Goal: Task Accomplishment & Management: Use online tool/utility

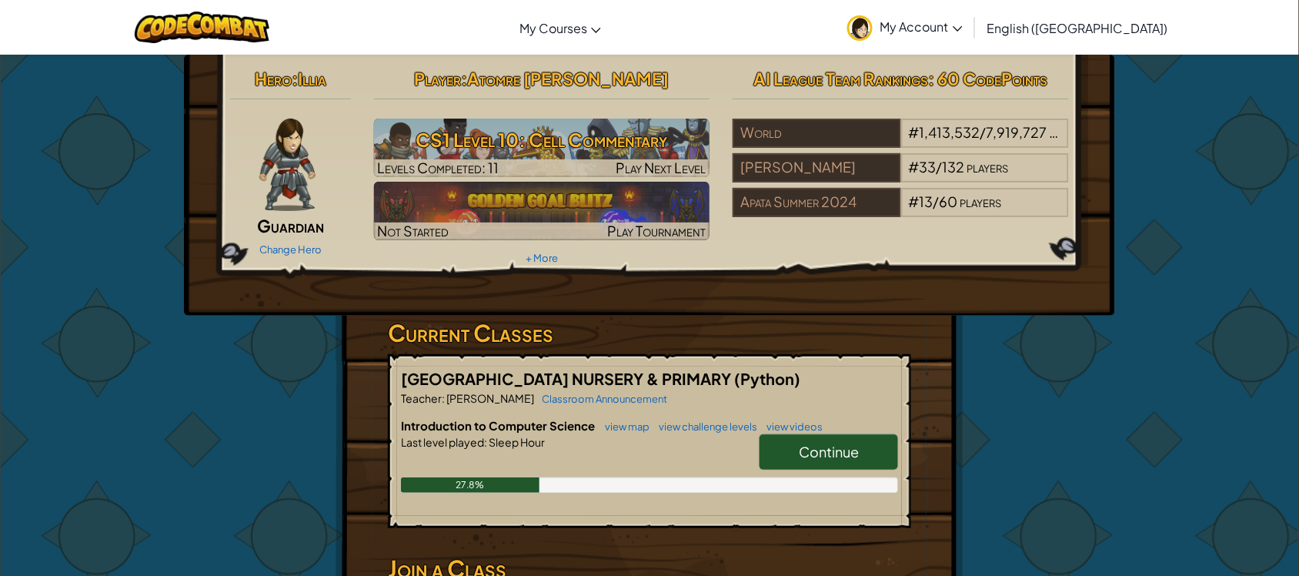
click at [802, 449] on span "Continue" at bounding box center [829, 452] width 60 height 18
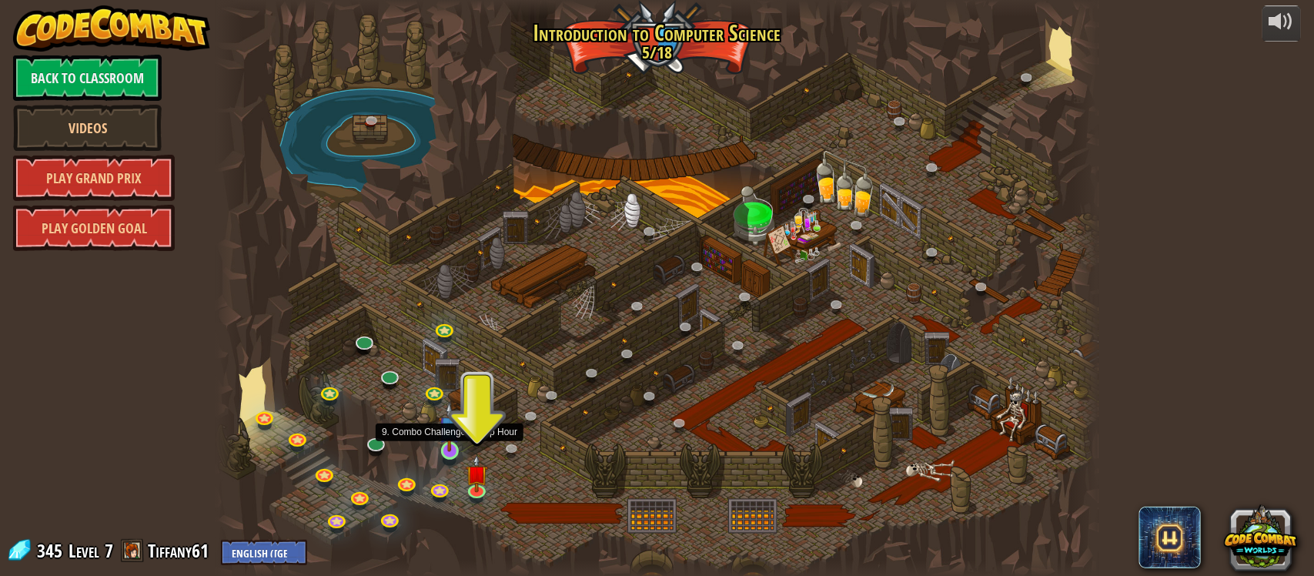
click at [449, 439] on img at bounding box center [450, 427] width 22 height 51
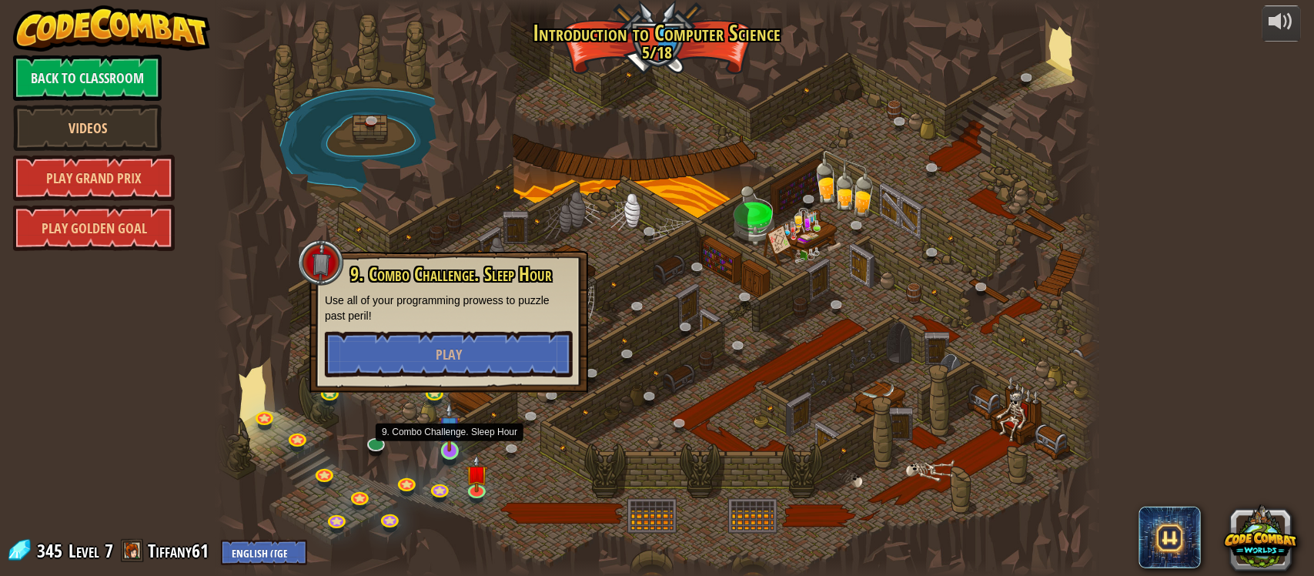
click at [449, 439] on img at bounding box center [450, 427] width 22 height 51
click at [468, 351] on button "Play" at bounding box center [449, 354] width 248 height 46
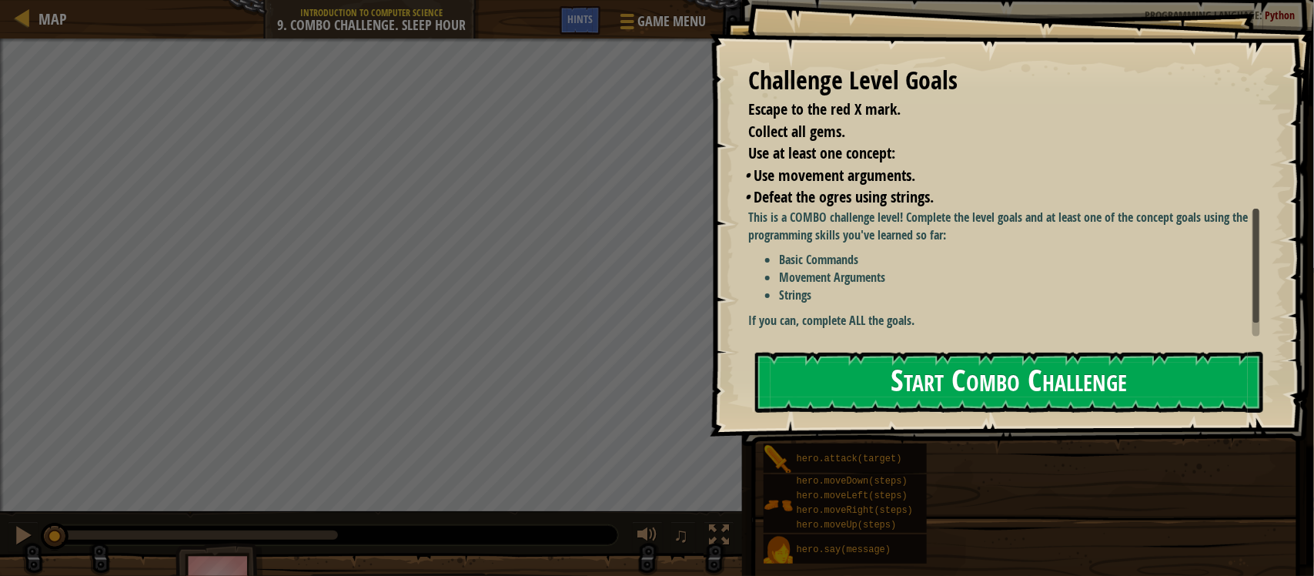
click at [907, 380] on button "Start Combo Challenge" at bounding box center [1009, 382] width 508 height 61
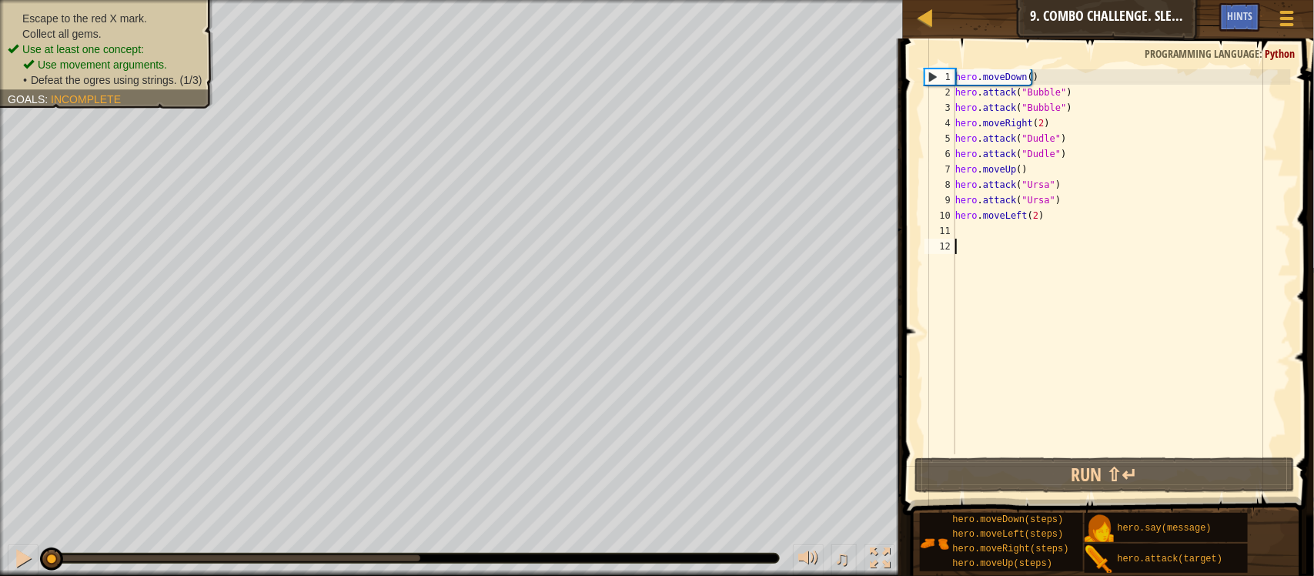
click at [965, 228] on div "hero . moveDown ( ) hero . attack ( "Bubble" ) hero . attack ( "Bubble" ) hero …" at bounding box center [1121, 277] width 339 height 416
click at [972, 221] on div "hero . moveDown ( ) hero . attack ( "Bubble" ) hero . attack ( "Bubble" ) hero …" at bounding box center [1121, 277] width 339 height 416
type textarea "hero.moveLeft(2)"
click at [190, 58] on li "Use movement arguments." at bounding box center [112, 64] width 179 height 15
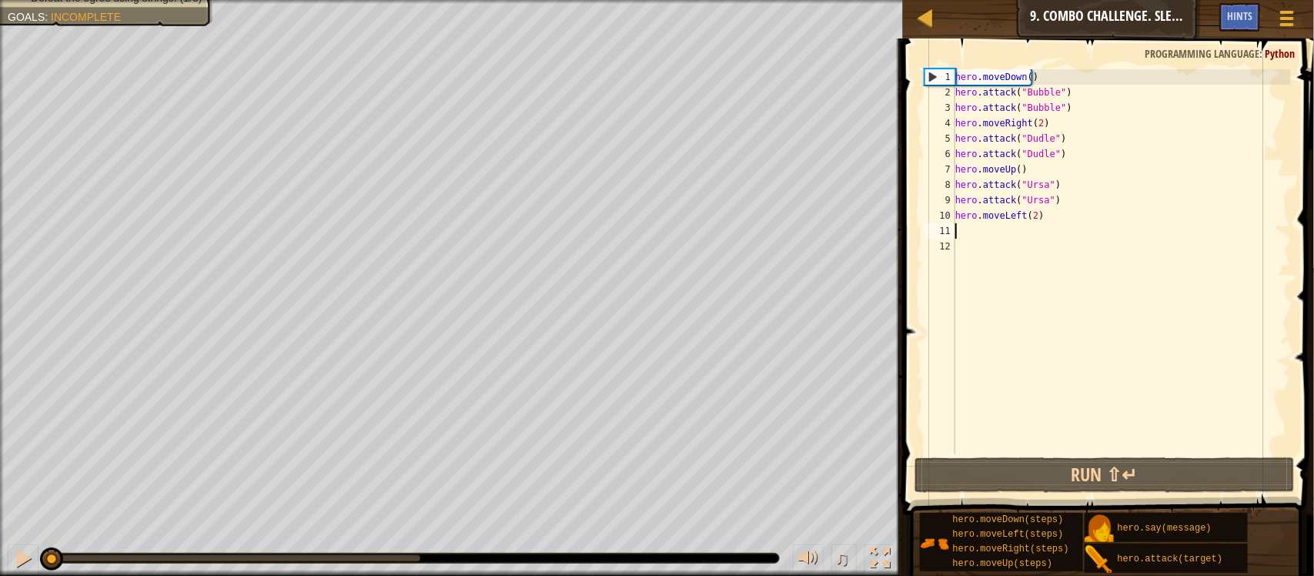
click at [956, 228] on div "hero . moveDown ( ) hero . attack ( "Bubble" ) hero . attack ( "Bubble" ) hero …" at bounding box center [1121, 277] width 339 height 416
type textarea "h"
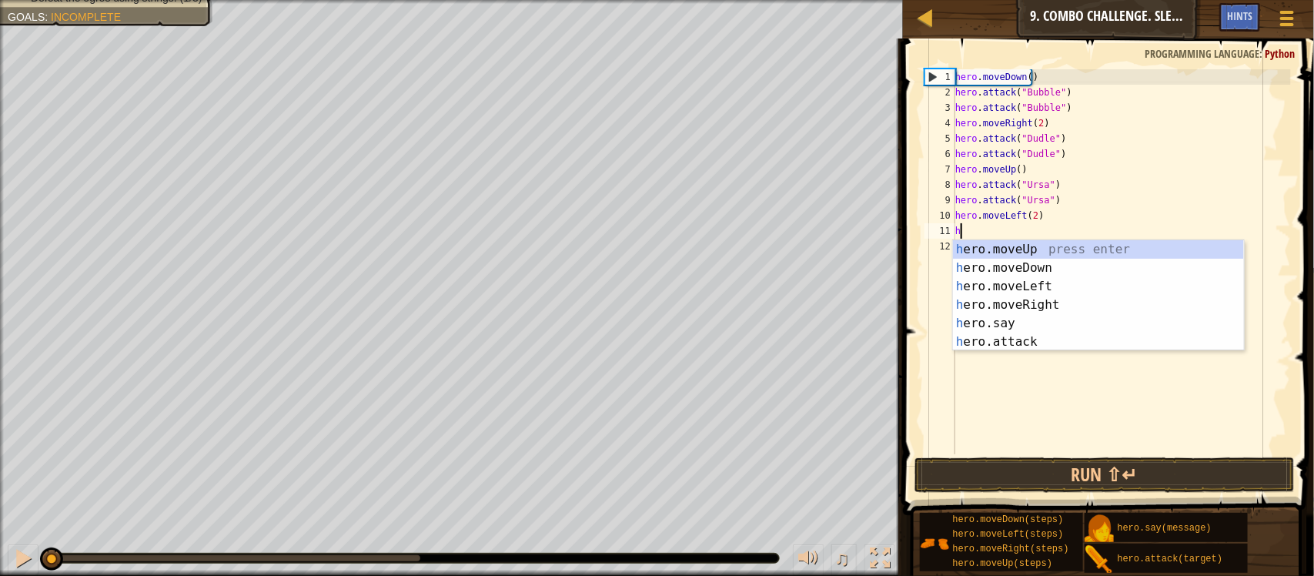
scroll to position [6, 0]
click at [1071, 249] on div "h ero.moveUp press enter h ero.moveDown press enter h ero.moveLeft press enter …" at bounding box center [1098, 314] width 291 height 148
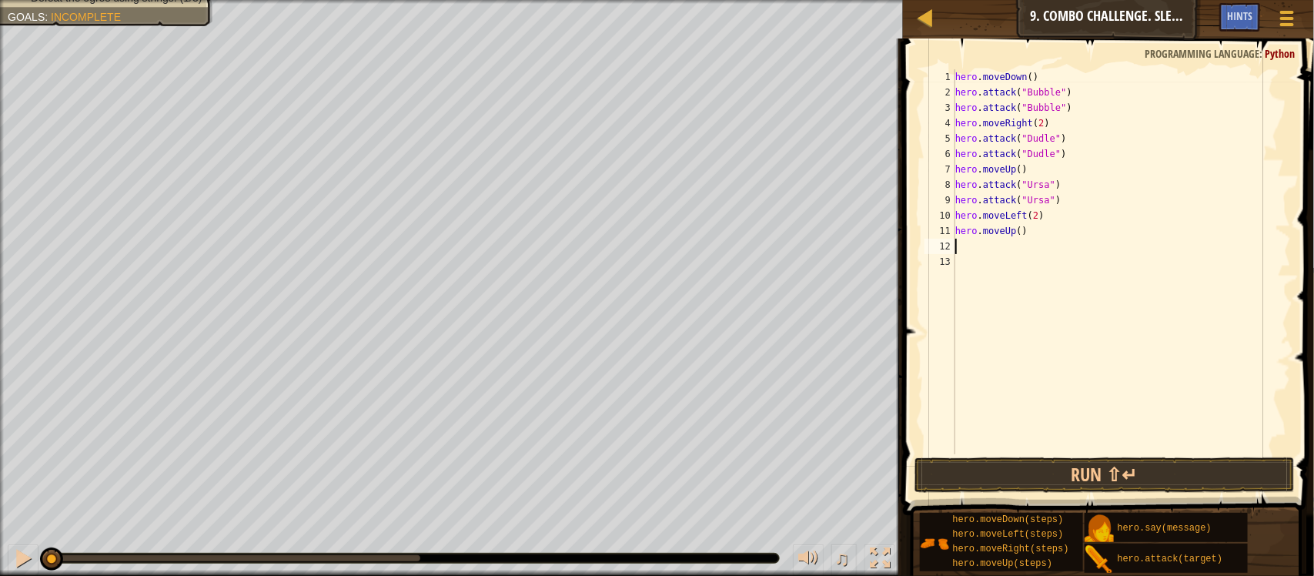
click at [956, 247] on div "hero . moveDown ( ) hero . attack ( "Bubble" ) hero . attack ( "Bubble" ) hero …" at bounding box center [1121, 277] width 339 height 416
type textarea "h"
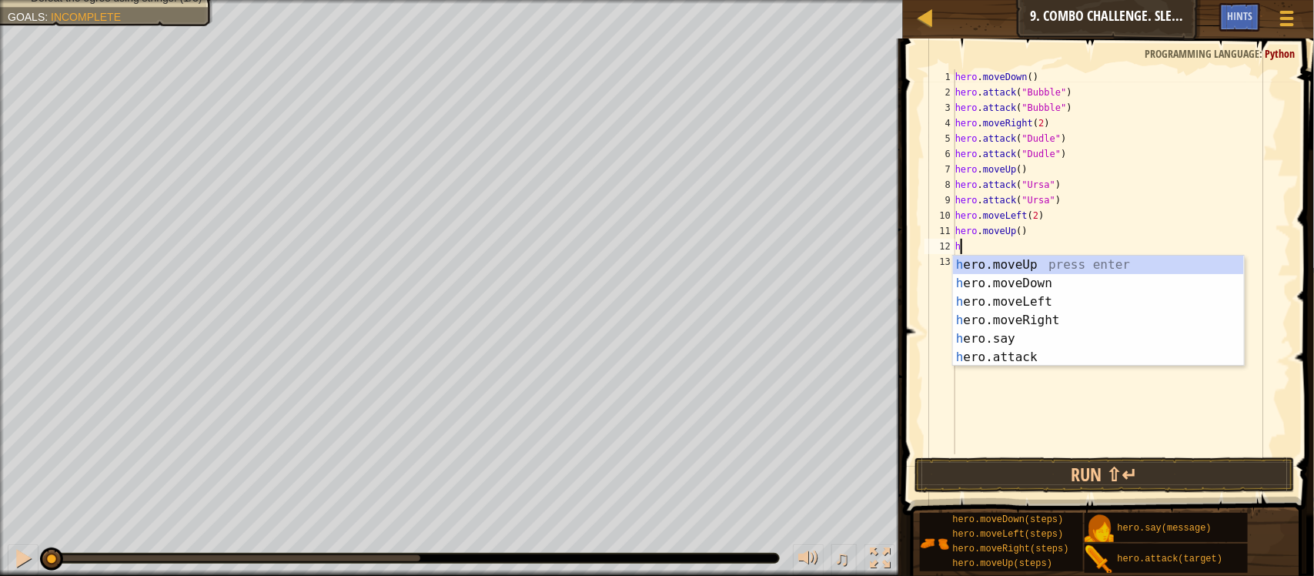
click at [998, 367] on div "hero . moveDown ( ) hero . attack ( "Bubble" ) hero . attack ( "Bubble" ) hero …" at bounding box center [1121, 277] width 339 height 416
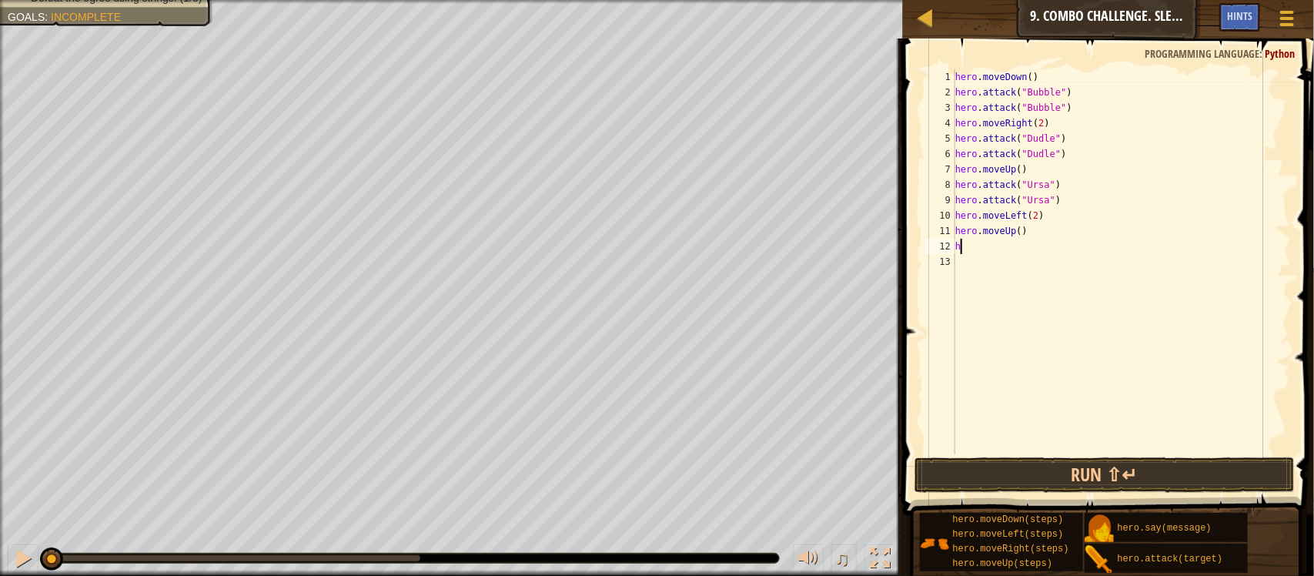
click at [959, 246] on div "hero . moveDown ( ) hero . attack ( "Bubble" ) hero . attack ( "Bubble" ) hero …" at bounding box center [1121, 277] width 339 height 416
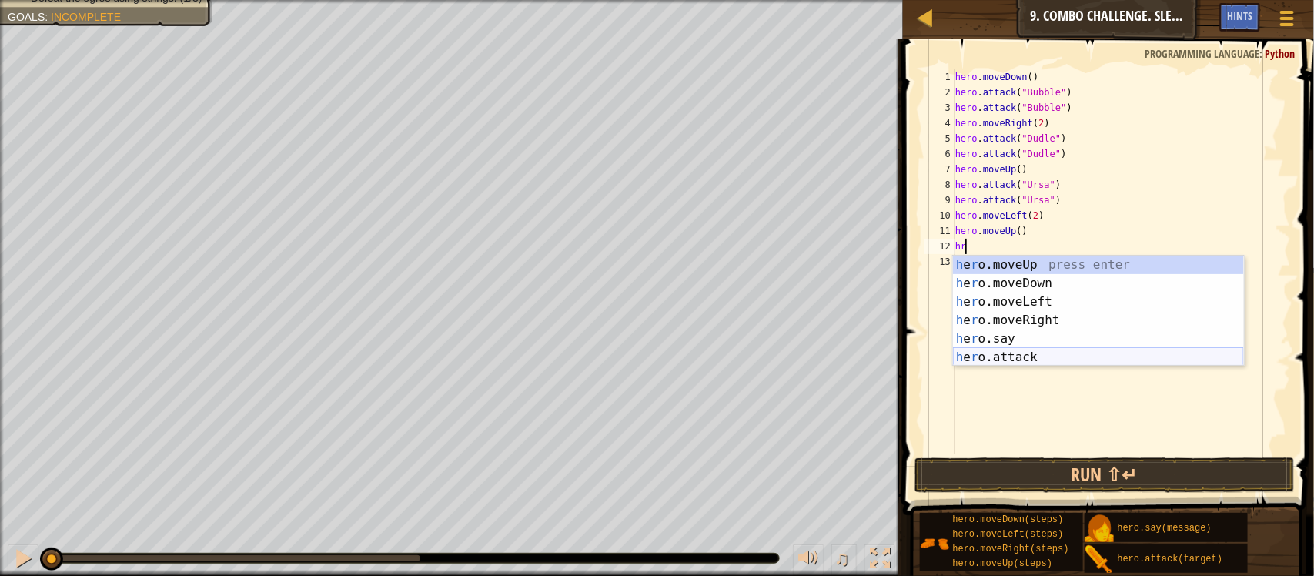
click at [1018, 356] on div "h e r o.moveUp press enter h e r o.moveDown press enter h e r o.moveLeft press …" at bounding box center [1098, 330] width 291 height 148
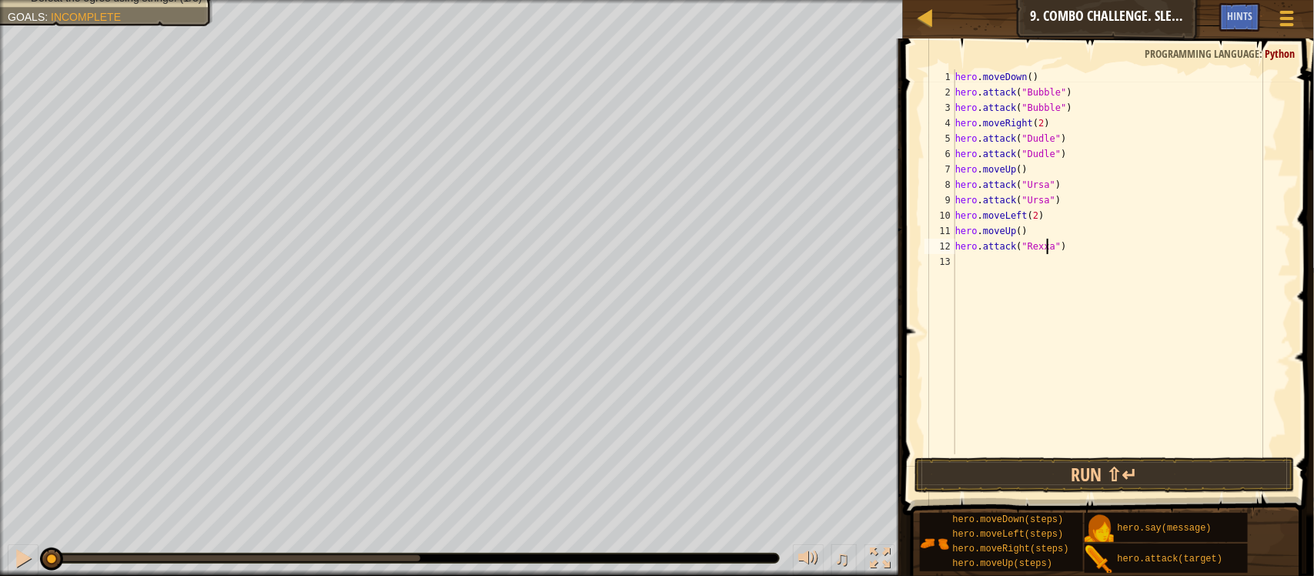
scroll to position [6, 8]
type textarea "hero.attack("Rexxar")"
click at [957, 263] on div "hero . moveDown ( ) hero . attack ( "Bubble" ) hero . attack ( "Bubble" ) hero …" at bounding box center [1121, 277] width 339 height 416
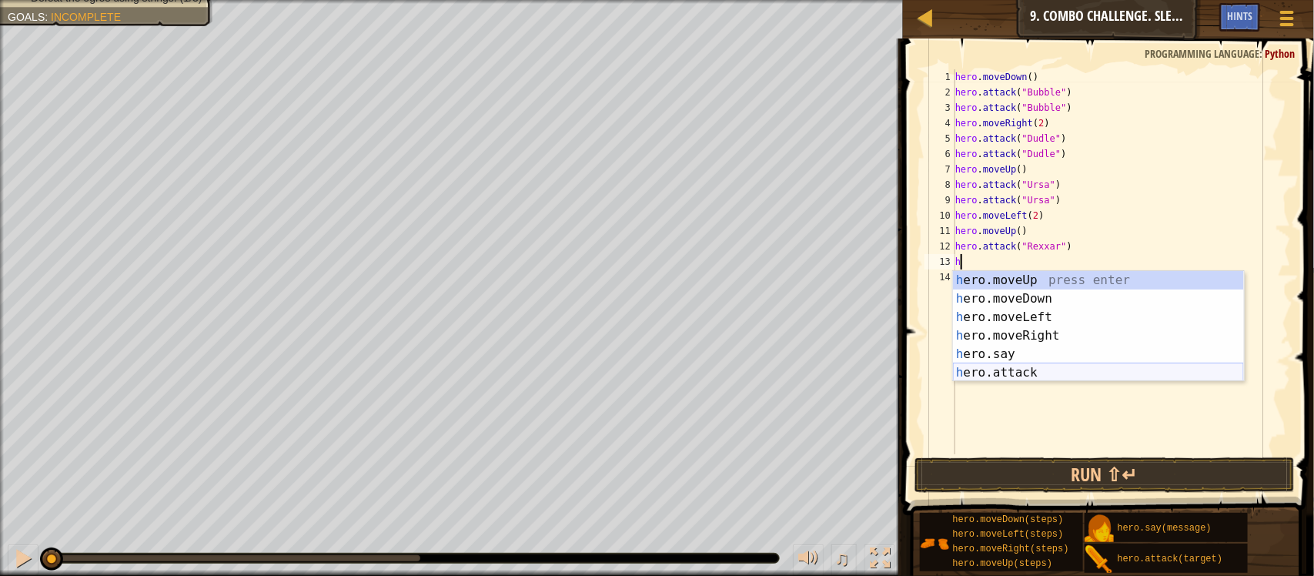
click at [1034, 368] on div "h ero.moveUp press enter h ero.moveDown press enter h ero.moveLeft press enter …" at bounding box center [1098, 345] width 291 height 148
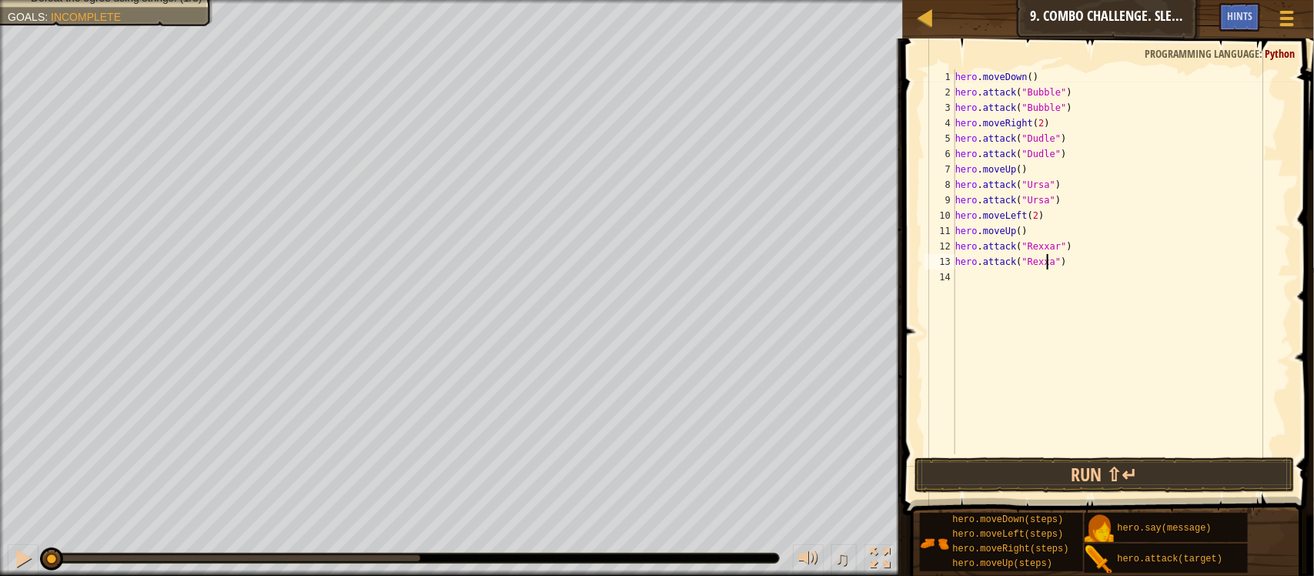
scroll to position [6, 8]
type textarea "hero.attack("Rexxar")"
click at [964, 278] on div "hero . moveDown ( ) hero . attack ( "Bubble" ) hero . attack ( "Bubble" ) hero …" at bounding box center [1121, 277] width 339 height 416
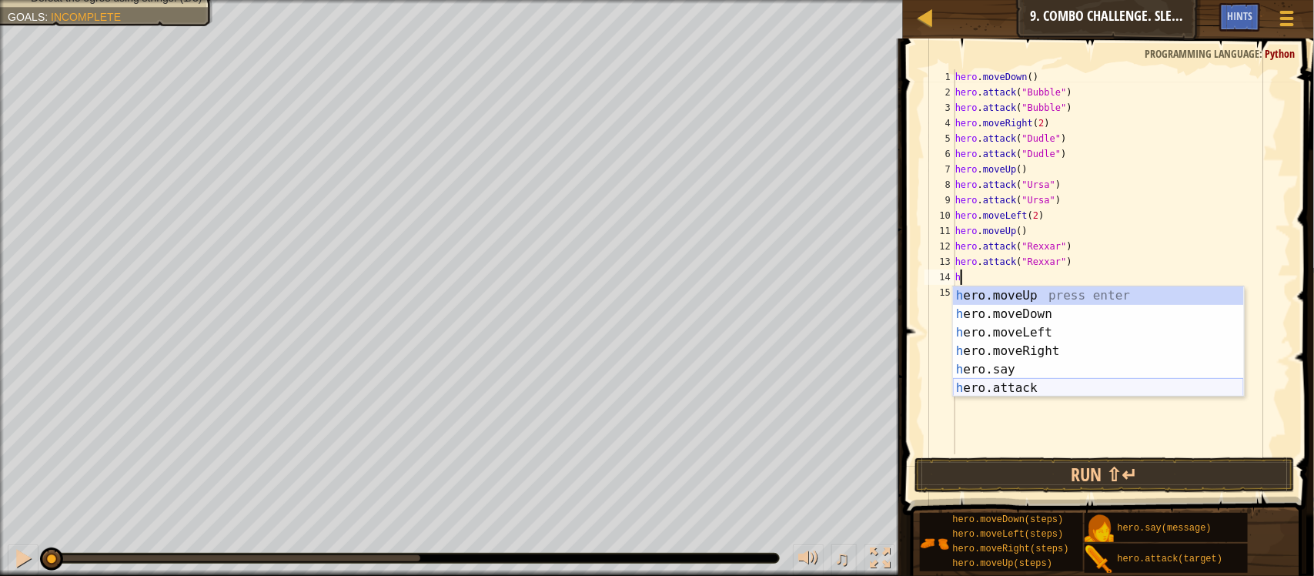
click at [1039, 393] on div "h ero.moveUp press enter h ero.moveDown press enter h ero.moveLeft press enter …" at bounding box center [1098, 360] width 291 height 148
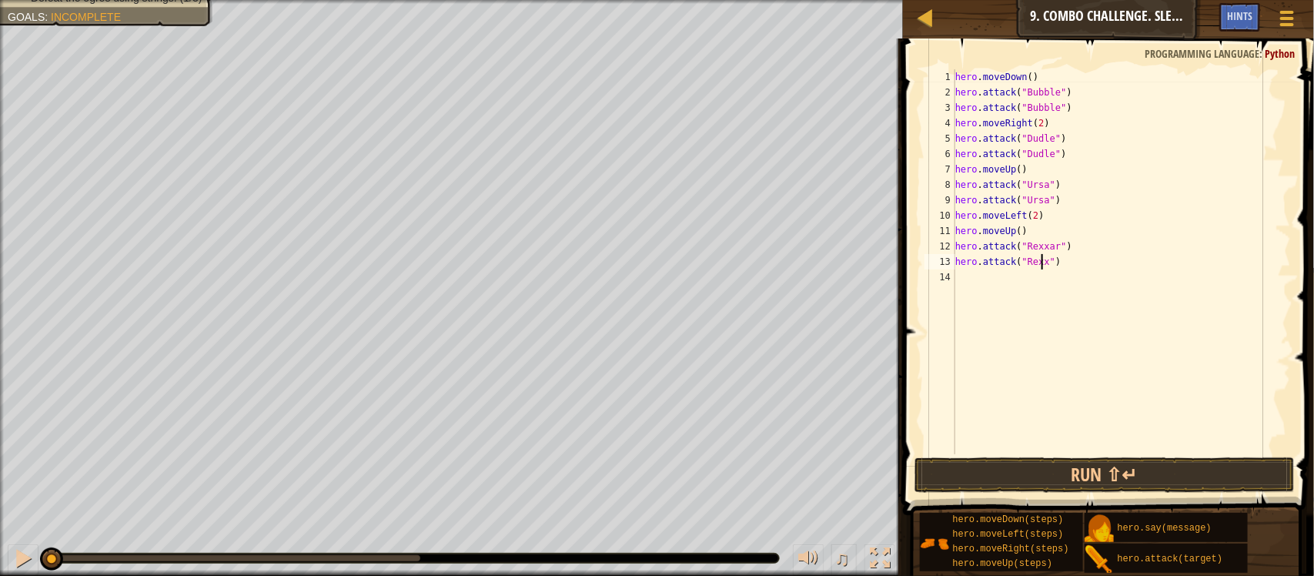
scroll to position [6, 8]
type textarea "hero.attack("Rexxar")"
click at [960, 275] on div "hero . moveDown ( ) hero . attack ( "Bubble" ) hero . attack ( "Bubble" ) hero …" at bounding box center [1121, 277] width 339 height 416
click at [960, 283] on div "hero . moveDown ( ) hero . attack ( "Bubble" ) hero . attack ( "Bubble" ) hero …" at bounding box center [1121, 277] width 339 height 416
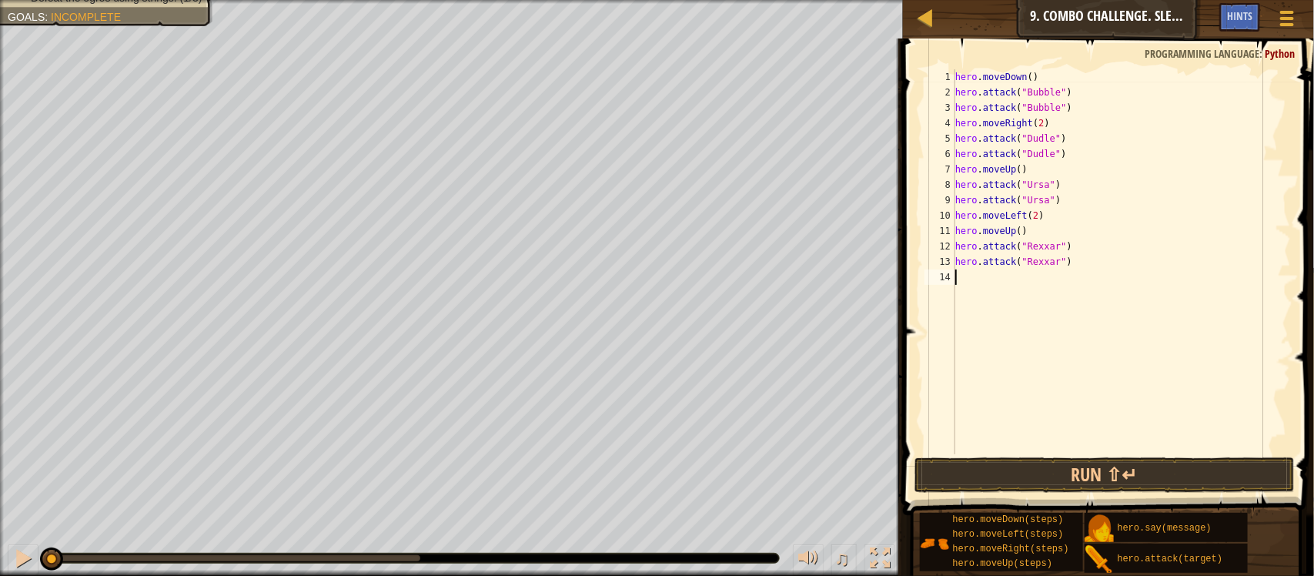
click at [961, 277] on div "hero . moveDown ( ) hero . attack ( "Bubble" ) hero . attack ( "Bubble" ) hero …" at bounding box center [1121, 277] width 339 height 416
click at [1039, 468] on button "Run ⇧↵" at bounding box center [1105, 474] width 380 height 35
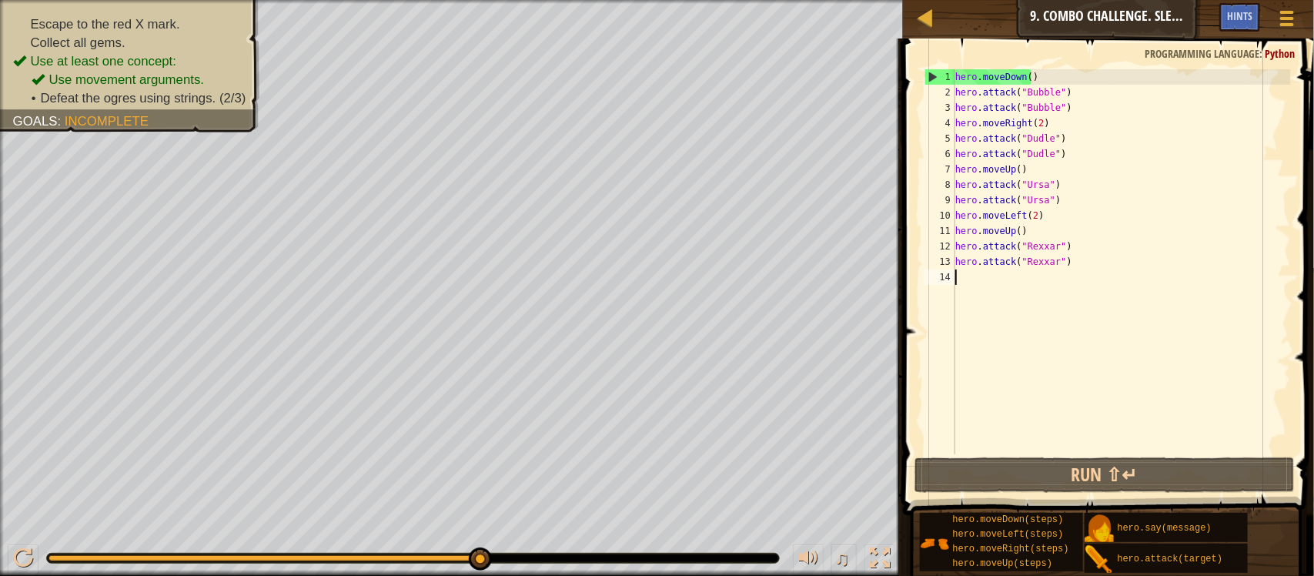
click at [963, 277] on div "hero . moveDown ( ) hero . attack ( "Bubble" ) hero . attack ( "Bubble" ) hero …" at bounding box center [1121, 277] width 339 height 416
type textarea "h"
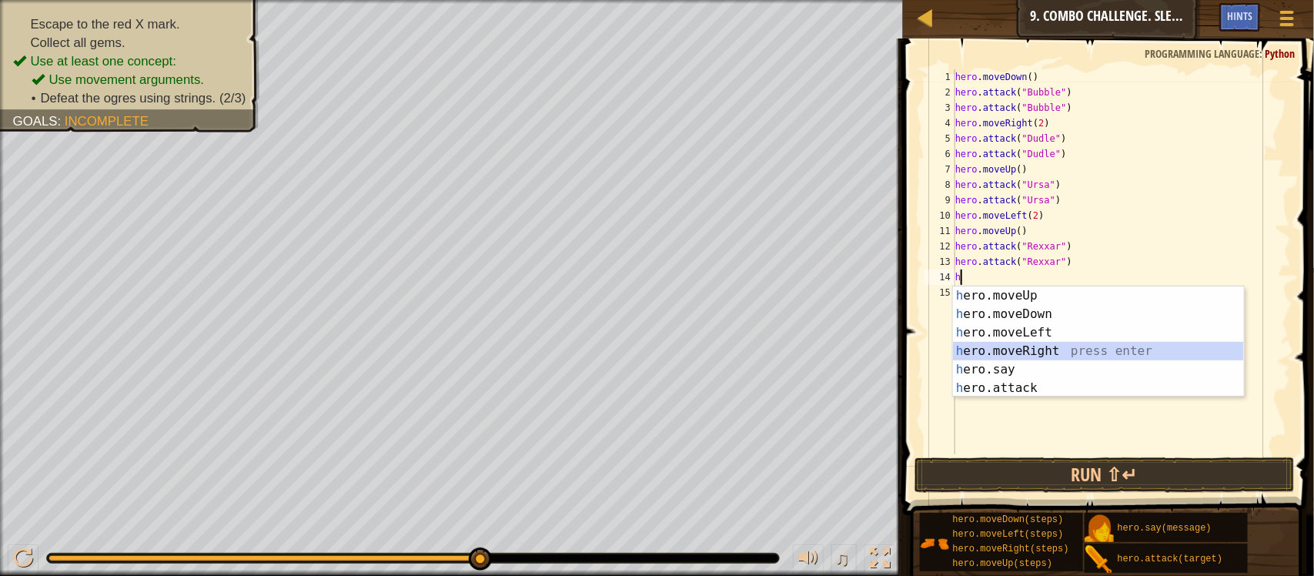
click at [998, 354] on div "h ero.moveUp press enter h ero.moveDown press enter h ero.moveLeft press enter …" at bounding box center [1098, 360] width 291 height 148
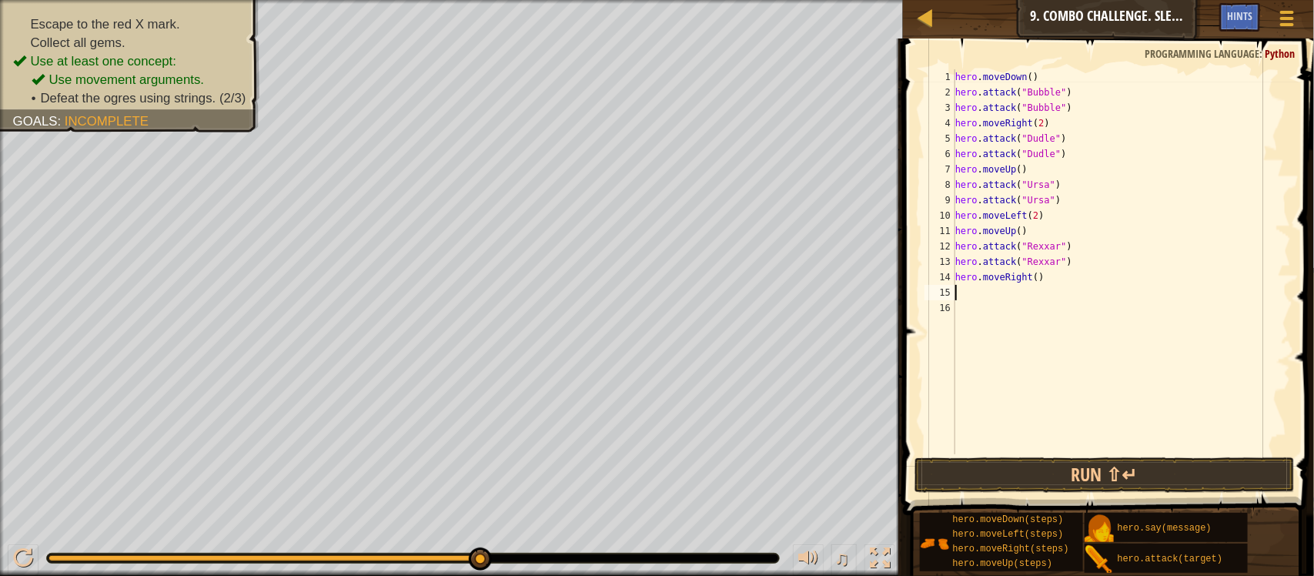
click at [960, 289] on div "hero . moveDown ( ) hero . attack ( "Bubble" ) hero . attack ( "Bubble" ) hero …" at bounding box center [1121, 277] width 339 height 416
click at [1029, 276] on div "hero . moveDown ( ) hero . attack ( "Bubble" ) hero . attack ( "Bubble" ) hero …" at bounding box center [1121, 277] width 339 height 416
type textarea "hero.moveRight()"
click at [1029, 276] on div "hero . moveDown ( ) hero . attack ( "Bubble" ) hero . attack ( "Bubble" ) hero …" at bounding box center [1121, 277] width 339 height 416
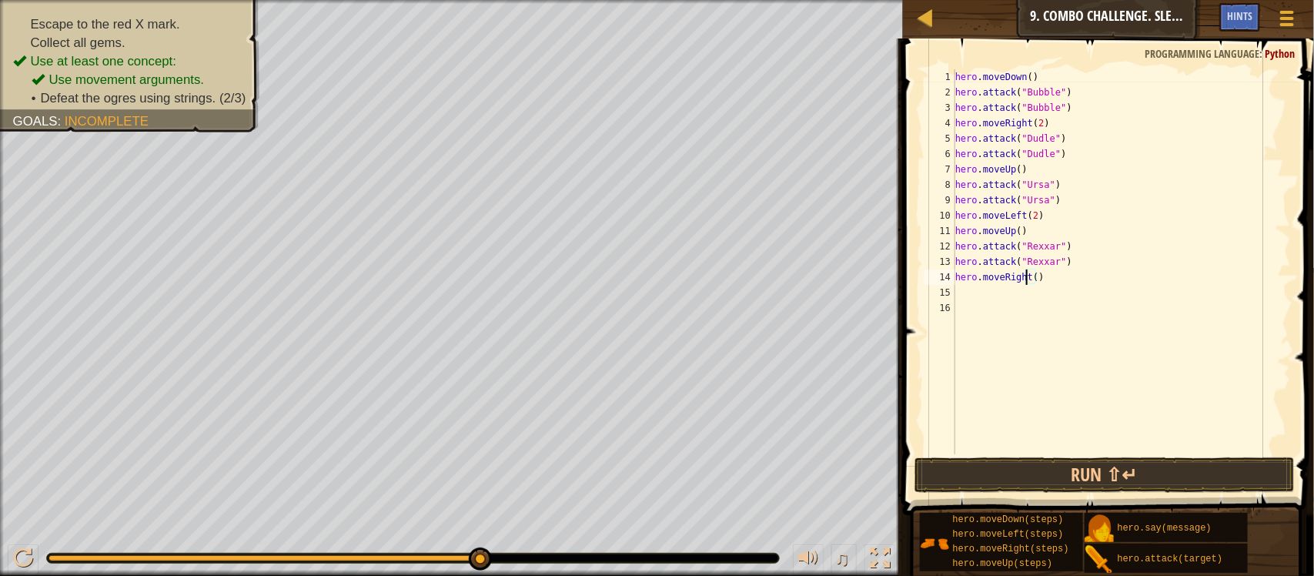
click at [1028, 276] on div "hero . moveDown ( ) hero . attack ( "Bubble" ) hero . attack ( "Bubble" ) hero …" at bounding box center [1121, 277] width 339 height 416
click at [958, 297] on div "hero . moveDown ( ) hero . attack ( "Bubble" ) hero . attack ( "Bubble" ) hero …" at bounding box center [1121, 277] width 339 height 416
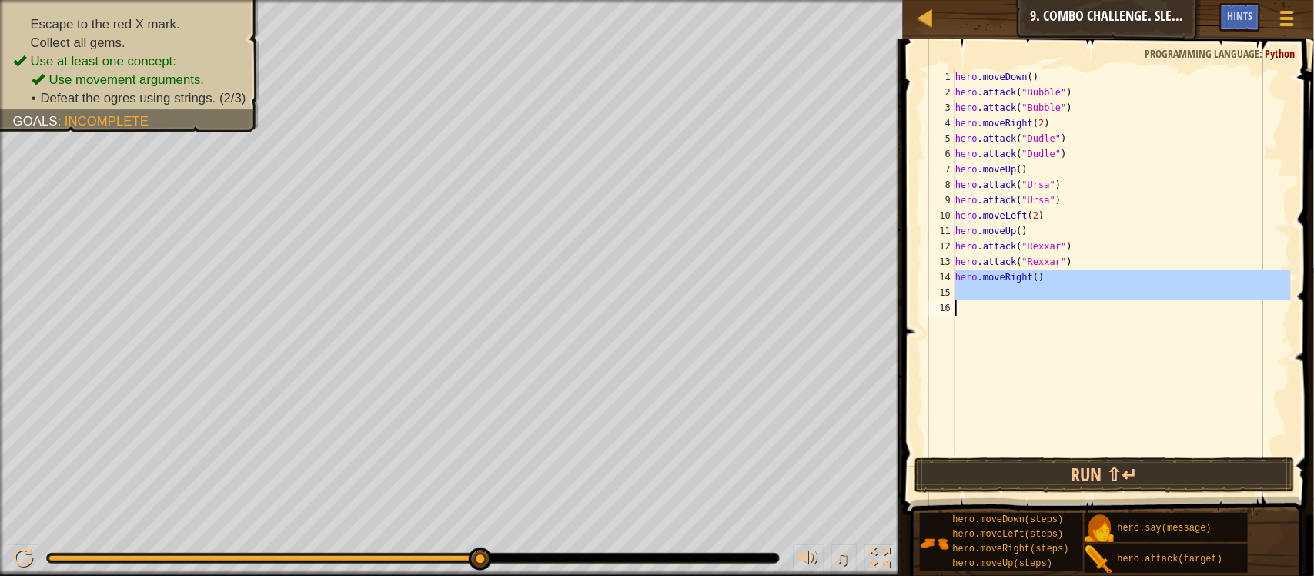
drag, startPoint x: 953, startPoint y: 283, endPoint x: 1062, endPoint y: 325, distance: 117.0
click at [1062, 325] on div "1 2 3 4 5 6 7 8 9 10 11 12 13 14 15 16 hero . moveDown ( ) hero . attack ( "Bub…" at bounding box center [1106, 261] width 370 height 385
click at [1062, 325] on div "hero . moveDown ( ) hero . attack ( "Bubble" ) hero . attack ( "Bubble" ) hero …" at bounding box center [1121, 261] width 339 height 385
click at [1062, 325] on div "hero . moveDown ( ) hero . attack ( "Bubble" ) hero . attack ( "Bubble" ) hero …" at bounding box center [1121, 277] width 339 height 416
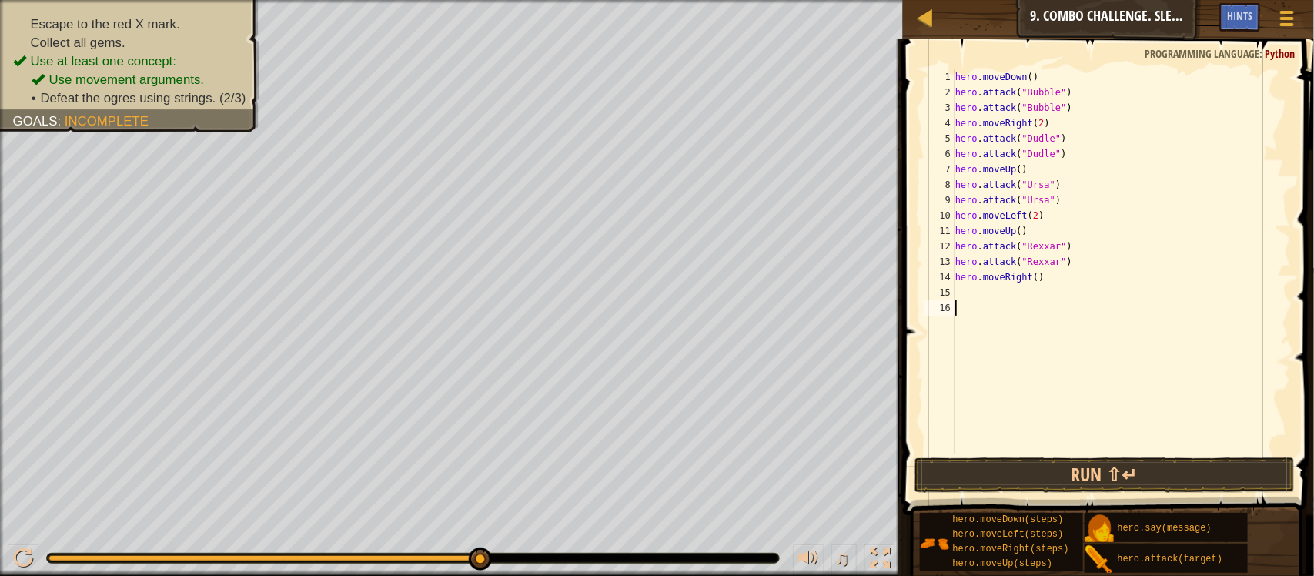
type textarea "h"
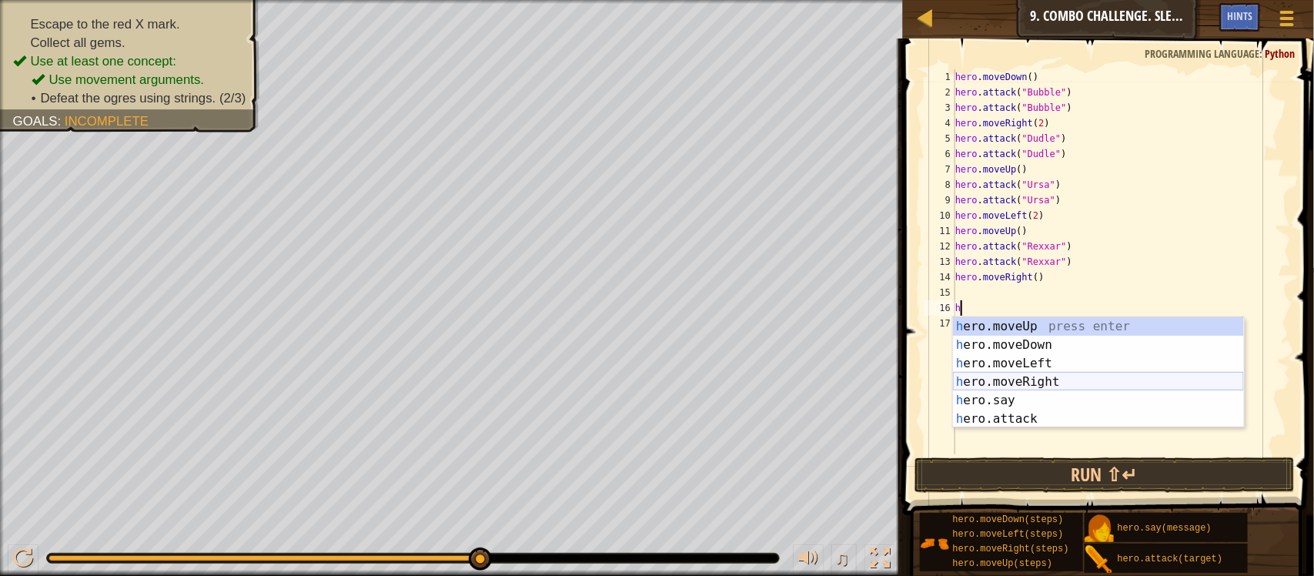
click at [998, 391] on div "h ero.moveUp press enter h ero.moveDown press enter h ero.moveLeft press enter …" at bounding box center [1098, 391] width 291 height 148
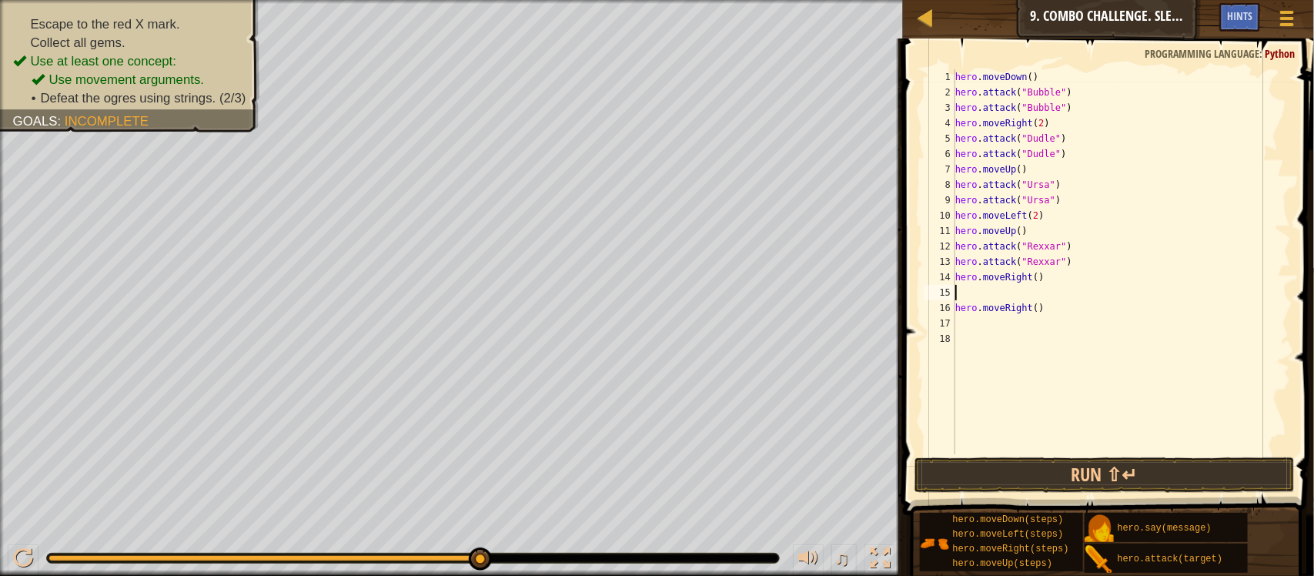
click at [965, 287] on div "hero . moveDown ( ) hero . attack ( "Bubble" ) hero . attack ( "Bubble" ) hero …" at bounding box center [1121, 277] width 339 height 416
click at [956, 287] on div "hero . moveDown ( ) hero . attack ( "Bubble" ) hero . attack ( "Bubble" ) hero …" at bounding box center [1121, 277] width 339 height 416
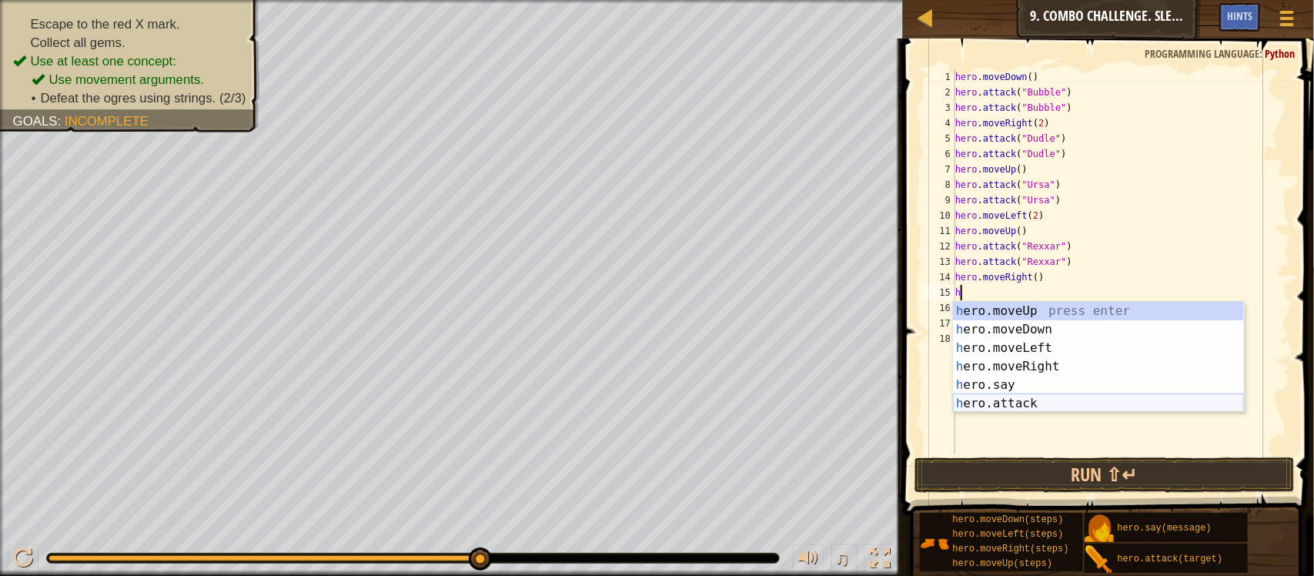
click at [1043, 399] on div "h ero.moveUp press enter h ero.moveDown press enter h ero.moveLeft press enter …" at bounding box center [1098, 376] width 291 height 148
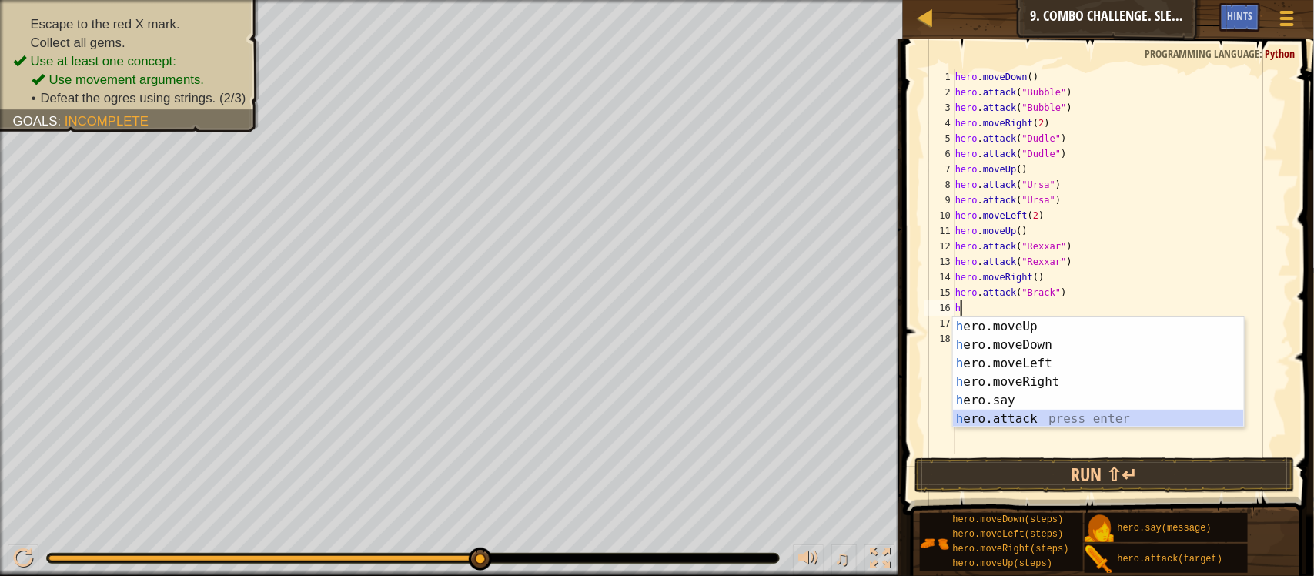
click at [1042, 417] on div "h ero.moveUp press enter h ero.moveDown press enter h ero.moveLeft press enter …" at bounding box center [1098, 391] width 291 height 148
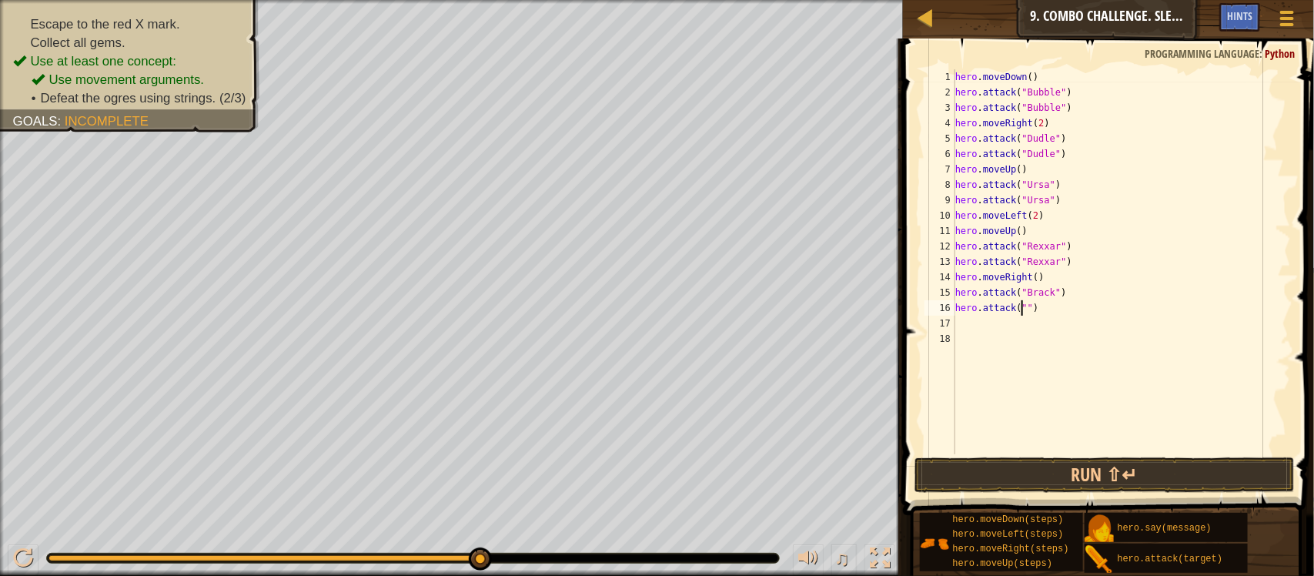
scroll to position [6, 5]
type textarea "hero.attack("Brack")"
click at [959, 316] on div "hero . moveDown ( ) hero . attack ( "Bubble" ) hero . attack ( "Bubble" ) hero …" at bounding box center [1121, 277] width 339 height 416
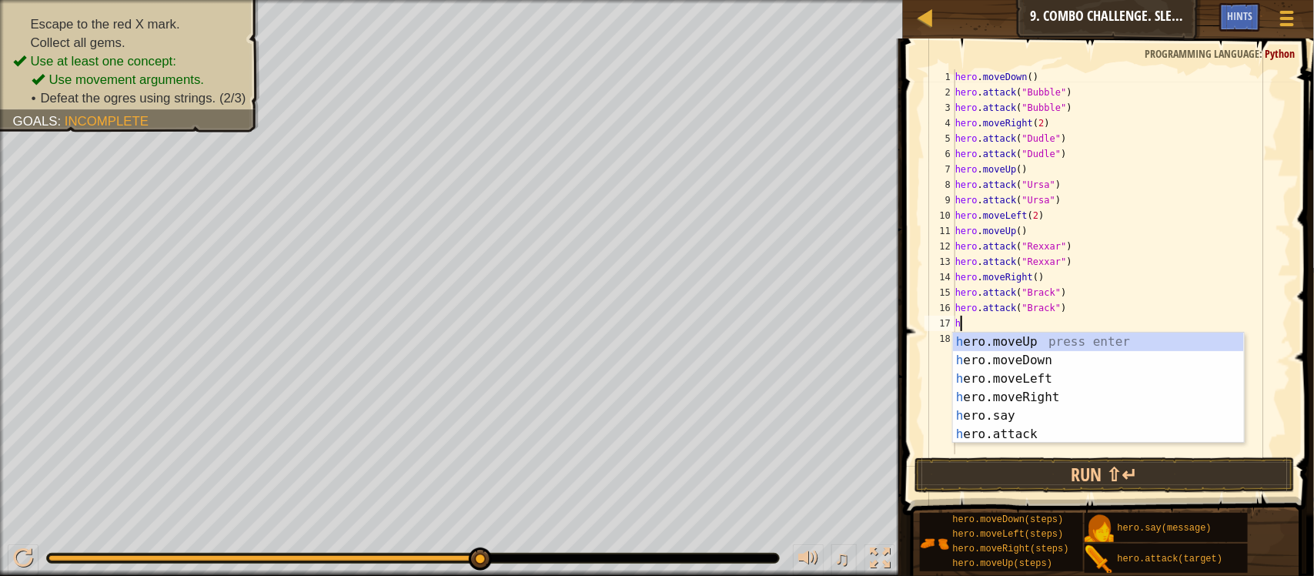
type textarea "h"
click at [1026, 394] on div "h ero.moveUp press enter h ero.moveDown press enter h ero.moveLeft press enter …" at bounding box center [1098, 407] width 291 height 148
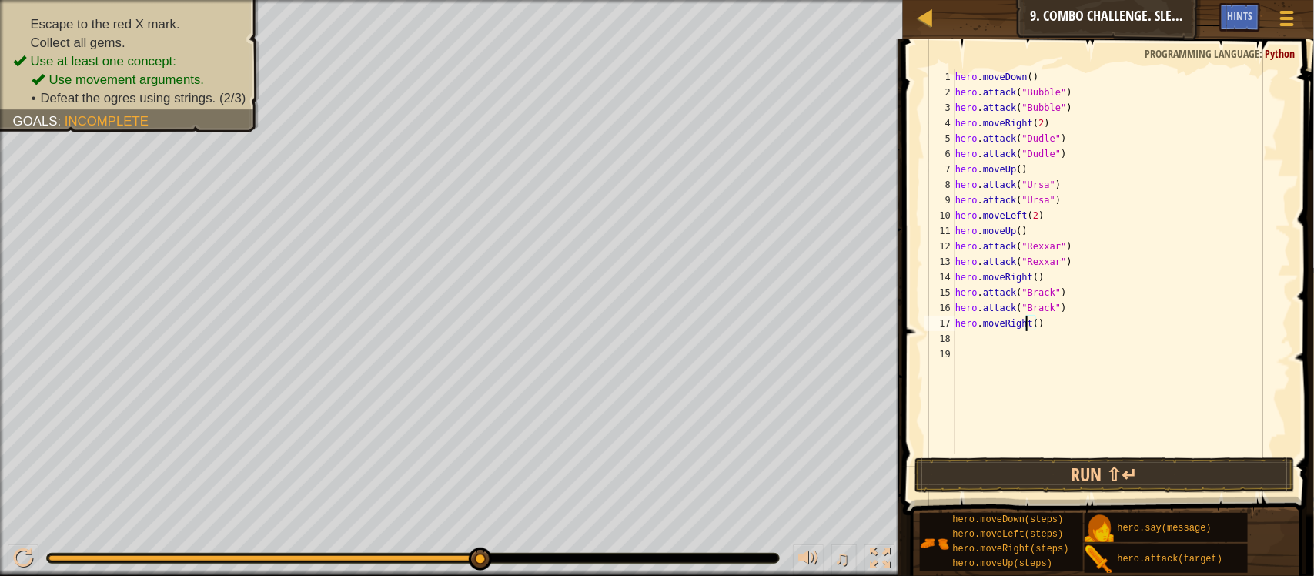
click at [1029, 323] on div "hero . moveDown ( ) hero . attack ( "Bubble" ) hero . attack ( "Bubble" ) hero …" at bounding box center [1121, 277] width 339 height 416
click at [1030, 325] on div "hero . moveDown ( ) hero . attack ( "Bubble" ) hero . attack ( "Bubble" ) hero …" at bounding box center [1121, 277] width 339 height 416
click at [1028, 324] on div "hero . moveDown ( ) hero . attack ( "Bubble" ) hero . attack ( "Bubble" ) hero …" at bounding box center [1121, 277] width 339 height 416
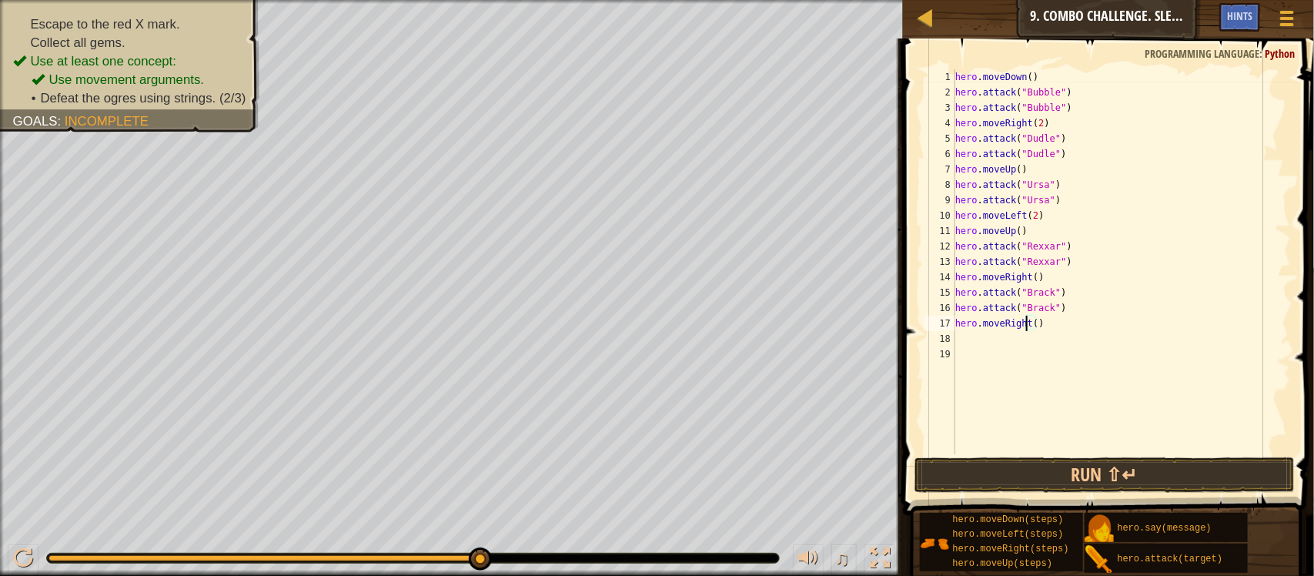
click at [1029, 323] on div "hero . moveDown ( ) hero . attack ( "Bubble" ) hero . attack ( "Bubble" ) hero …" at bounding box center [1121, 277] width 339 height 416
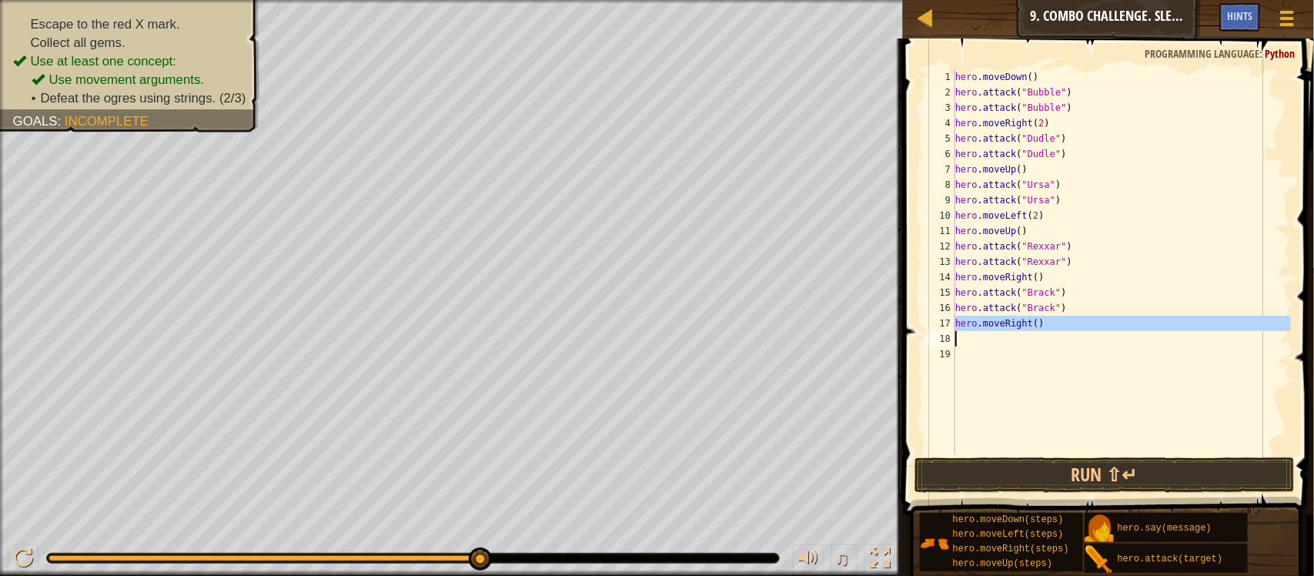
click at [1029, 324] on div "hero . moveDown ( ) hero . attack ( "Bubble" ) hero . attack ( "Bubble" ) hero …" at bounding box center [1121, 261] width 339 height 385
click at [1029, 324] on div "hero . moveDown ( ) hero . attack ( "Bubble" ) hero . attack ( "Bubble" ) hero …" at bounding box center [1121, 277] width 339 height 416
click at [1029, 324] on div "hero . moveDown ( ) hero . attack ( "Bubble" ) hero . attack ( "Bubble" ) hero …" at bounding box center [1121, 261] width 339 height 385
click at [1029, 324] on div "hero . moveDown ( ) hero . attack ( "Bubble" ) hero . attack ( "Bubble" ) hero …" at bounding box center [1121, 277] width 339 height 416
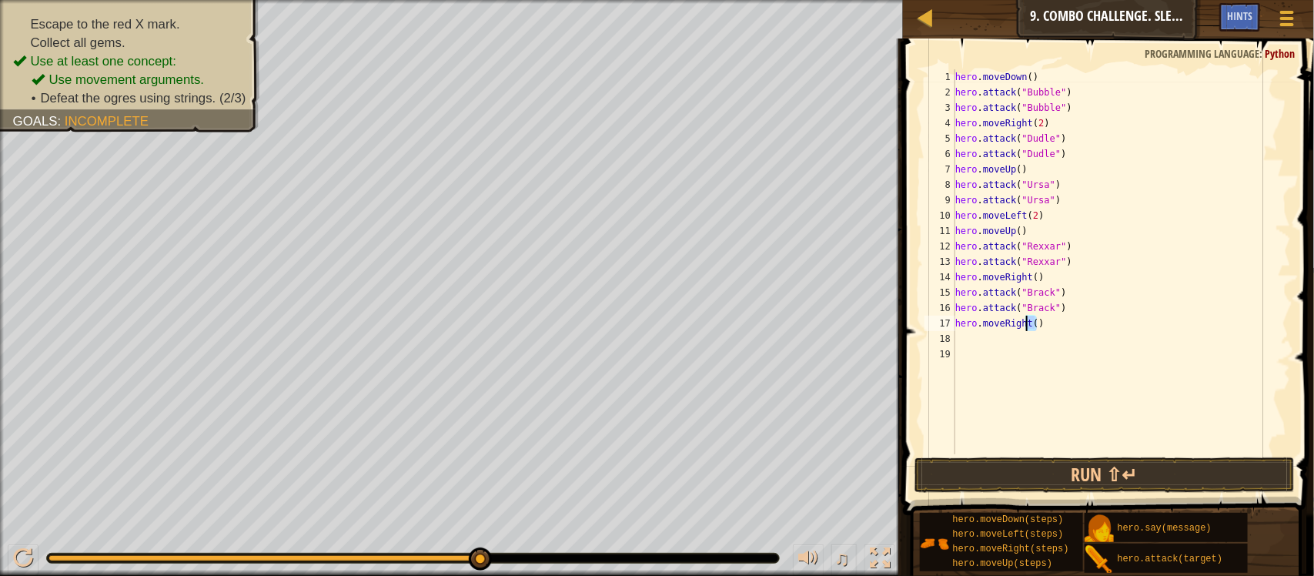
click at [1029, 324] on div "hero . moveDown ( ) hero . attack ( "Bubble" ) hero . attack ( "Bubble" ) hero …" at bounding box center [1121, 261] width 339 height 385
click at [1030, 324] on div "hero . moveDown ( ) hero . attack ( "Bubble" ) hero . attack ( "Bubble" ) hero …" at bounding box center [1121, 277] width 339 height 416
click at [1029, 321] on div "hero . moveDown ( ) hero . attack ( "Bubble" ) hero . attack ( "Bubble" ) hero …" at bounding box center [1121, 277] width 339 height 416
click at [1028, 320] on div "hero . moveDown ( ) hero . attack ( "Bubble" ) hero . attack ( "Bubble" ) hero …" at bounding box center [1121, 277] width 339 height 416
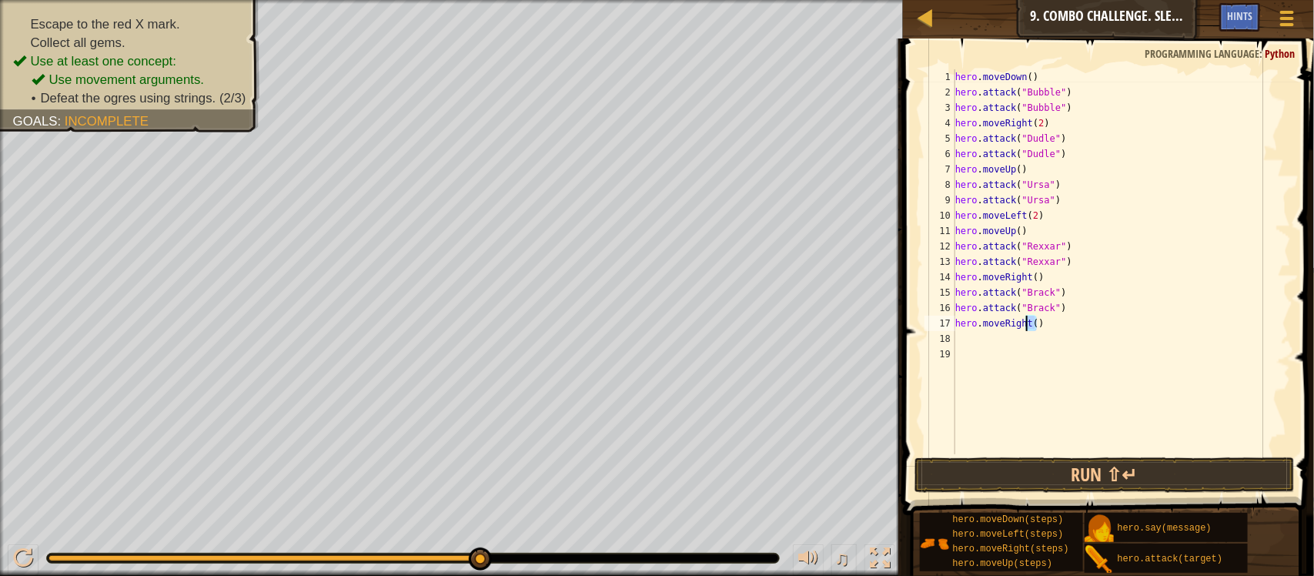
click at [1028, 323] on div "hero . moveDown ( ) hero . attack ( "Bubble" ) hero . attack ( "Bubble" ) hero …" at bounding box center [1121, 277] width 339 height 416
click at [1028, 323] on div "hero . moveDown ( ) hero . attack ( "Bubble" ) hero . attack ( "Bubble" ) hero …" at bounding box center [1121, 261] width 339 height 385
click at [1028, 324] on div "hero . moveDown ( ) hero . attack ( "Bubble" ) hero . attack ( "Bubble" ) hero …" at bounding box center [1121, 277] width 339 height 416
click at [1042, 328] on div "hero . moveDown ( ) hero . attack ( "Bubble" ) hero . attack ( "Bubble" ) hero …" at bounding box center [1121, 261] width 339 height 385
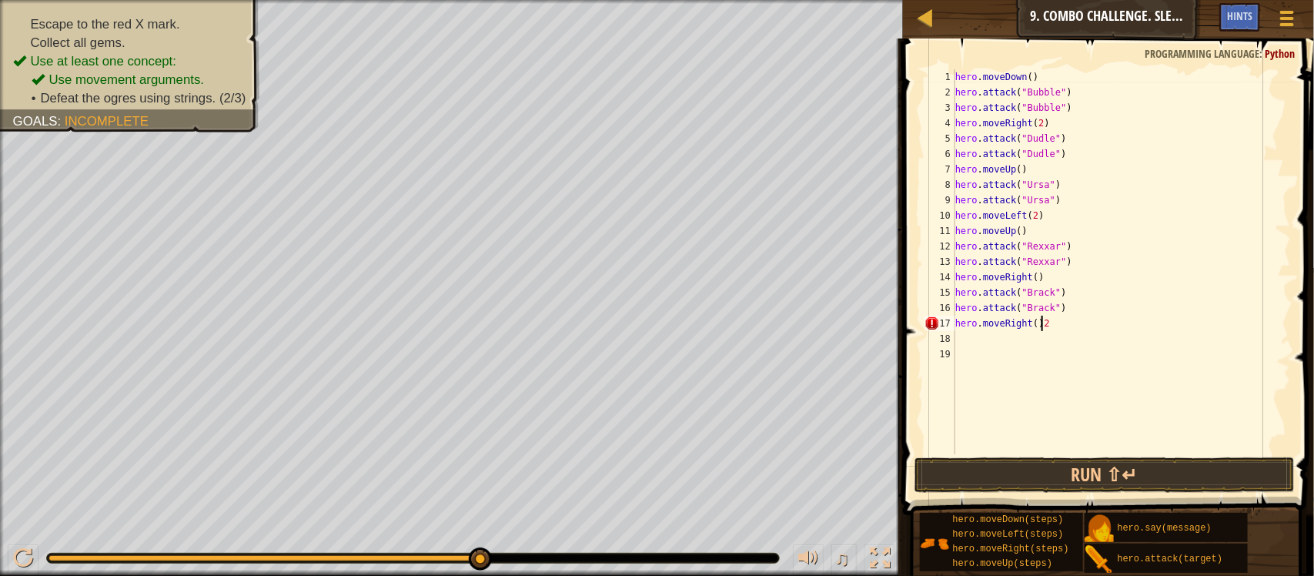
scroll to position [6, 6]
click at [1035, 324] on div "hero . moveDown ( ) hero . attack ( "Bubble" ) hero . attack ( "Bubble" ) hero …" at bounding box center [1121, 277] width 339 height 416
type textarea "hero.moveRight(2)"
click at [1149, 406] on div "hero . moveDown ( ) hero . attack ( "Bubble" ) hero . attack ( "Bubble" ) hero …" at bounding box center [1121, 277] width 339 height 416
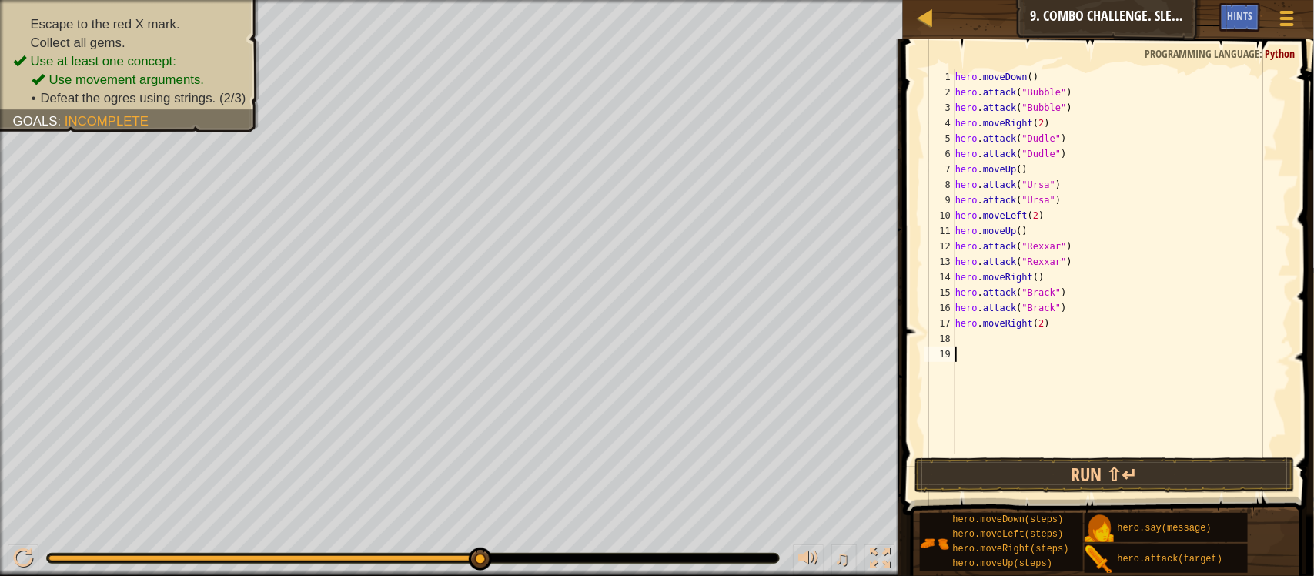
scroll to position [6, 0]
click at [1137, 470] on button "Run ⇧↵" at bounding box center [1105, 474] width 380 height 35
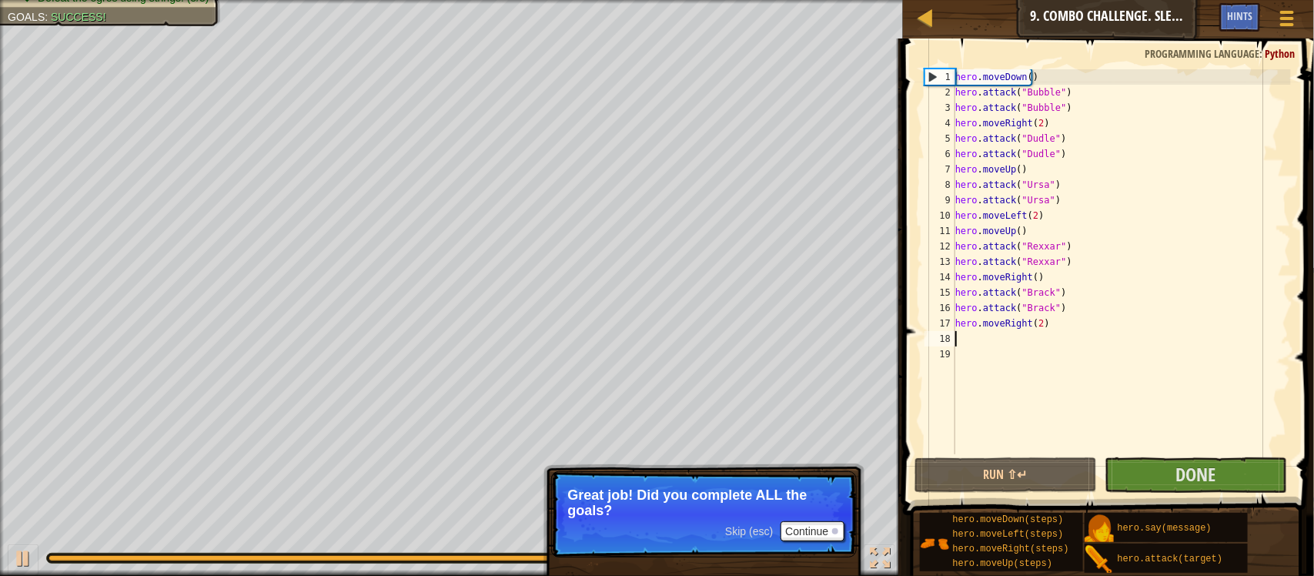
click at [965, 335] on div "hero . moveDown ( ) hero . attack ( "Bubble" ) hero . attack ( "Bubble" ) hero …" at bounding box center [1121, 277] width 339 height 416
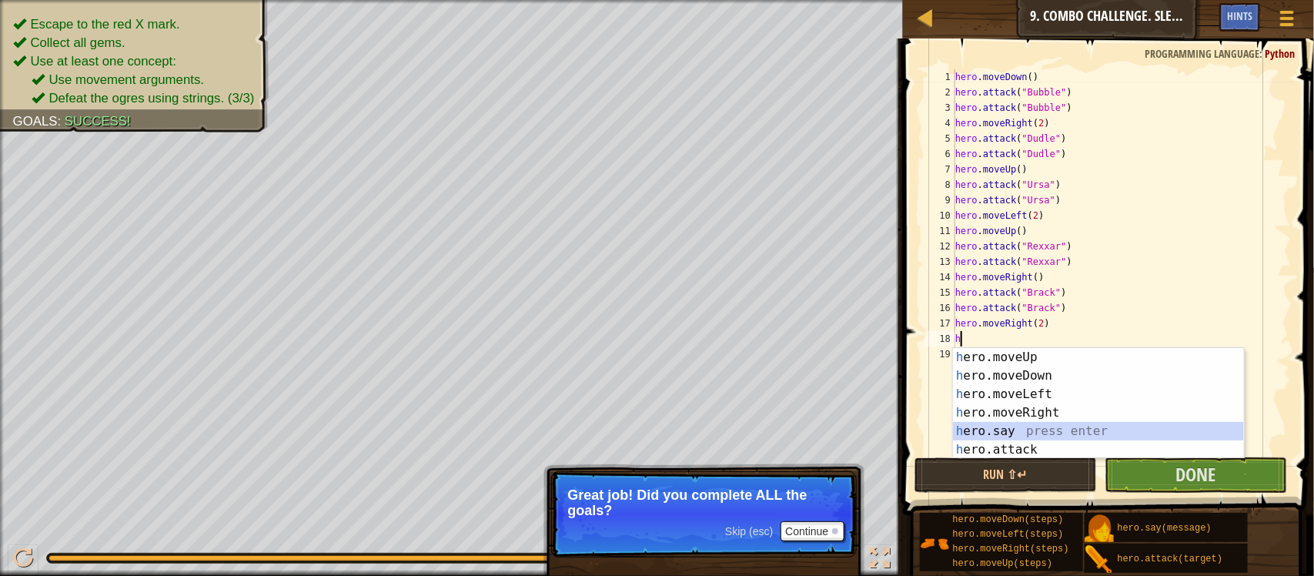
click at [1022, 429] on div "h ero.moveUp press enter h ero.moveDown press enter h ero.moveLeft press enter …" at bounding box center [1098, 422] width 291 height 148
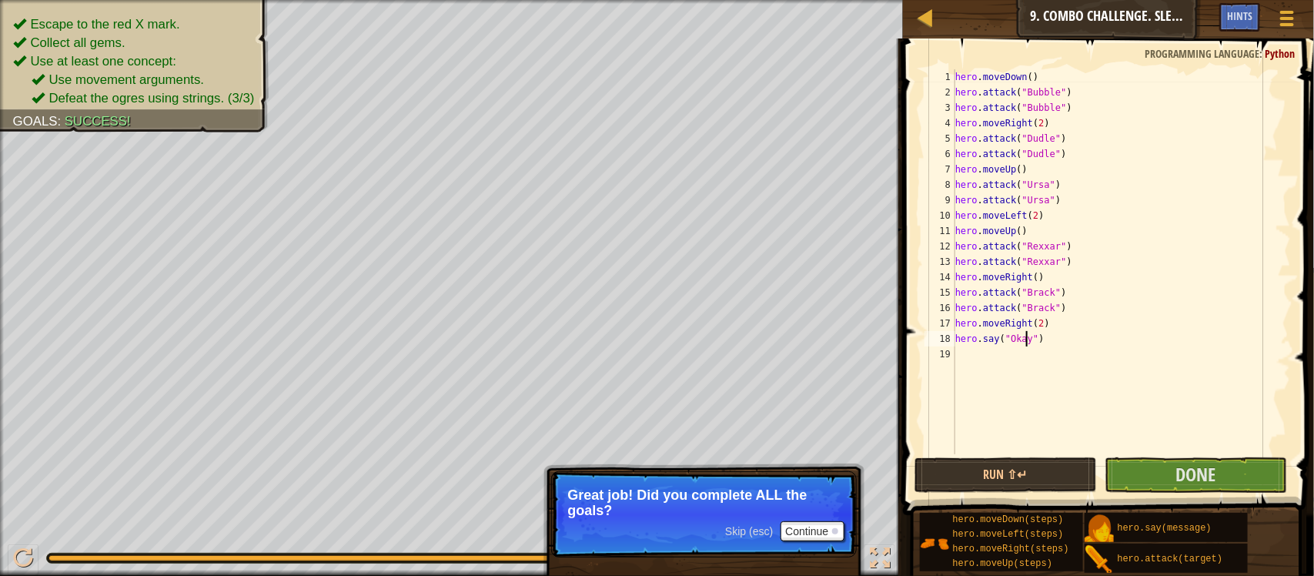
scroll to position [6, 5]
type textarea "hero.say("Okay")"
click at [1055, 463] on button "Run ⇧↵" at bounding box center [1006, 474] width 182 height 35
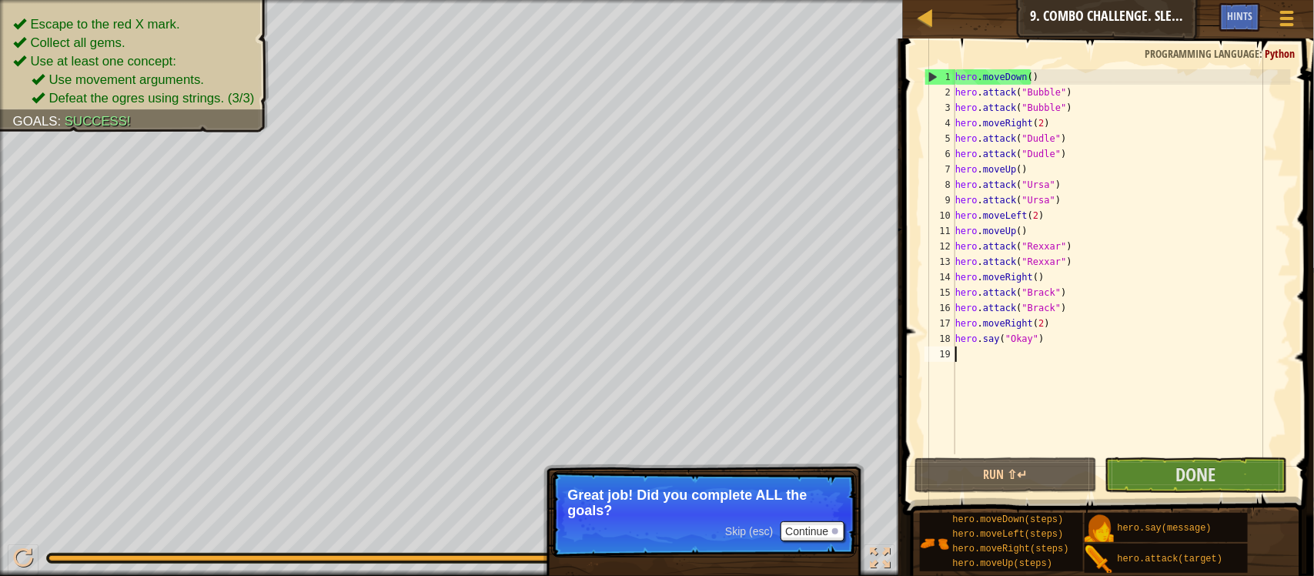
click at [1151, 441] on div "hero . moveDown ( ) hero . attack ( "Bubble" ) hero . attack ( "Bubble" ) hero …" at bounding box center [1121, 277] width 339 height 416
click at [1160, 471] on button "Done" at bounding box center [1196, 474] width 182 height 35
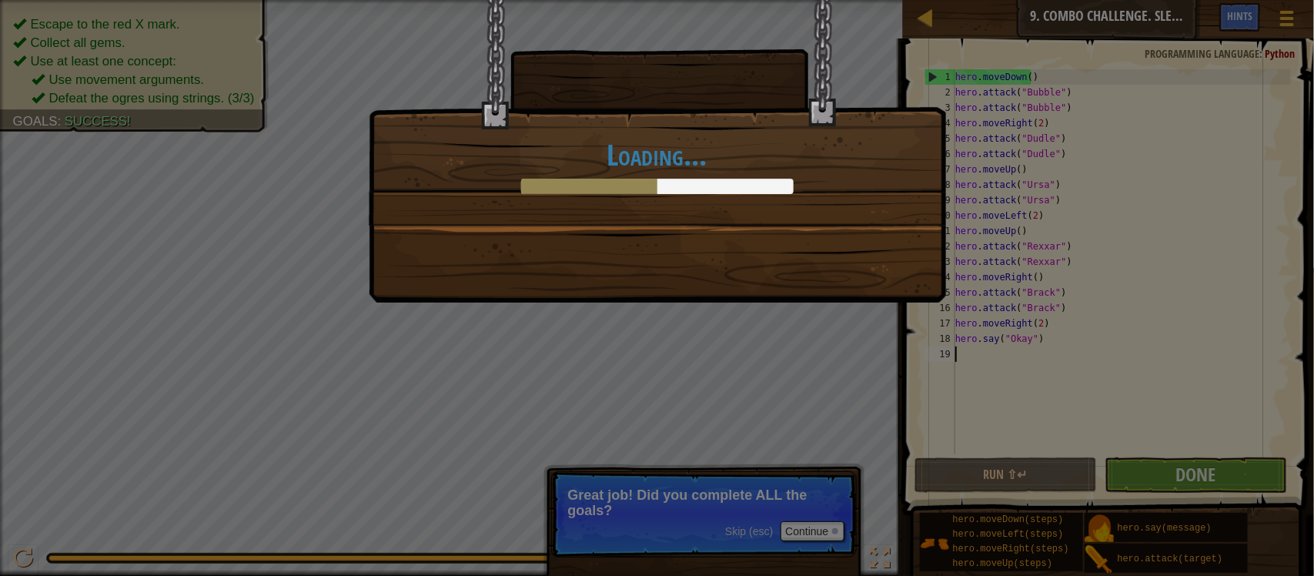
click at [804, 370] on div "Loading..." at bounding box center [657, 288] width 1314 height 576
click at [818, 520] on div "Loading..." at bounding box center [657, 288] width 1314 height 576
click at [725, 402] on div "Loading..." at bounding box center [657, 288] width 1314 height 576
click at [691, 205] on div "Loading..." at bounding box center [658, 112] width 576 height 225
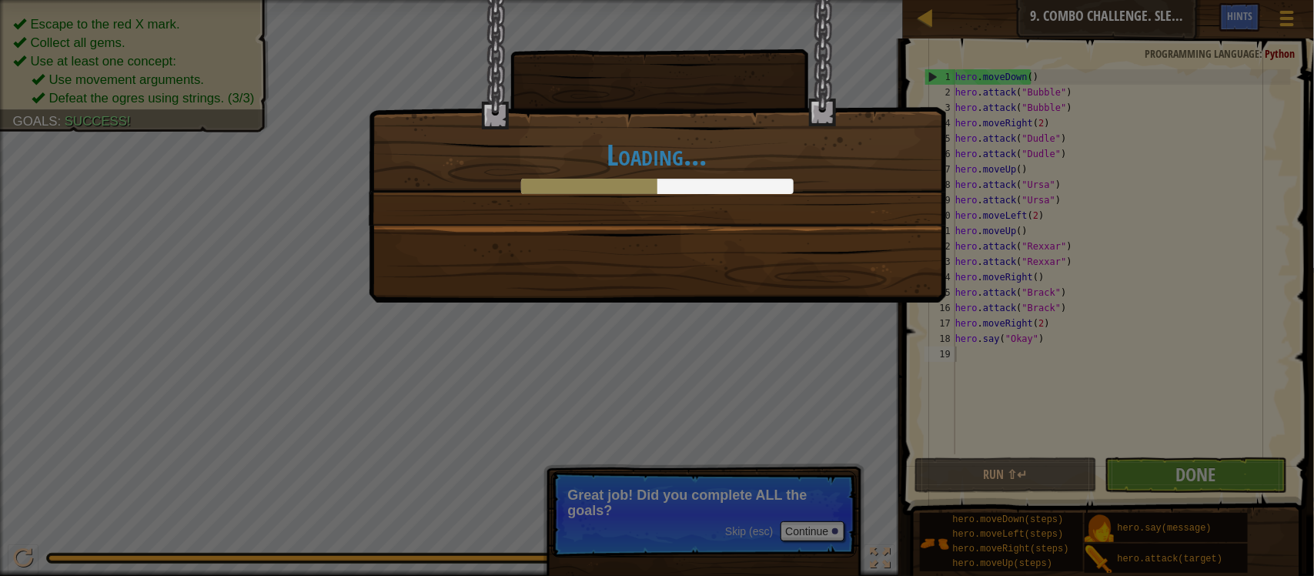
click at [691, 205] on div "Loading..." at bounding box center [658, 112] width 576 height 225
drag, startPoint x: 691, startPoint y: 204, endPoint x: 699, endPoint y: 383, distance: 179.6
click at [699, 383] on div "Loading..." at bounding box center [657, 288] width 1314 height 576
click at [770, 404] on div "Loading..." at bounding box center [657, 288] width 1314 height 576
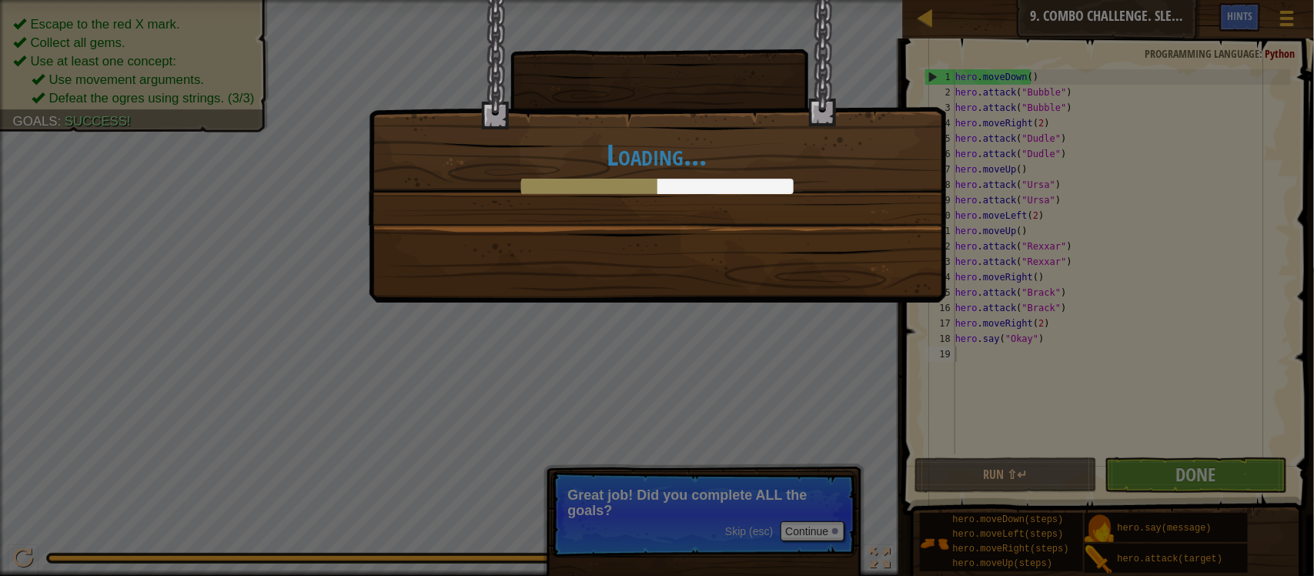
click at [825, 527] on div "Loading..." at bounding box center [657, 288] width 1314 height 576
click at [831, 522] on div "Loading..." at bounding box center [657, 288] width 1314 height 576
drag, startPoint x: 831, startPoint y: 522, endPoint x: 762, endPoint y: 235, distance: 295.4
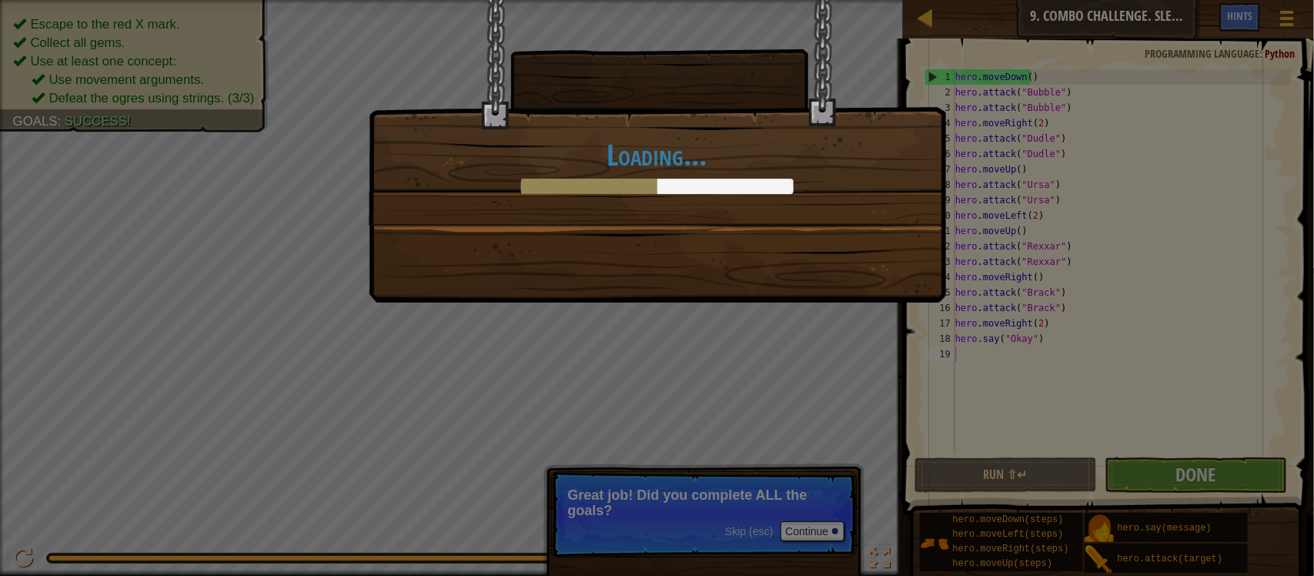
click at [762, 235] on div "Loading..." at bounding box center [657, 288] width 1314 height 576
click at [764, 241] on div "Loading..." at bounding box center [657, 151] width 577 height 303
click at [697, 268] on div "Loading..." at bounding box center [657, 151] width 577 height 303
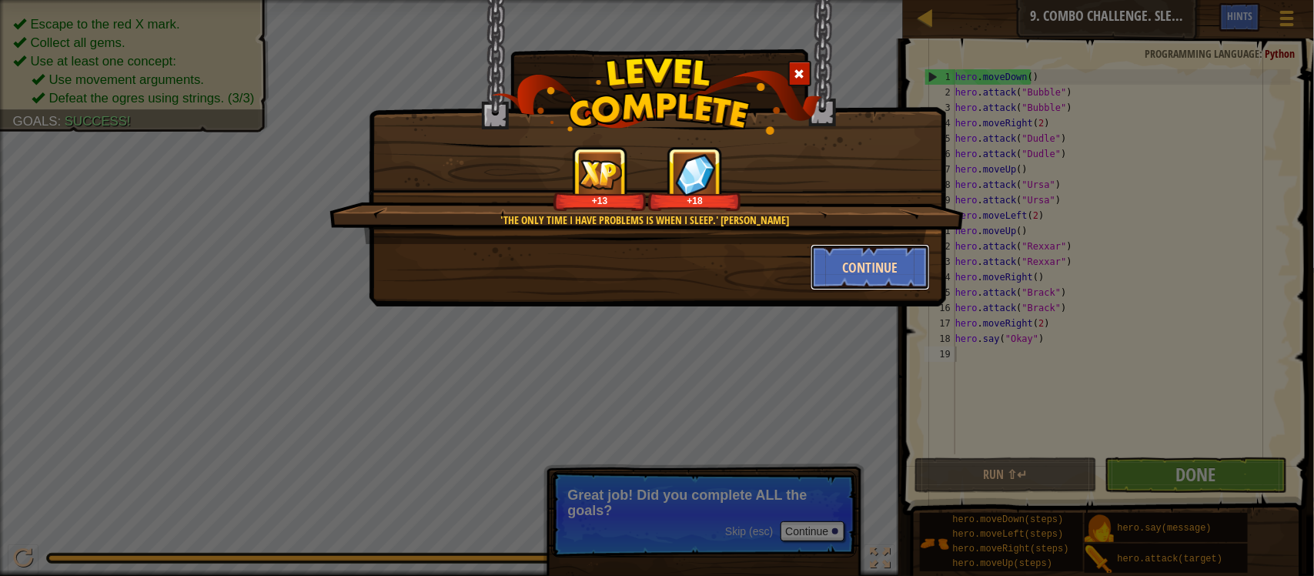
click at [848, 259] on button "Continue" at bounding box center [870, 267] width 119 height 46
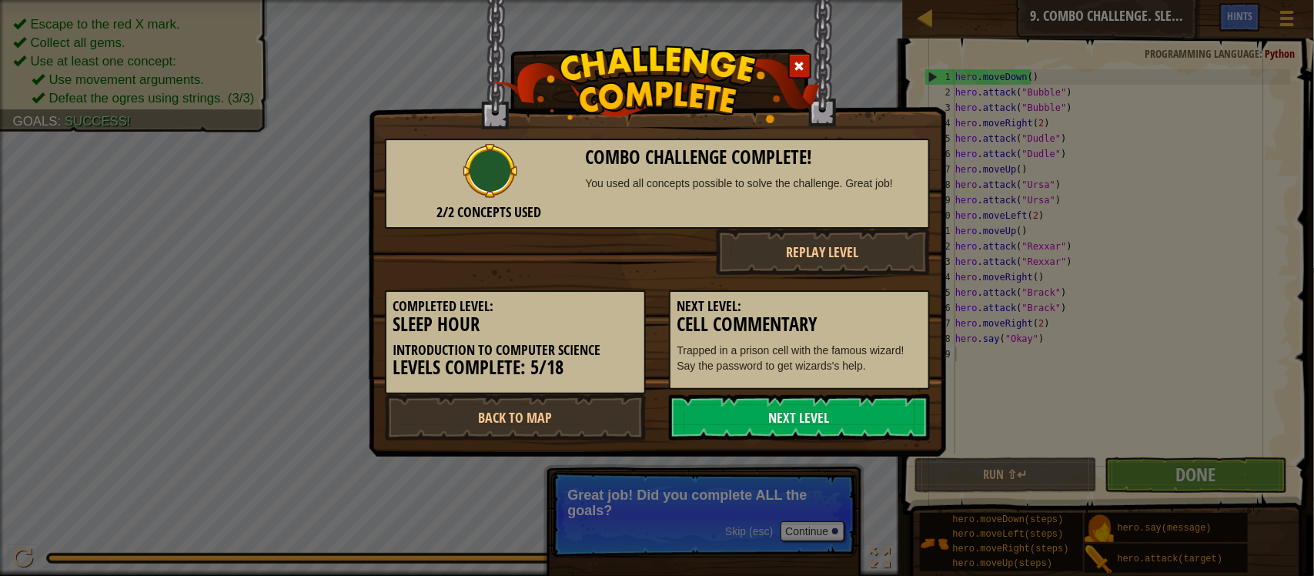
click at [848, 262] on button "Replay Level" at bounding box center [823, 252] width 214 height 46
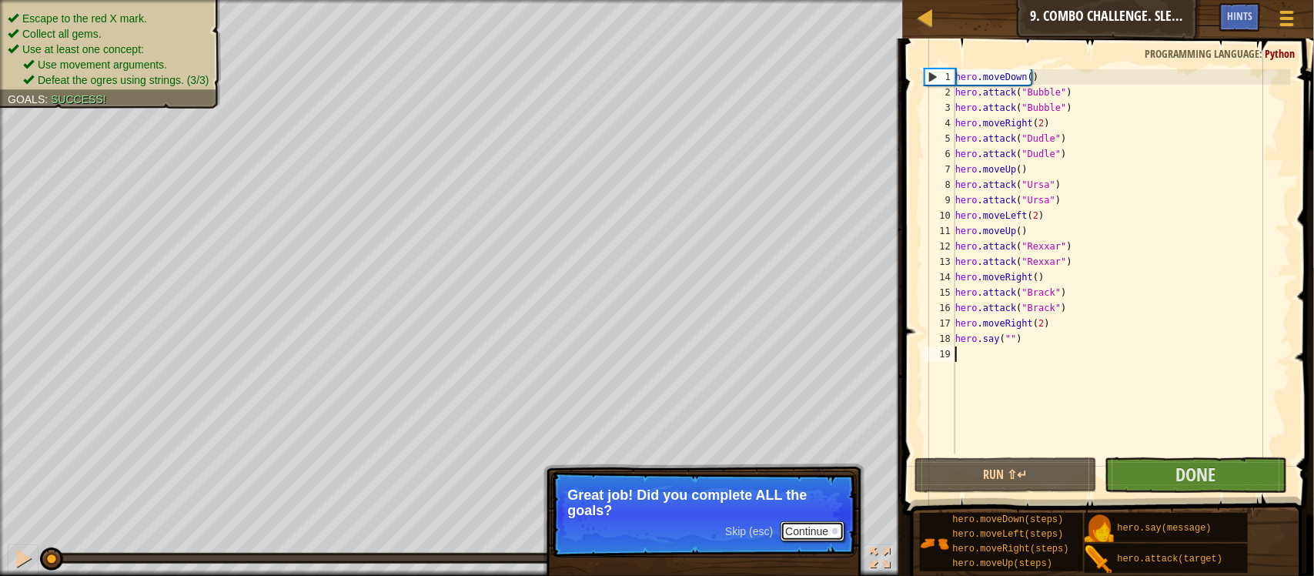
click at [821, 537] on button "Continue" at bounding box center [813, 531] width 64 height 20
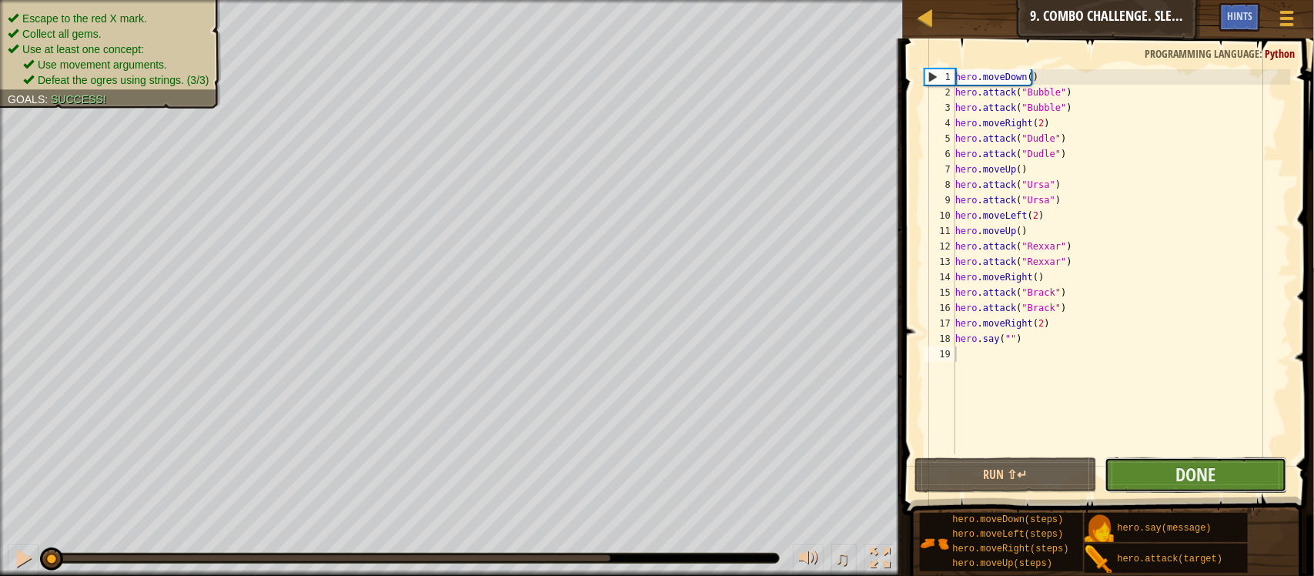
click at [1135, 473] on button "Done" at bounding box center [1196, 474] width 182 height 35
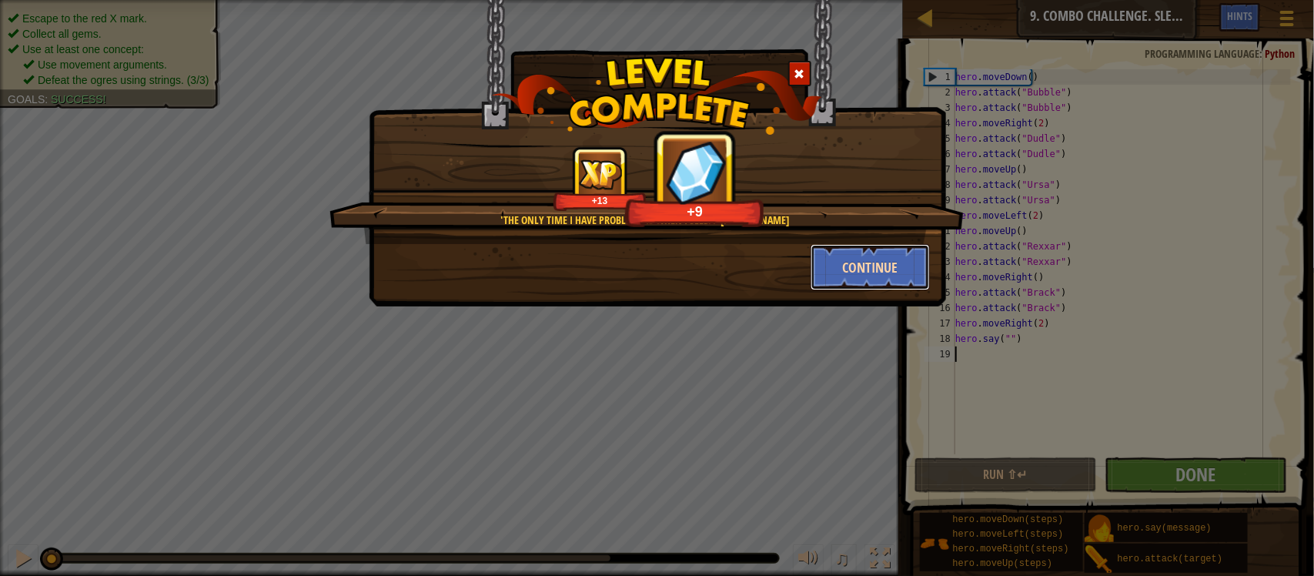
click at [907, 256] on button "Continue" at bounding box center [870, 267] width 119 height 46
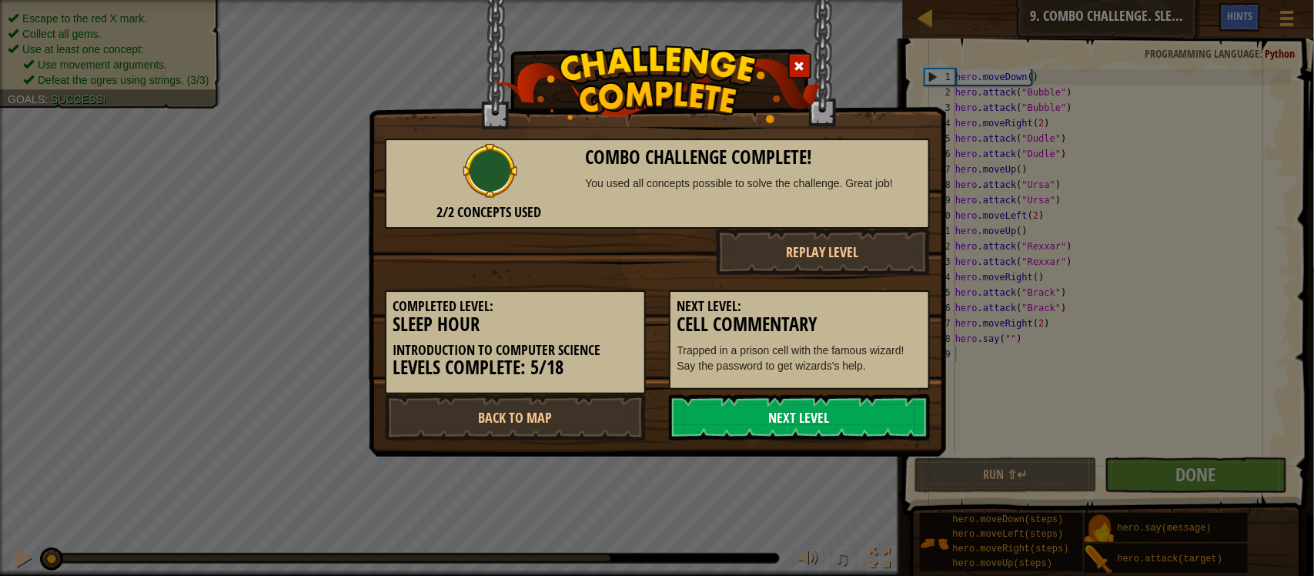
click at [797, 427] on link "Next Level" at bounding box center [799, 417] width 261 height 46
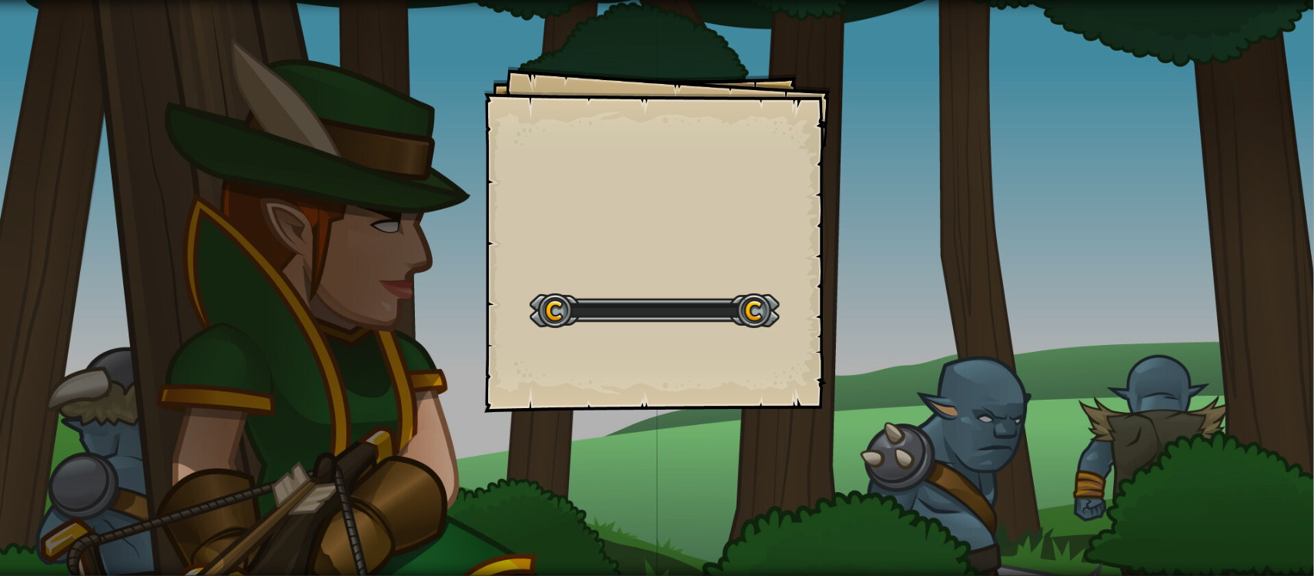
click at [785, 427] on div "Goals Start Level Error loading from server. Try refreshing the page. You'll ne…" at bounding box center [657, 288] width 1314 height 576
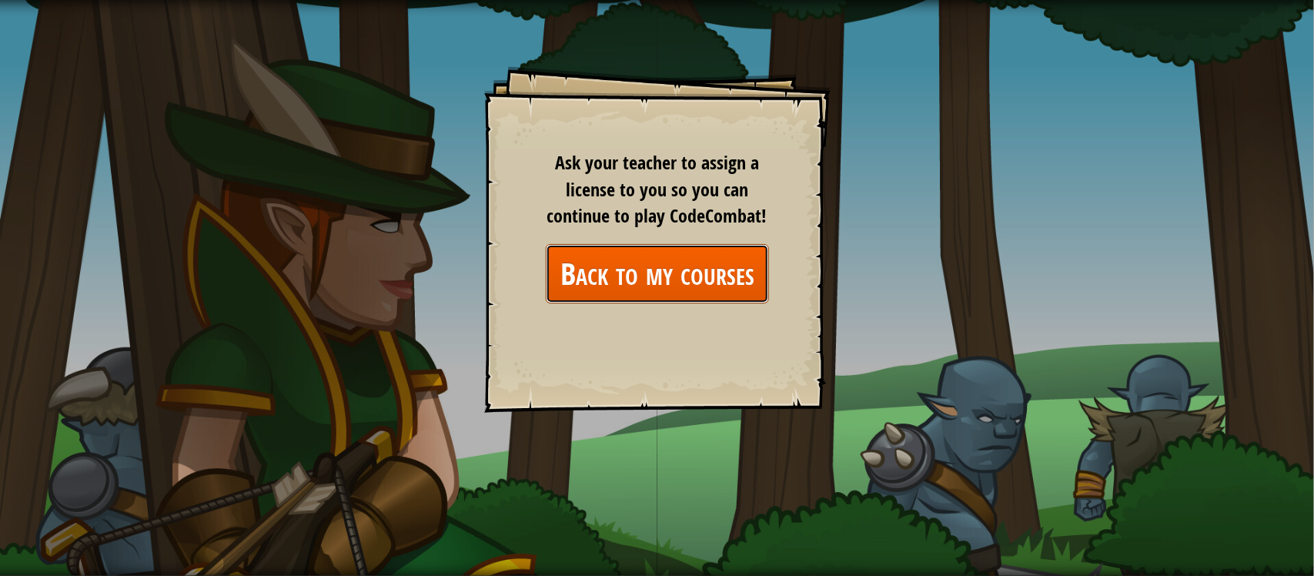
click at [587, 287] on link "Back to my courses" at bounding box center [657, 273] width 223 height 59
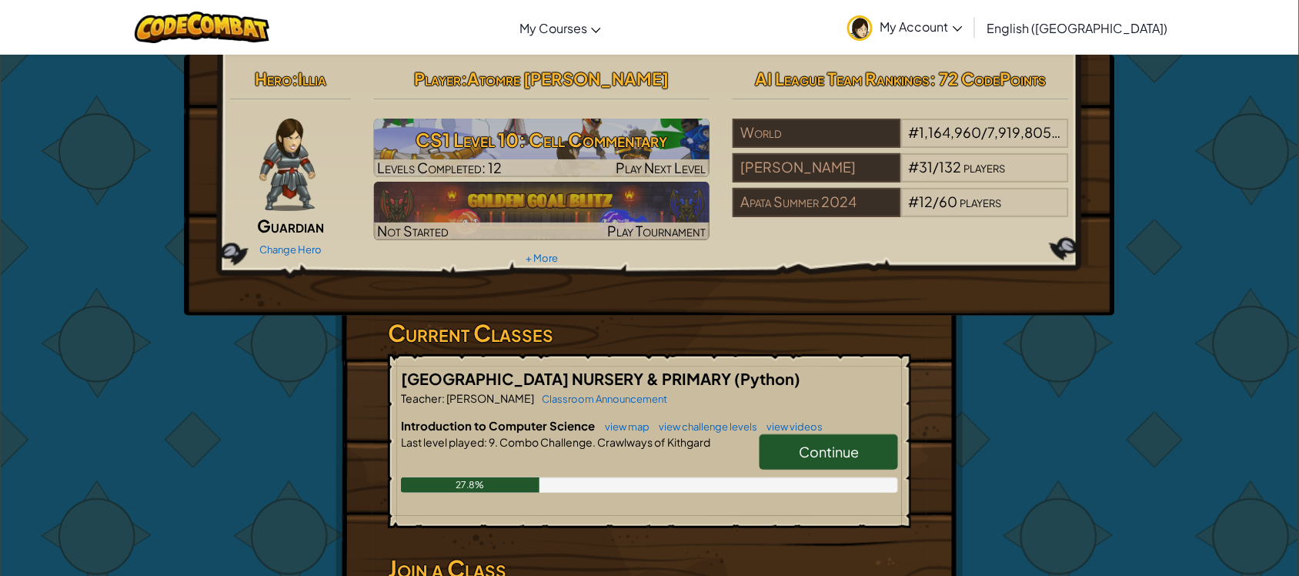
click at [759, 439] on div "Continue" at bounding box center [821, 455] width 154 height 43
click at [785, 440] on link "Continue" at bounding box center [829, 451] width 139 height 35
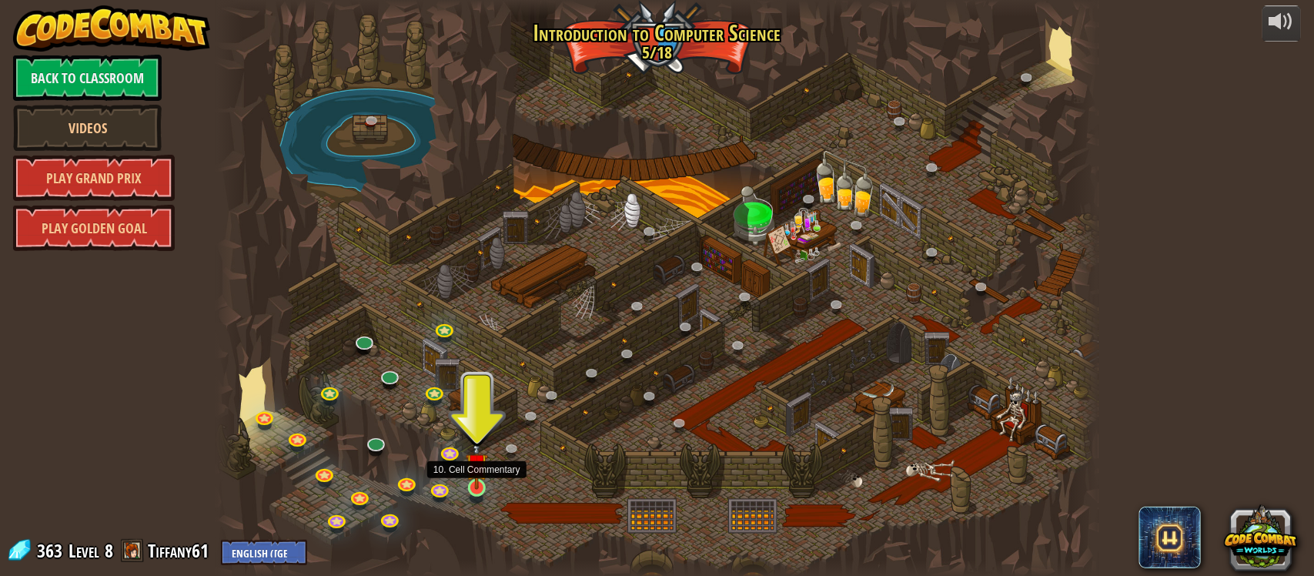
drag, startPoint x: 463, startPoint y: 478, endPoint x: 472, endPoint y: 479, distance: 8.5
click at [472, 479] on div "25. Kithgard Gates (Locked) Escape the Kithgard dungeons, and don't let the gua…" at bounding box center [657, 288] width 882 height 577
click at [472, 479] on img at bounding box center [477, 464] width 22 height 51
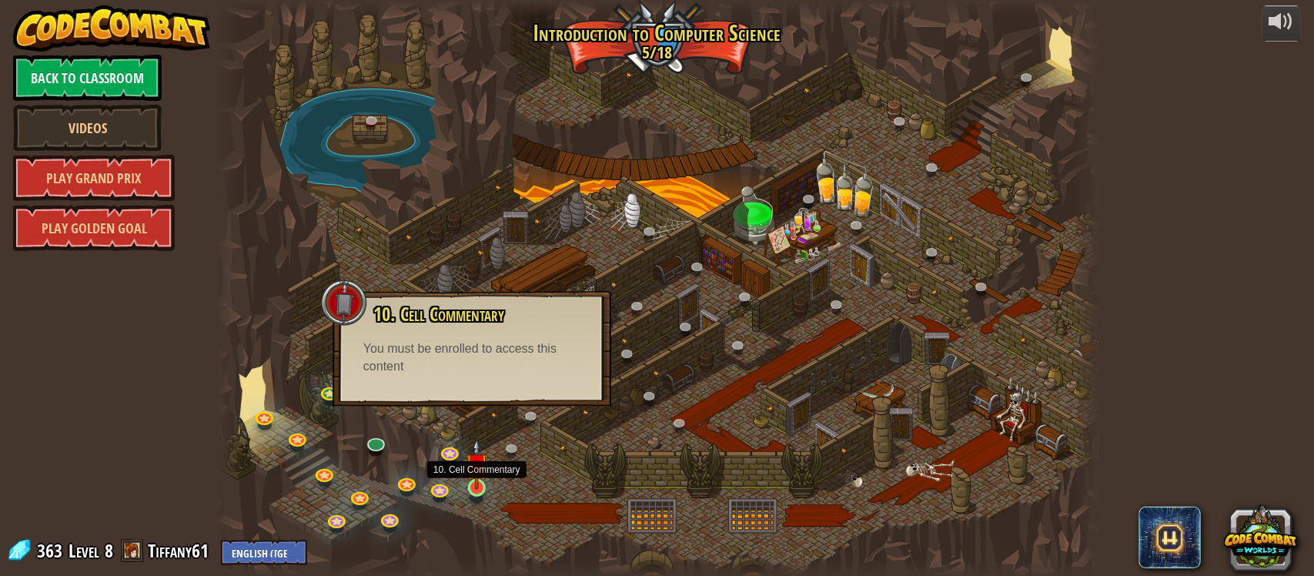
click at [472, 479] on img at bounding box center [477, 464] width 22 height 51
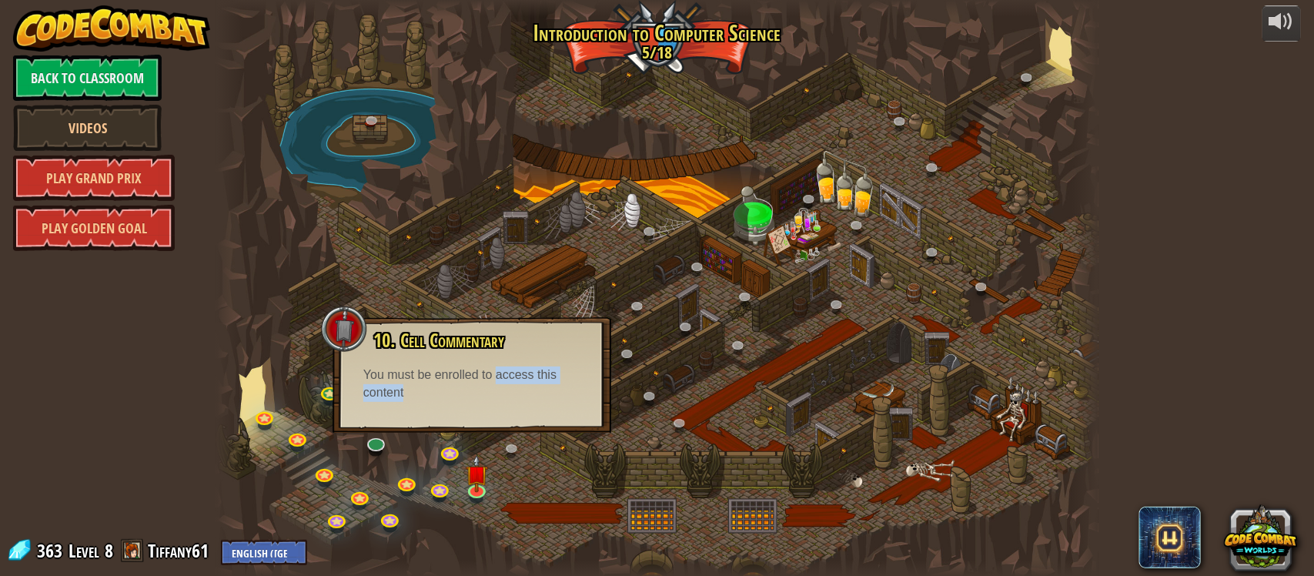
drag, startPoint x: 495, startPoint y: 377, endPoint x: 504, endPoint y: 404, distance: 28.5
click at [504, 404] on div "10. Cell Commentary Trapped in a prison cell with the famous wizard! Say the pa…" at bounding box center [472, 374] width 279 height 115
click at [505, 395] on div "You must be enrolled to access this content" at bounding box center [471, 383] width 217 height 35
click at [557, 364] on div "10. Cell Commentary Trapped in a prison cell with the famous wizard! Say the pa…" at bounding box center [472, 366] width 248 height 72
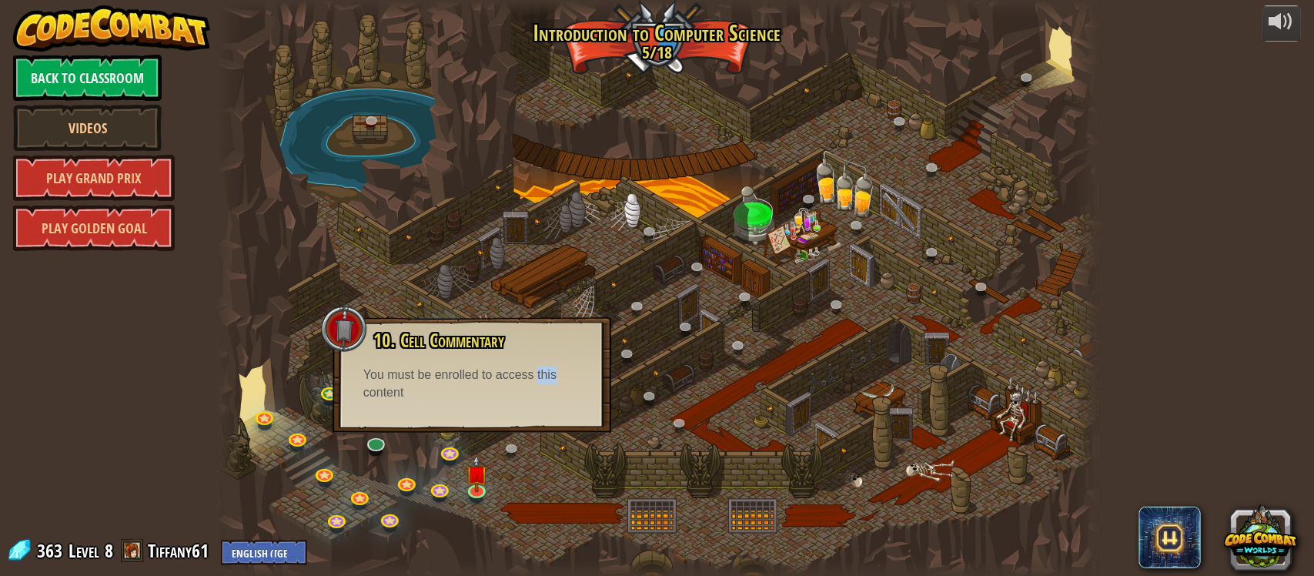
click at [557, 371] on div "You must be enrolled to access this content" at bounding box center [471, 383] width 217 height 35
click at [714, 291] on div at bounding box center [657, 288] width 882 height 577
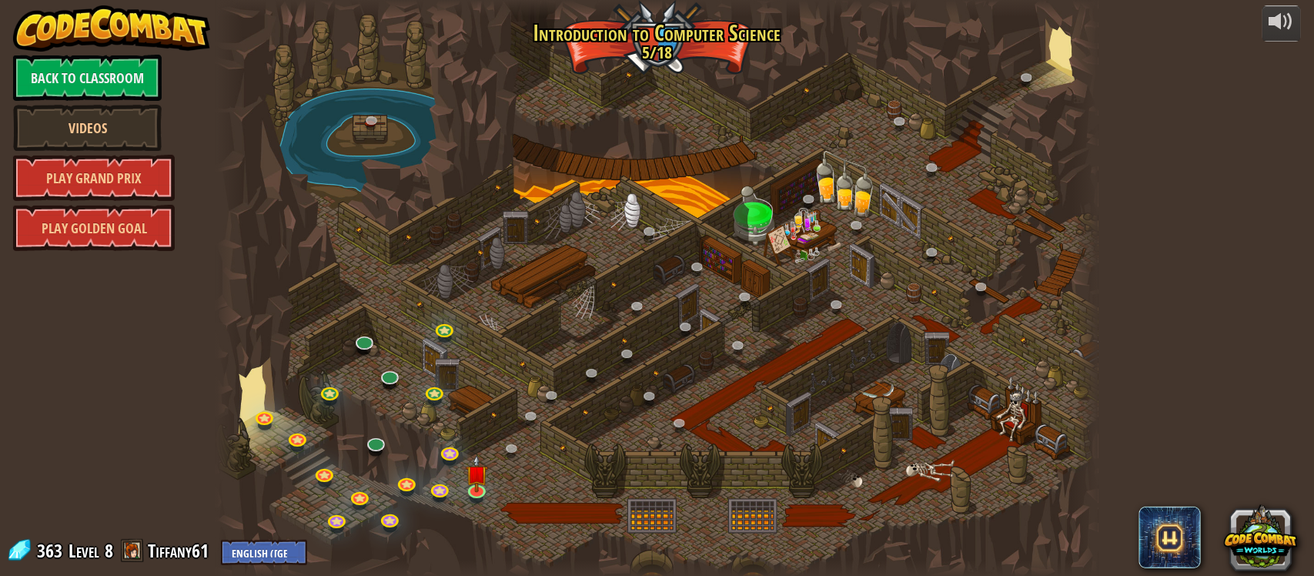
click at [714, 291] on div at bounding box center [657, 288] width 882 height 577
click at [485, 470] on img at bounding box center [477, 464] width 22 height 51
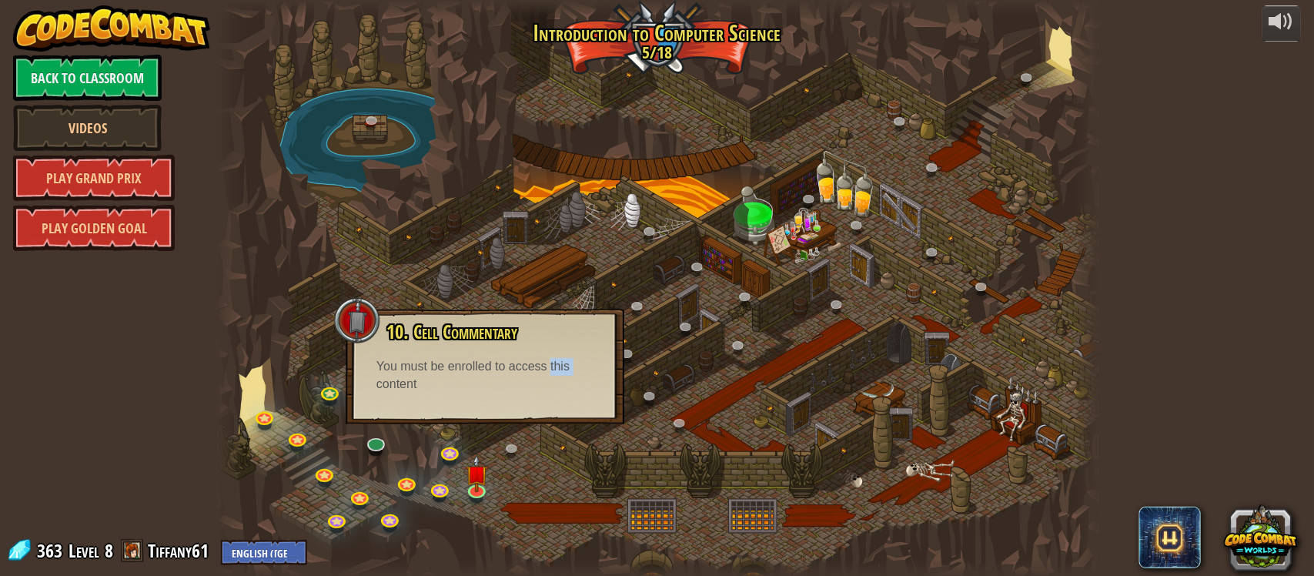
click at [479, 510] on div at bounding box center [657, 288] width 882 height 577
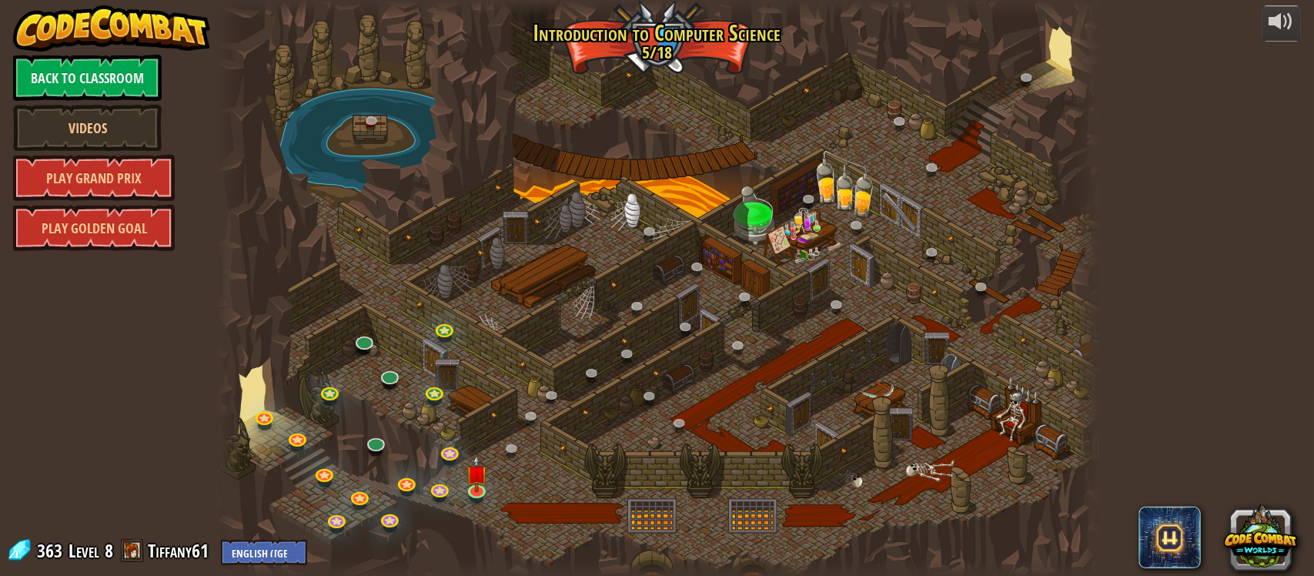
click at [478, 510] on div at bounding box center [657, 288] width 882 height 577
click at [162, 556] on link "Tiffany61" at bounding box center [180, 550] width 65 height 25
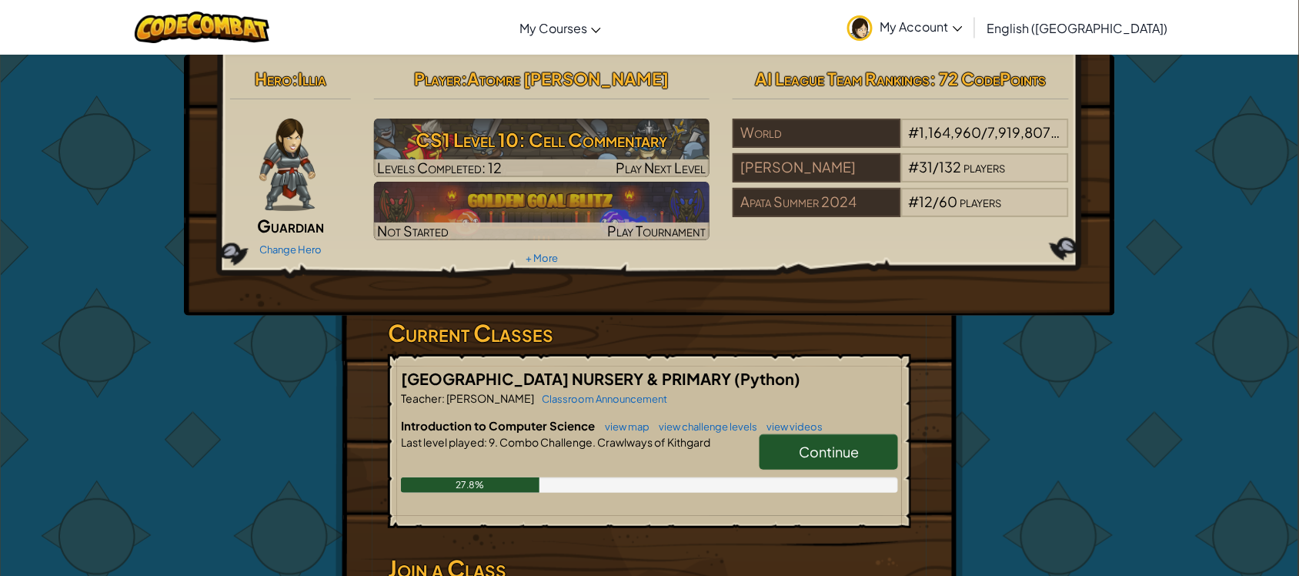
click at [835, 436] on link "Continue" at bounding box center [829, 451] width 139 height 35
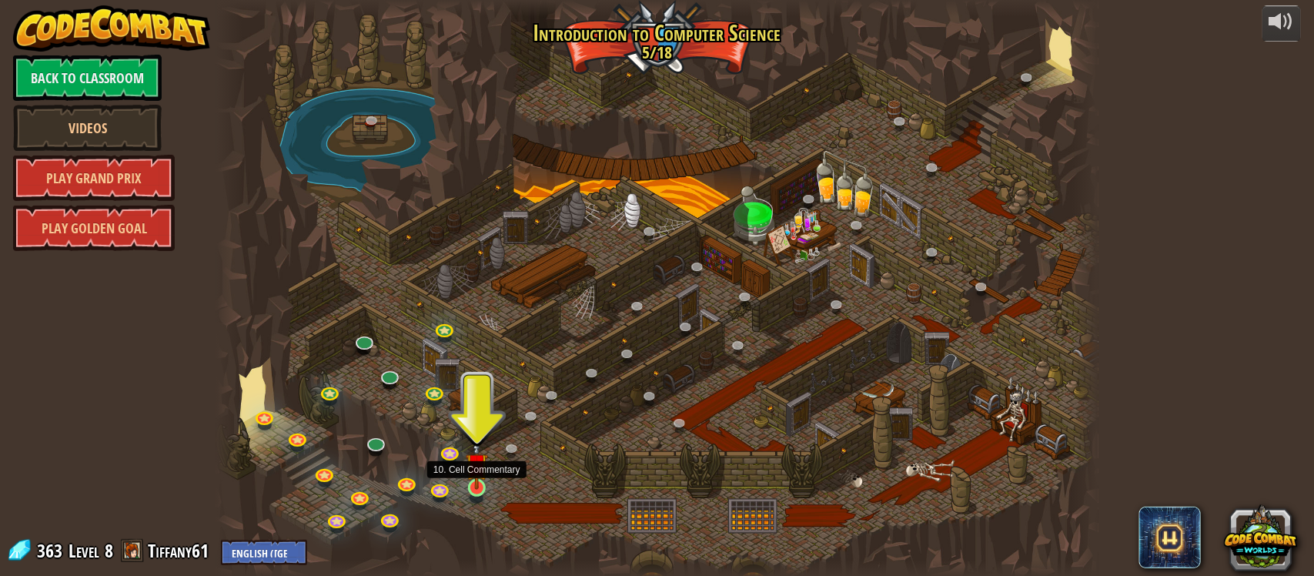
click at [466, 483] on img at bounding box center [477, 464] width 22 height 51
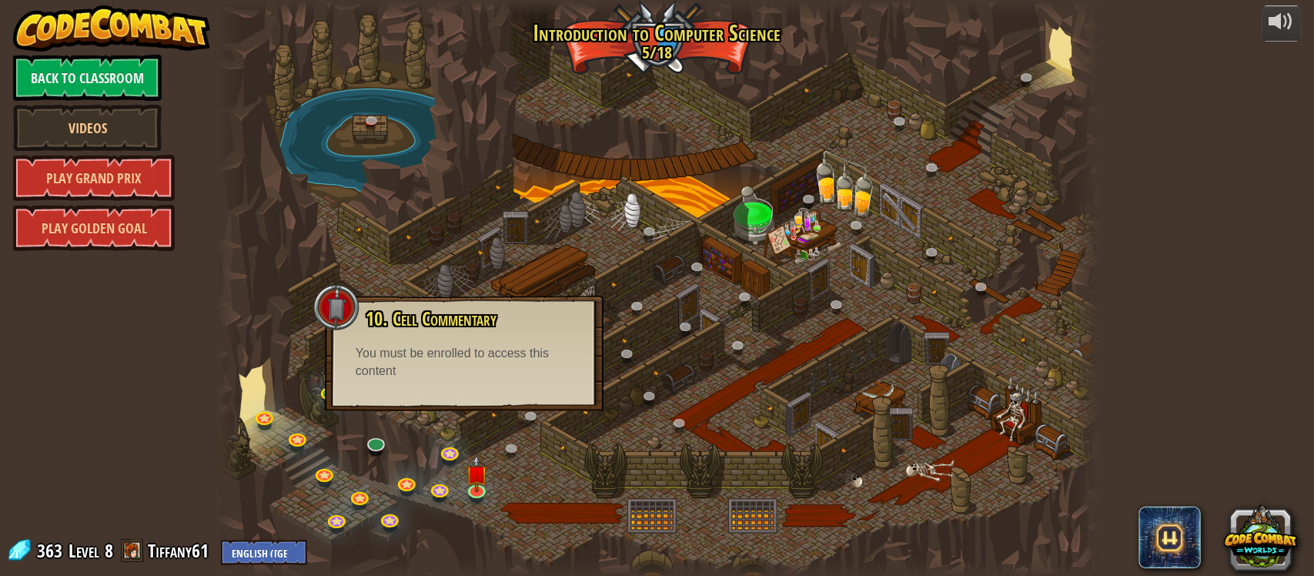
click at [462, 483] on div at bounding box center [657, 288] width 882 height 577
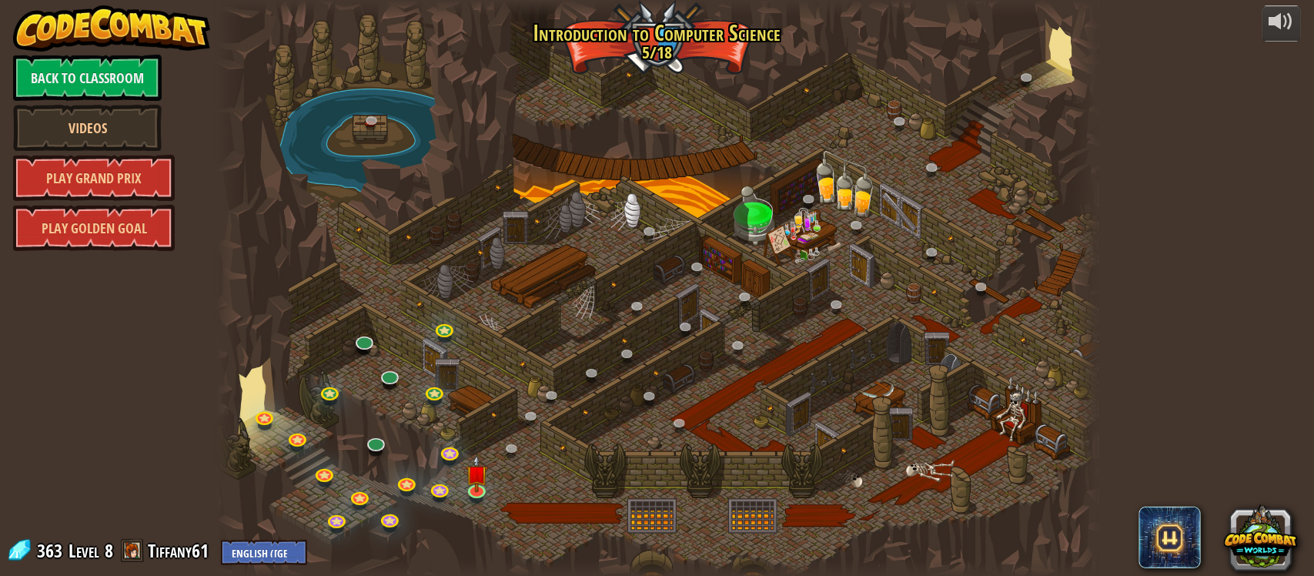
click at [462, 483] on div at bounding box center [657, 288] width 882 height 577
click at [473, 491] on link at bounding box center [478, 488] width 31 height 31
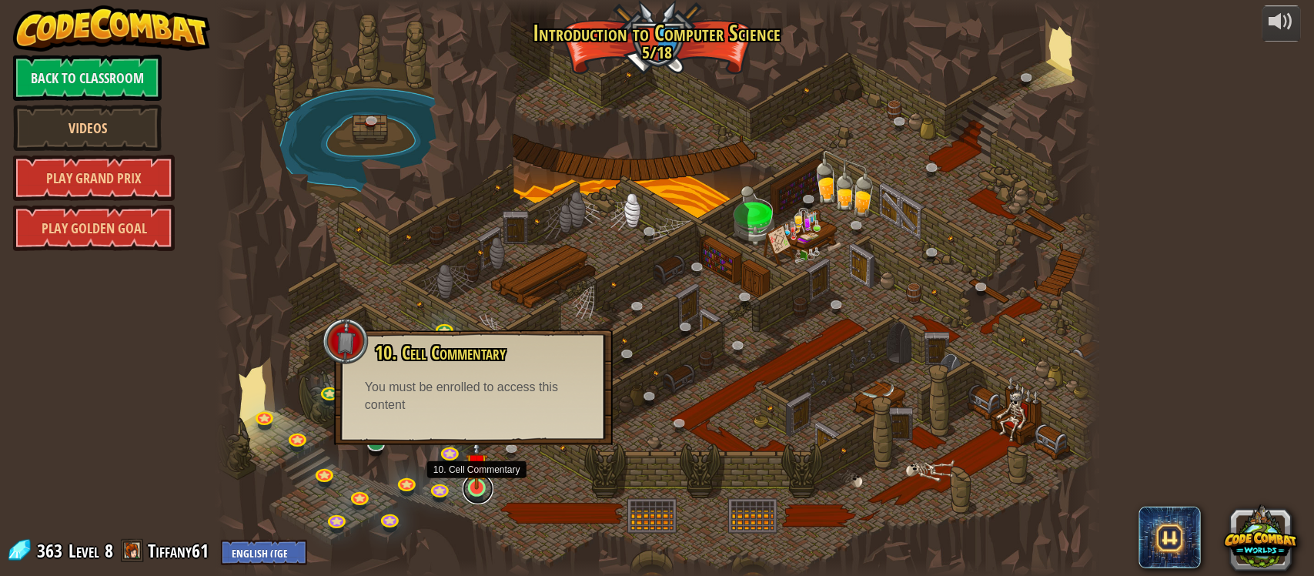
click at [470, 491] on link at bounding box center [478, 488] width 31 height 31
click at [570, 385] on div "You must be enrolled to access this content" at bounding box center [470, 396] width 217 height 35
click at [487, 480] on img at bounding box center [477, 464] width 22 height 51
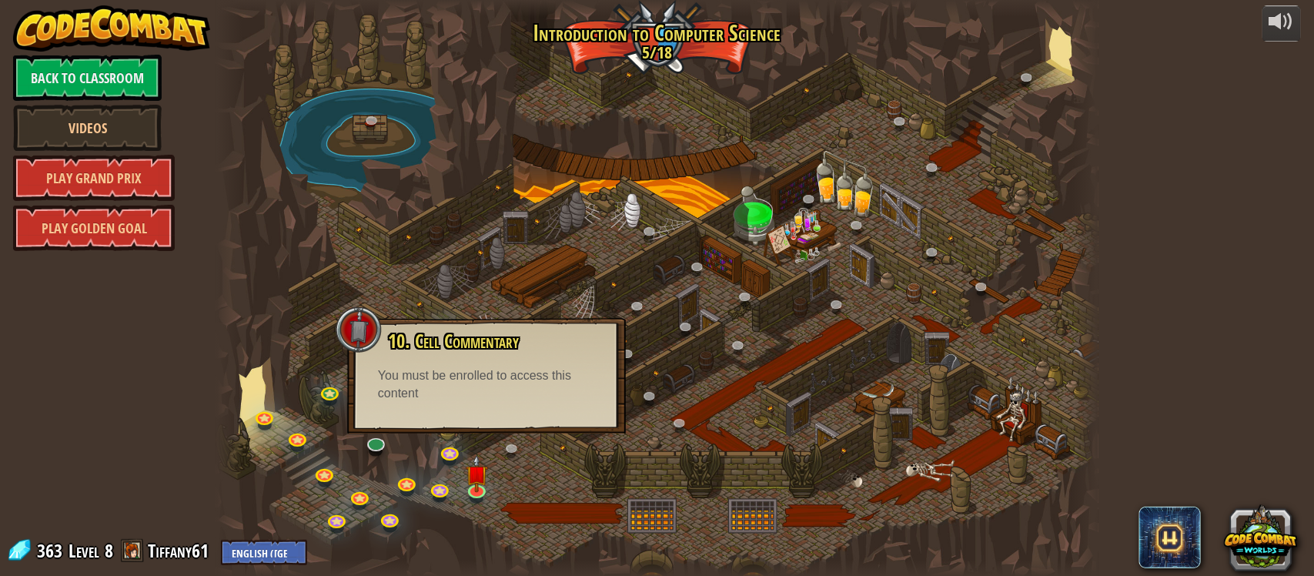
click at [468, 447] on div at bounding box center [657, 288] width 882 height 577
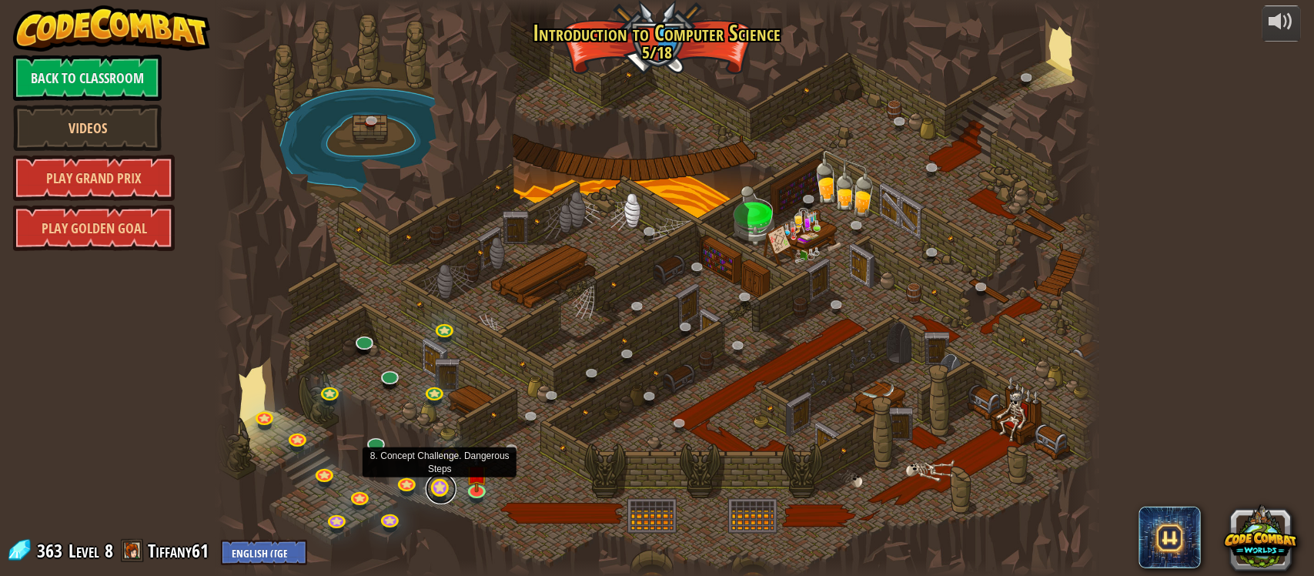
click at [439, 483] on link at bounding box center [441, 488] width 31 height 31
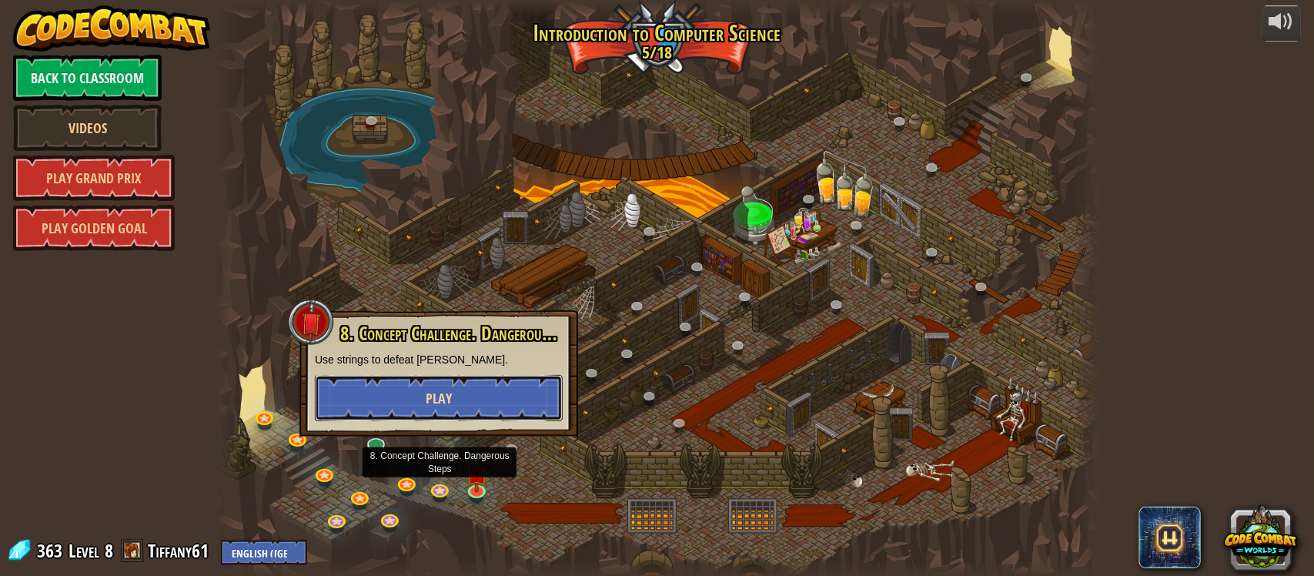
click at [433, 395] on span "Play" at bounding box center [439, 398] width 26 height 19
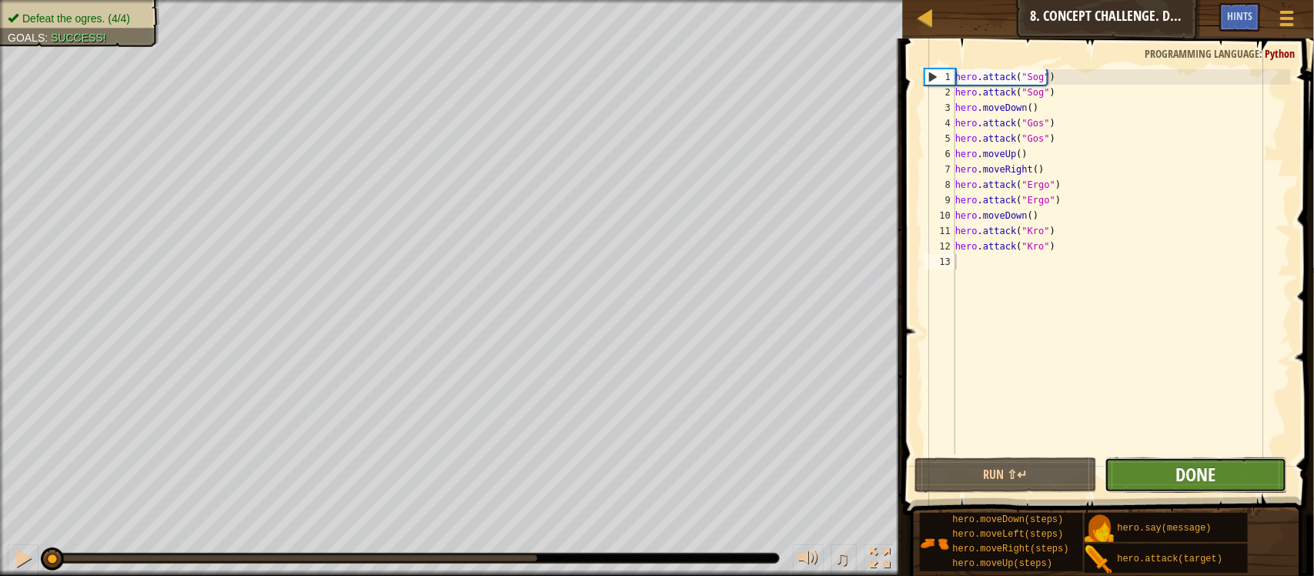
click at [1193, 474] on span "Done" at bounding box center [1196, 474] width 40 height 25
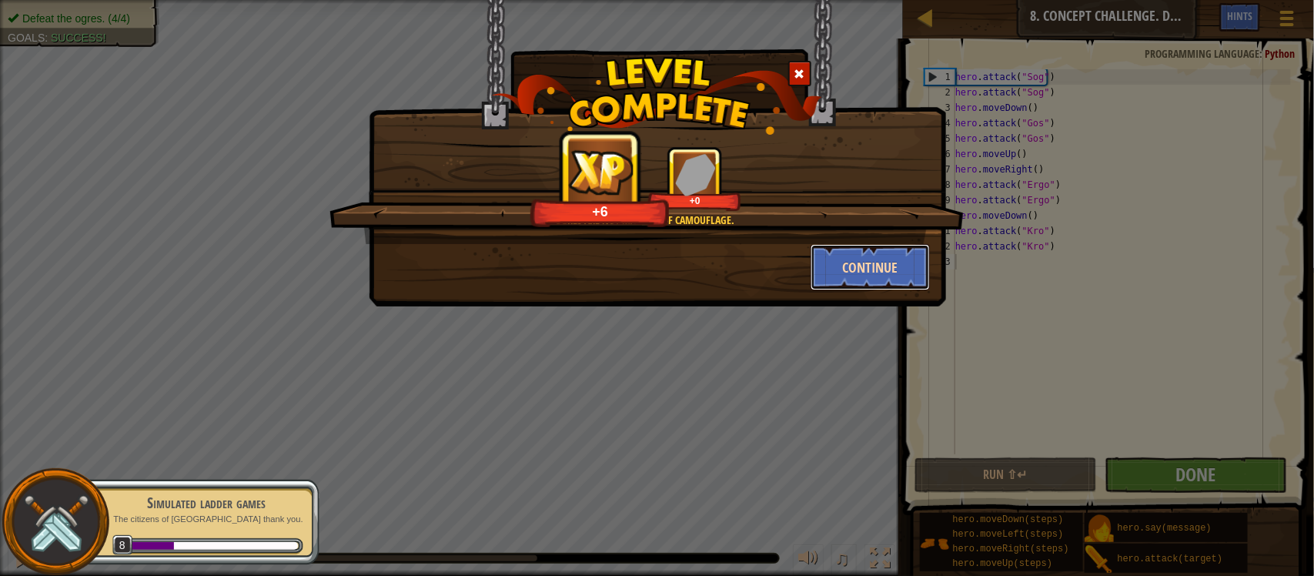
click at [887, 271] on button "Continue" at bounding box center [870, 267] width 119 height 46
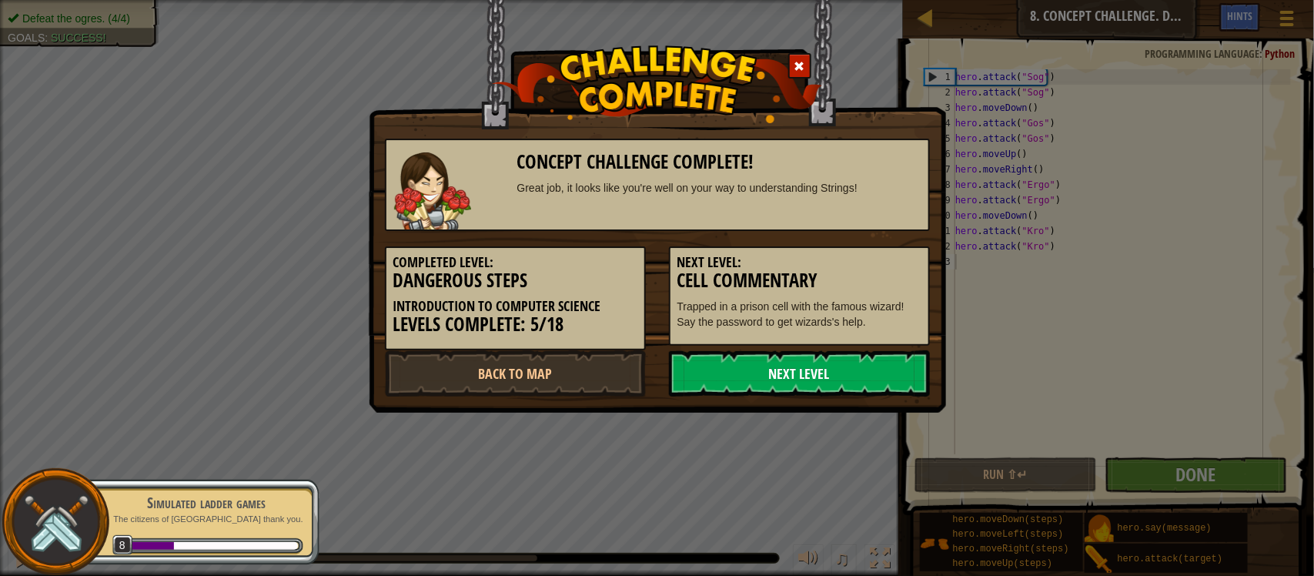
click at [813, 363] on link "Next Level" at bounding box center [799, 373] width 261 height 46
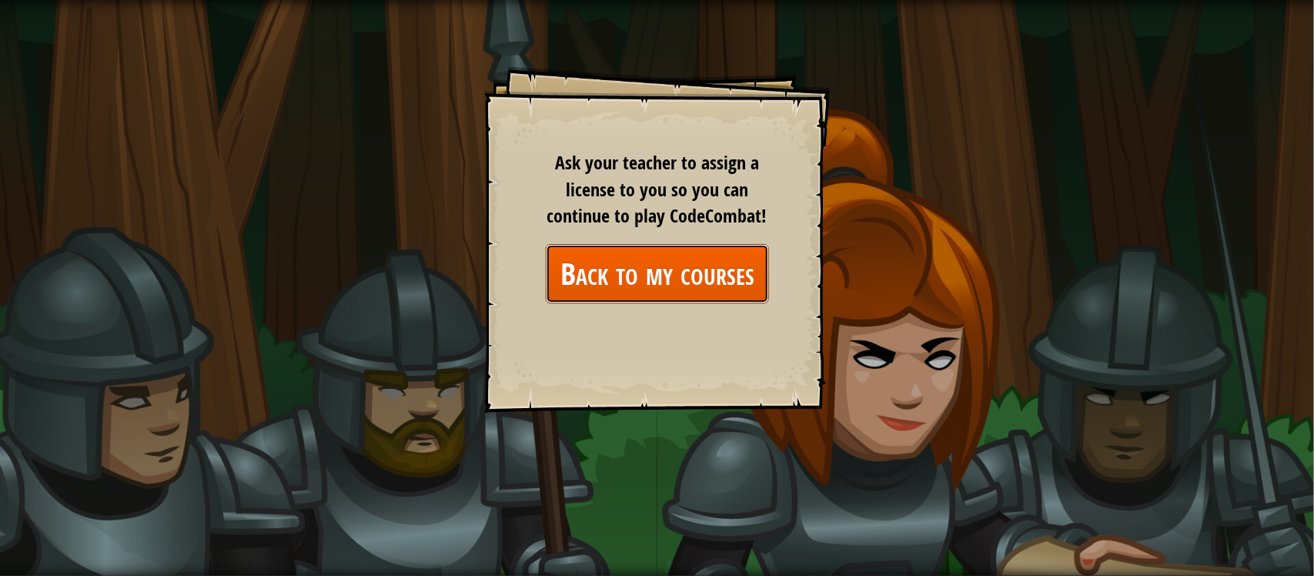
click at [694, 279] on link "Back to my courses" at bounding box center [657, 273] width 223 height 59
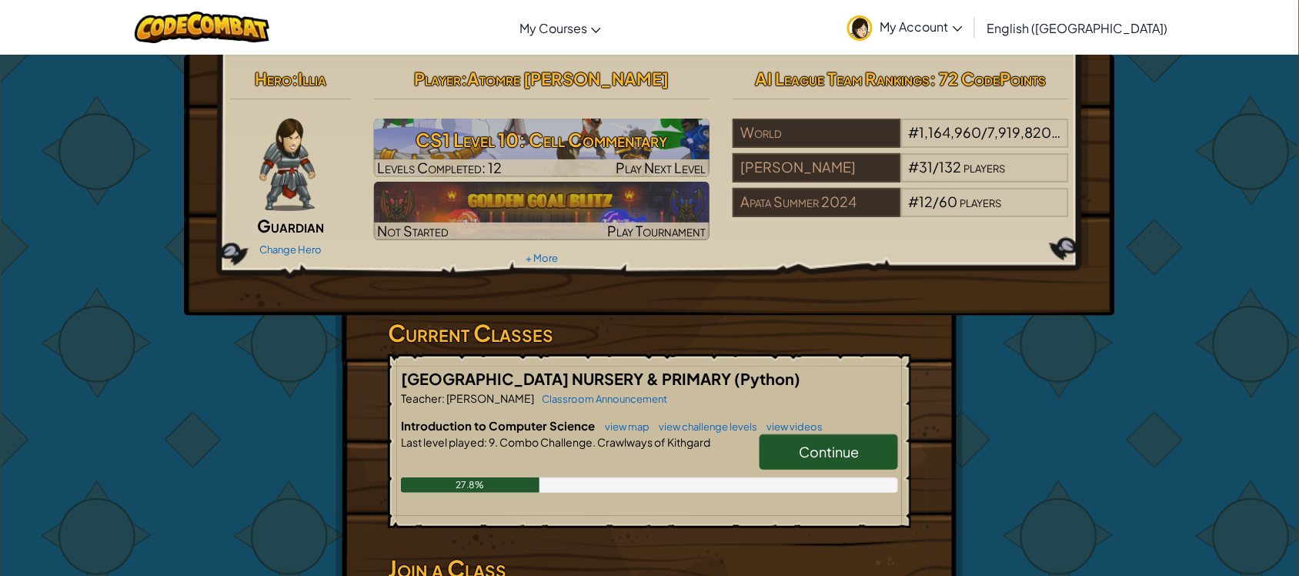
click at [847, 456] on span "Continue" at bounding box center [829, 452] width 60 height 18
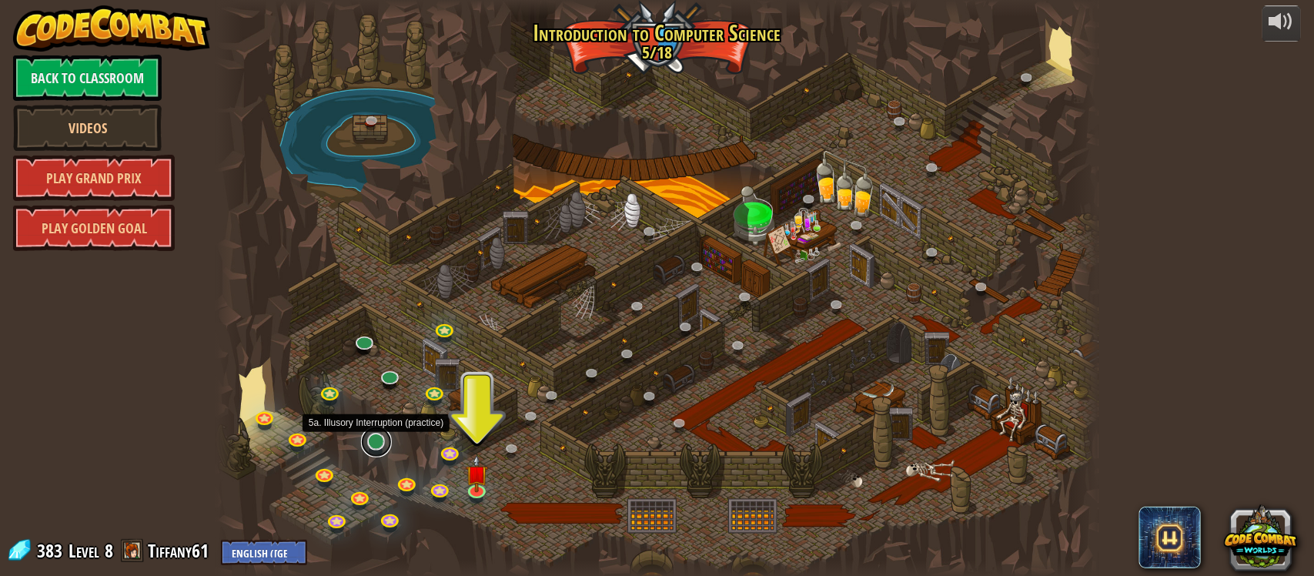
click at [377, 445] on link at bounding box center [376, 441] width 31 height 31
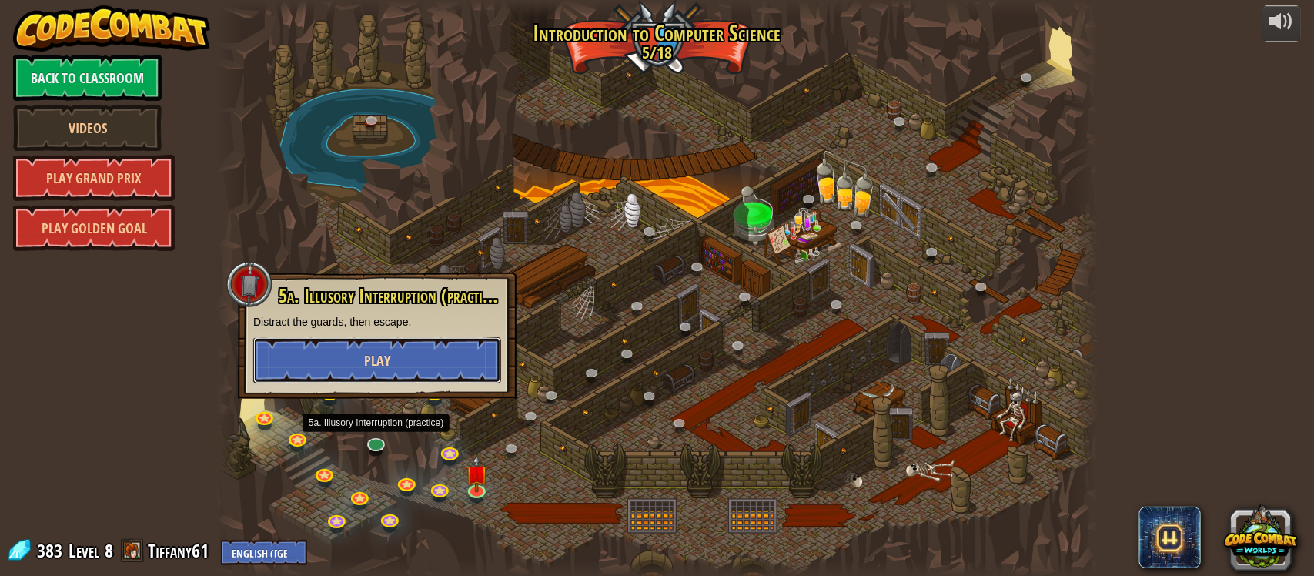
click at [405, 353] on button "Play" at bounding box center [377, 360] width 248 height 46
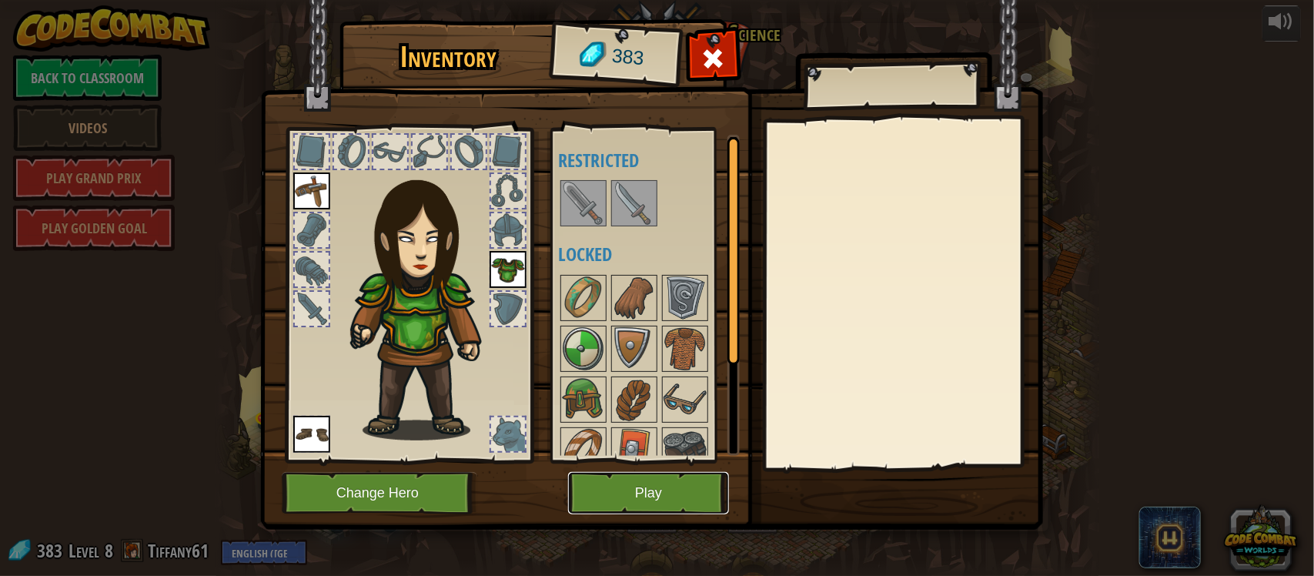
click at [677, 502] on button "Play" at bounding box center [648, 493] width 161 height 42
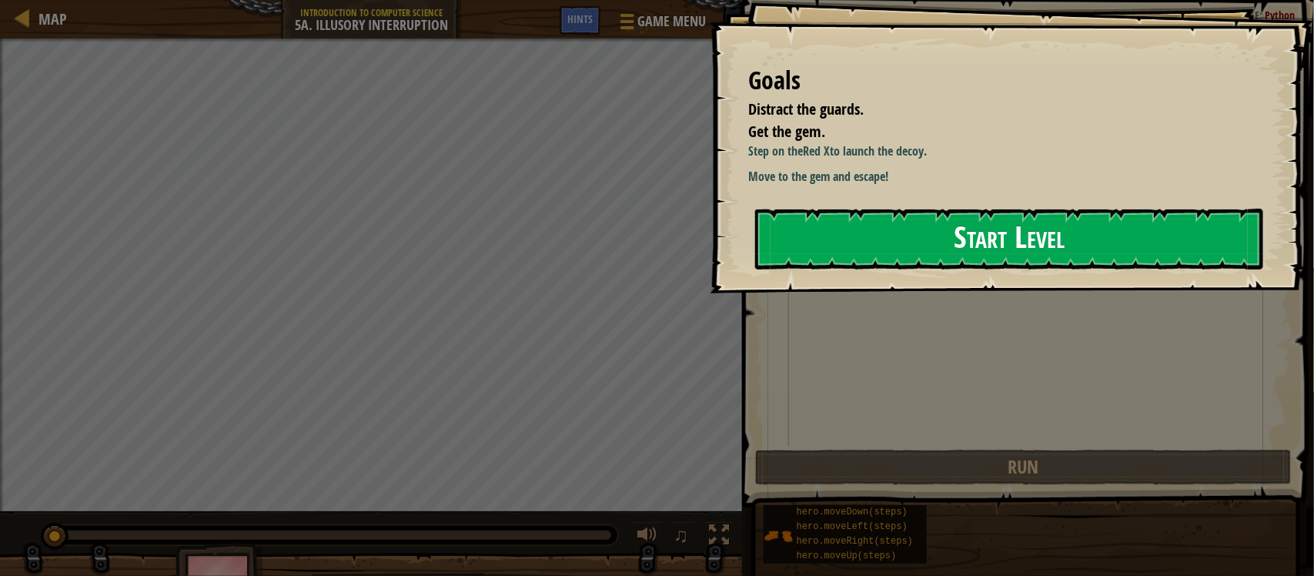
click at [1051, 231] on button "Start Level" at bounding box center [1009, 239] width 508 height 61
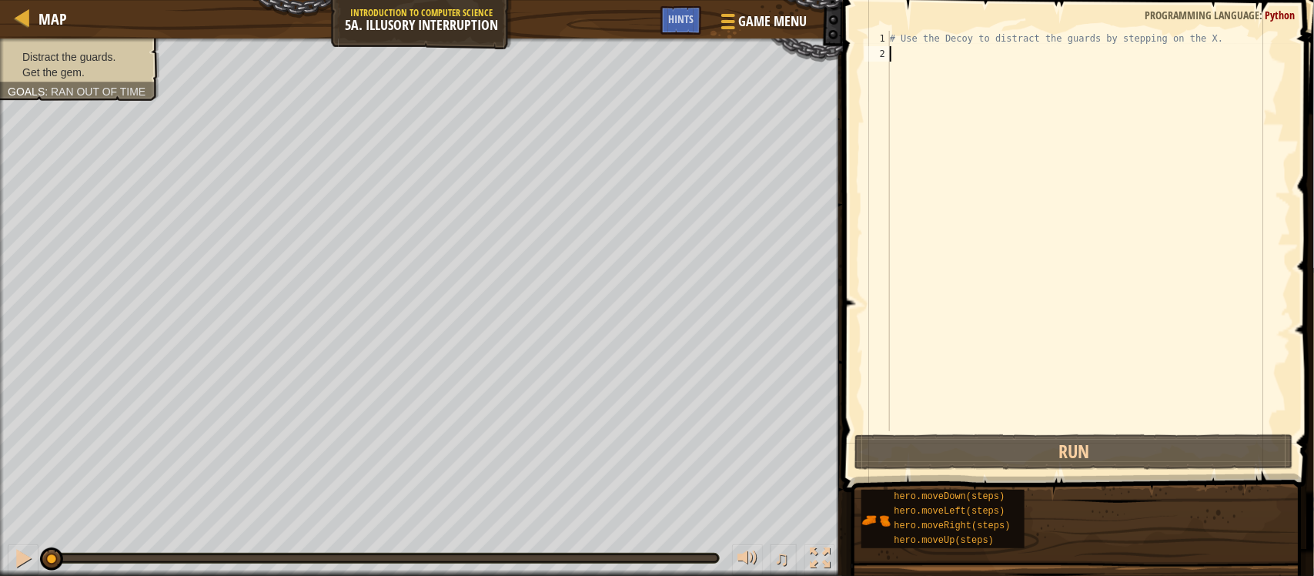
click at [1051, 231] on div "# Use the Decoy to distract the guards by stepping on the X." at bounding box center [1089, 246] width 404 height 431
click at [1216, 32] on div "# Use the Decoy to distract the guards by stepping on the X." at bounding box center [1089, 246] width 404 height 431
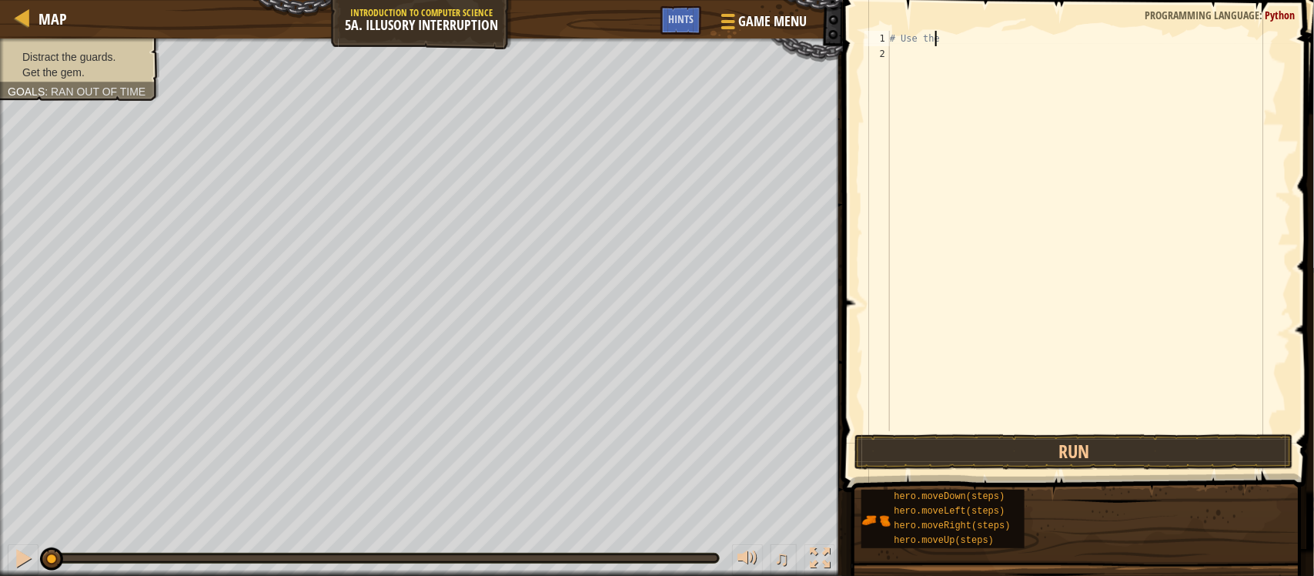
type textarea "#"
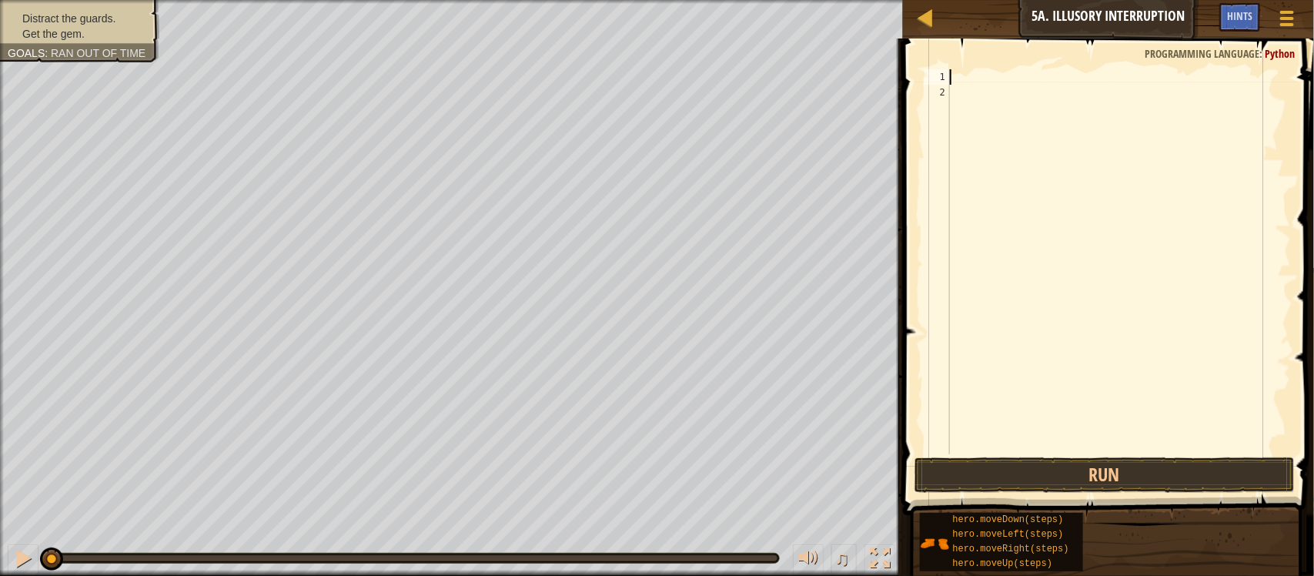
type textarea "h"
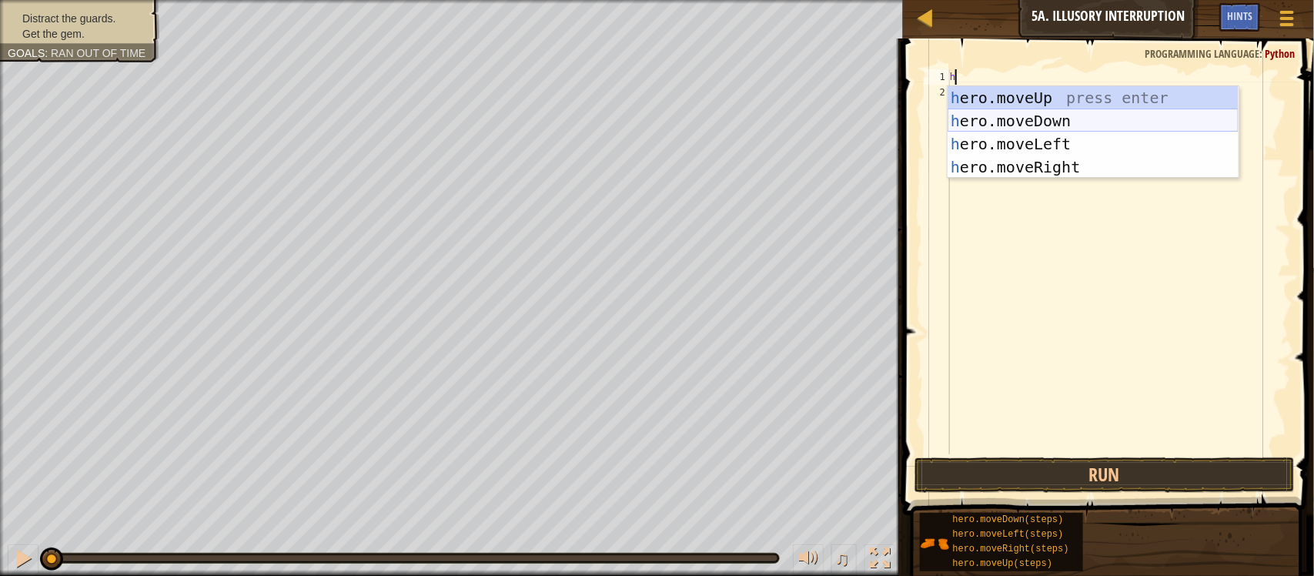
click at [1039, 114] on div "h ero.moveUp press enter h ero.moveDown press enter h ero.moveLeft press enter …" at bounding box center [1093, 155] width 291 height 139
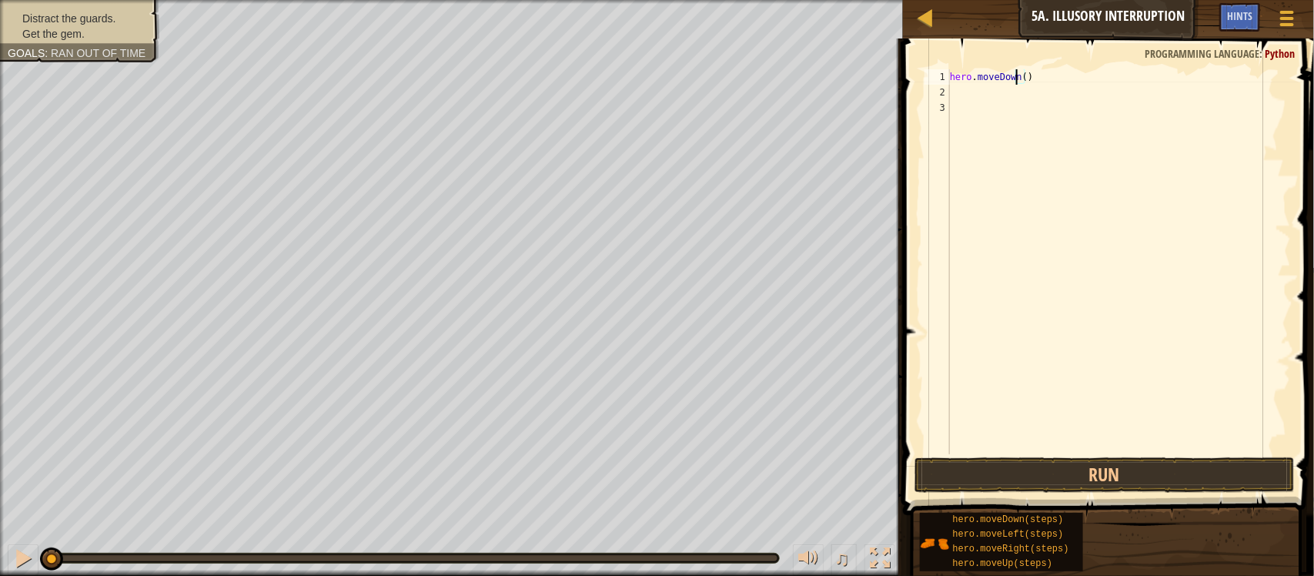
click at [1015, 74] on div "hero . moveDown ( )" at bounding box center [1119, 277] width 344 height 416
click at [1022, 79] on div "hero . moveDown ( )" at bounding box center [1119, 277] width 344 height 416
click at [1126, 471] on button "Run" at bounding box center [1105, 474] width 380 height 35
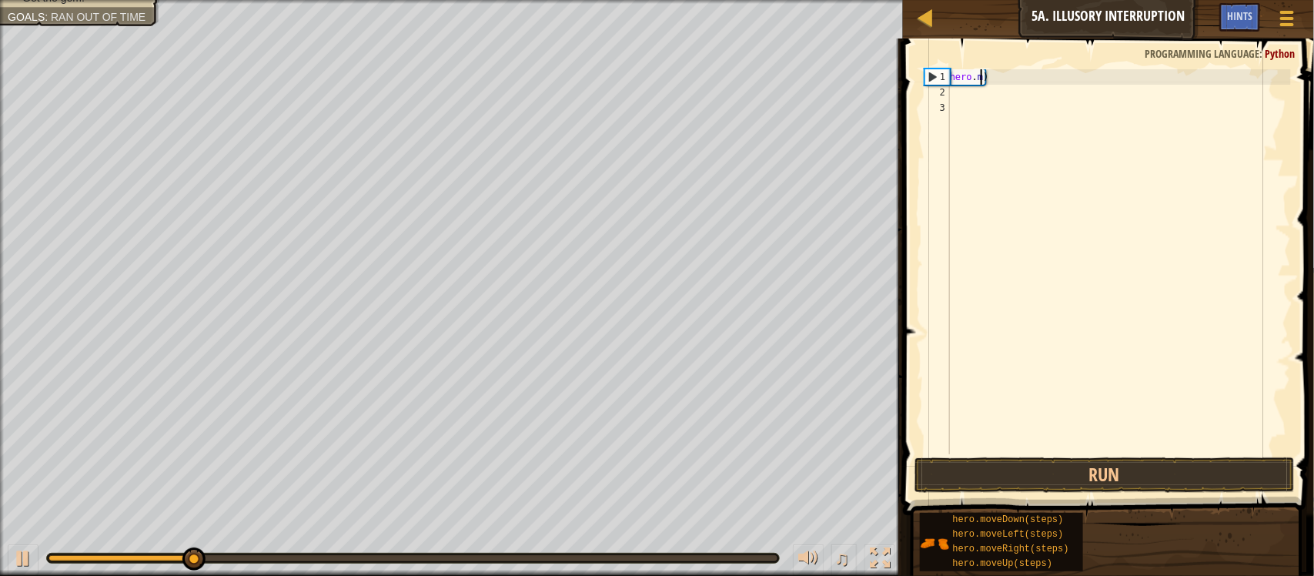
type textarea ")"
type textarea "h"
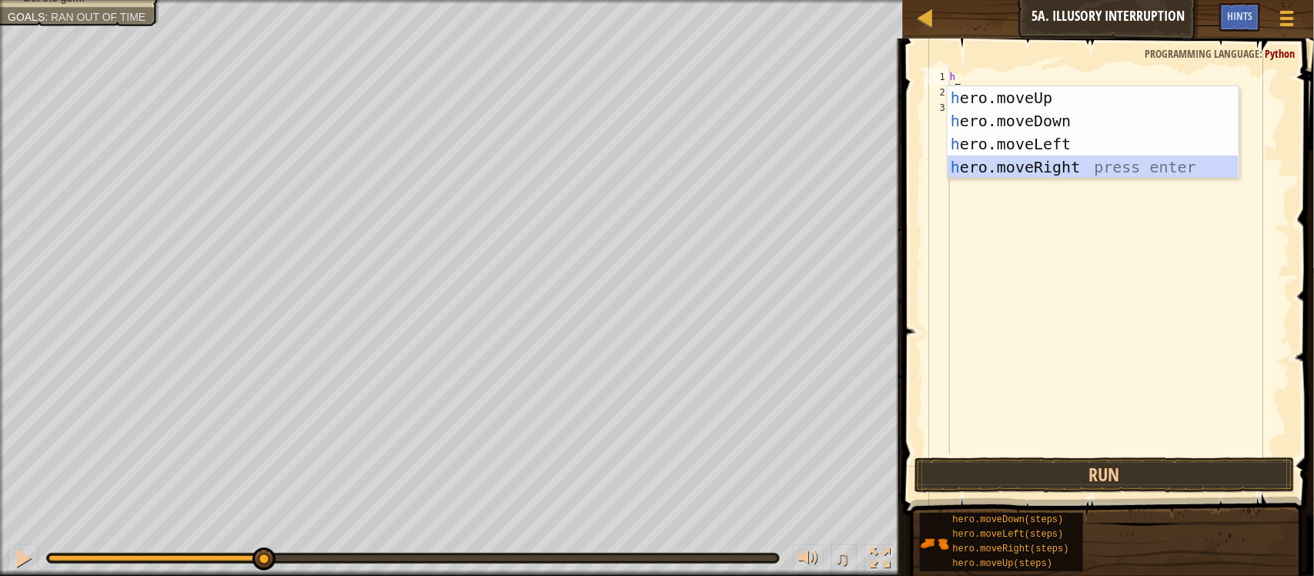
click at [1021, 162] on div "h ero.moveUp press enter h ero.moveDown press enter h ero.moveLeft press enter …" at bounding box center [1093, 155] width 291 height 139
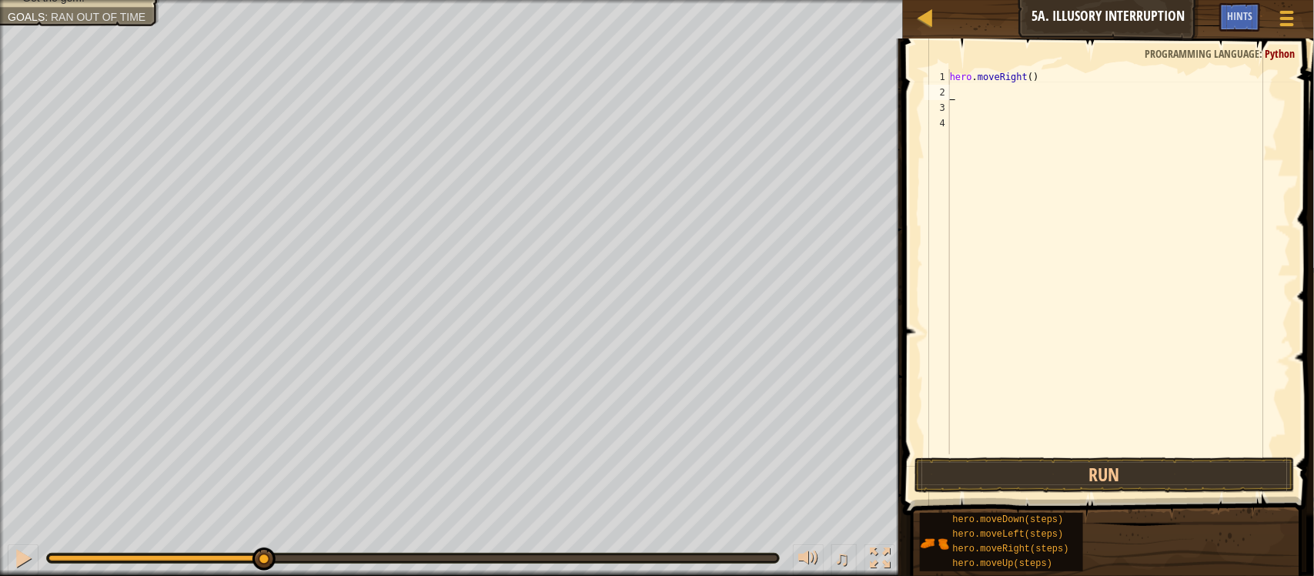
type textarea "h"
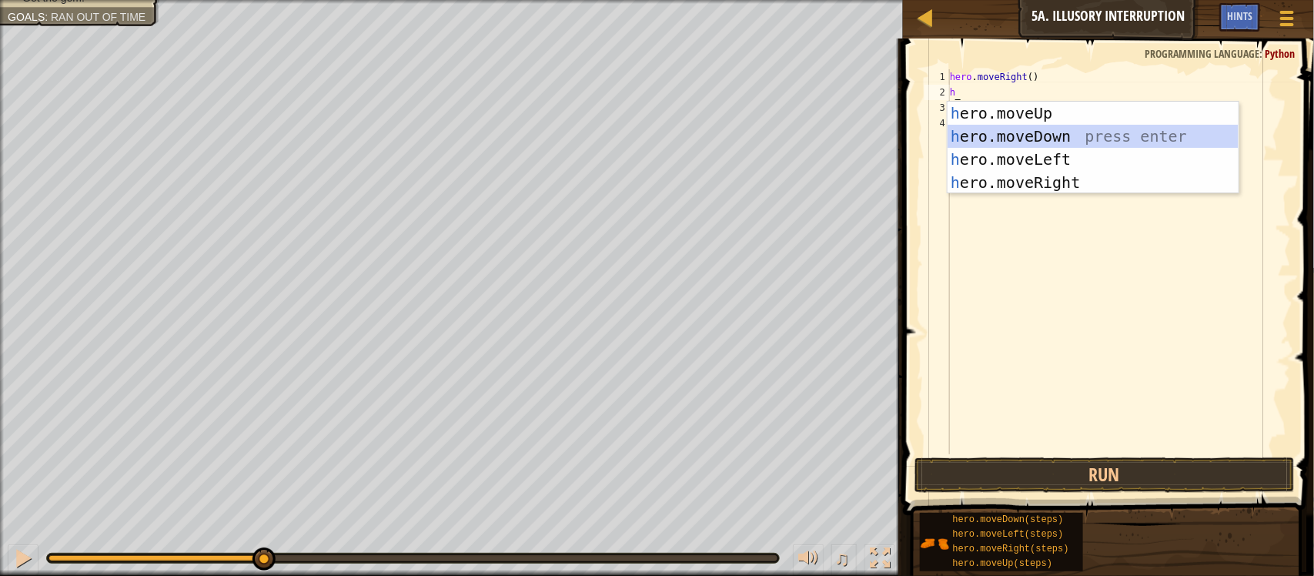
click at [1032, 132] on div "h ero.moveUp press enter h ero.moveDown press enter h ero.moveLeft press enter …" at bounding box center [1093, 171] width 291 height 139
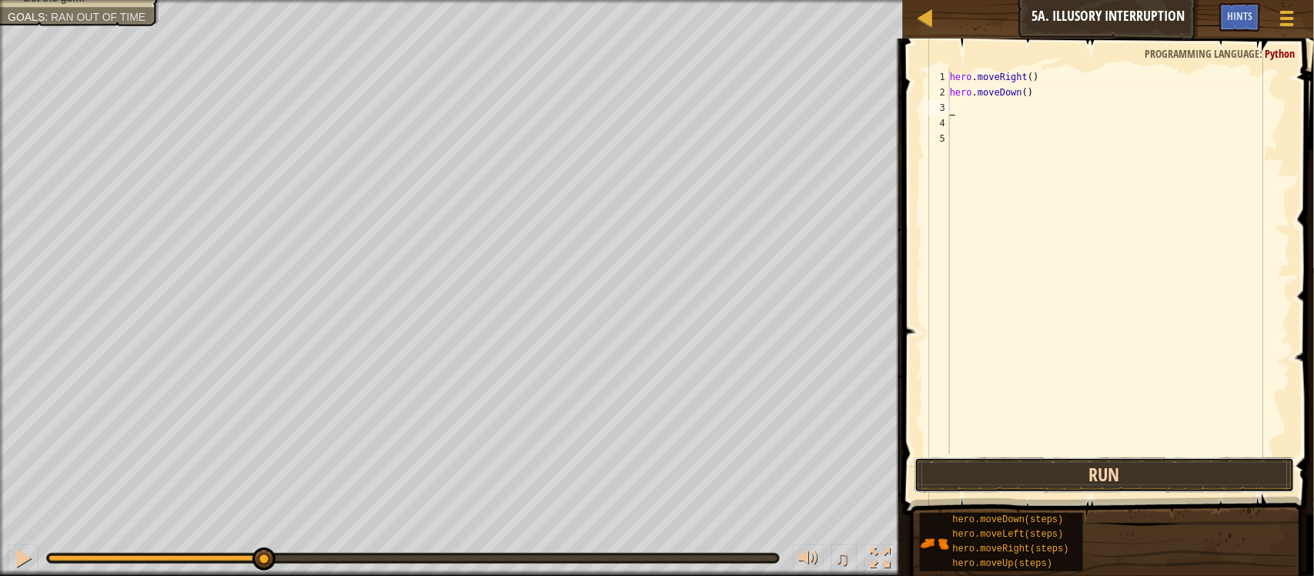
click at [1057, 479] on button "Run" at bounding box center [1105, 474] width 380 height 35
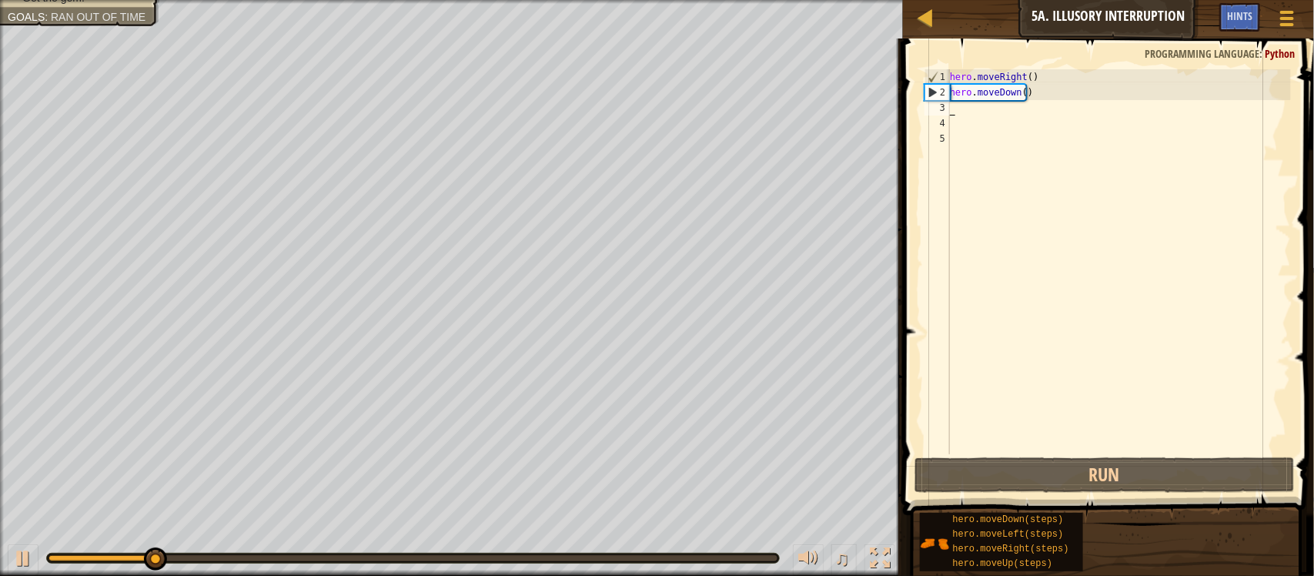
click at [1022, 91] on div "hero . moveRight ( ) hero . moveDown ( )" at bounding box center [1119, 277] width 344 height 416
click at [1018, 92] on div "hero . moveRight ( ) hero . moveDown ( )" at bounding box center [1119, 277] width 344 height 416
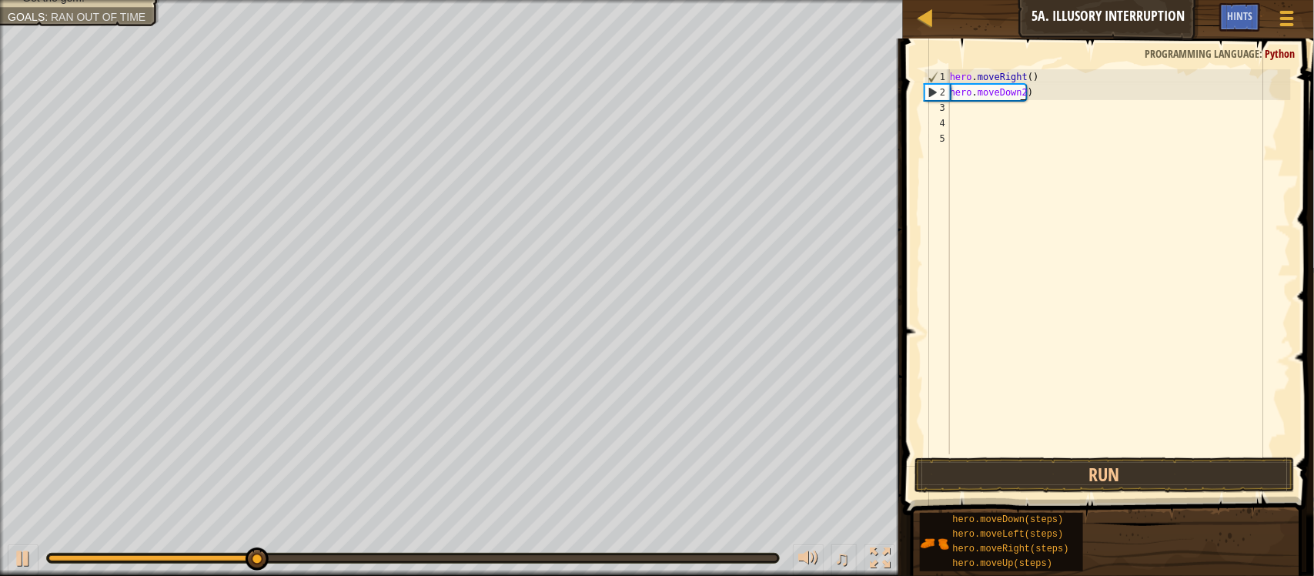
scroll to position [6, 5]
click at [1015, 95] on div "hero . moveRight ( ) hero . moveDown2 )" at bounding box center [1119, 277] width 344 height 416
click at [1015, 94] on div "hero . moveRight ( ) hero . moveDown2 )" at bounding box center [1119, 277] width 344 height 416
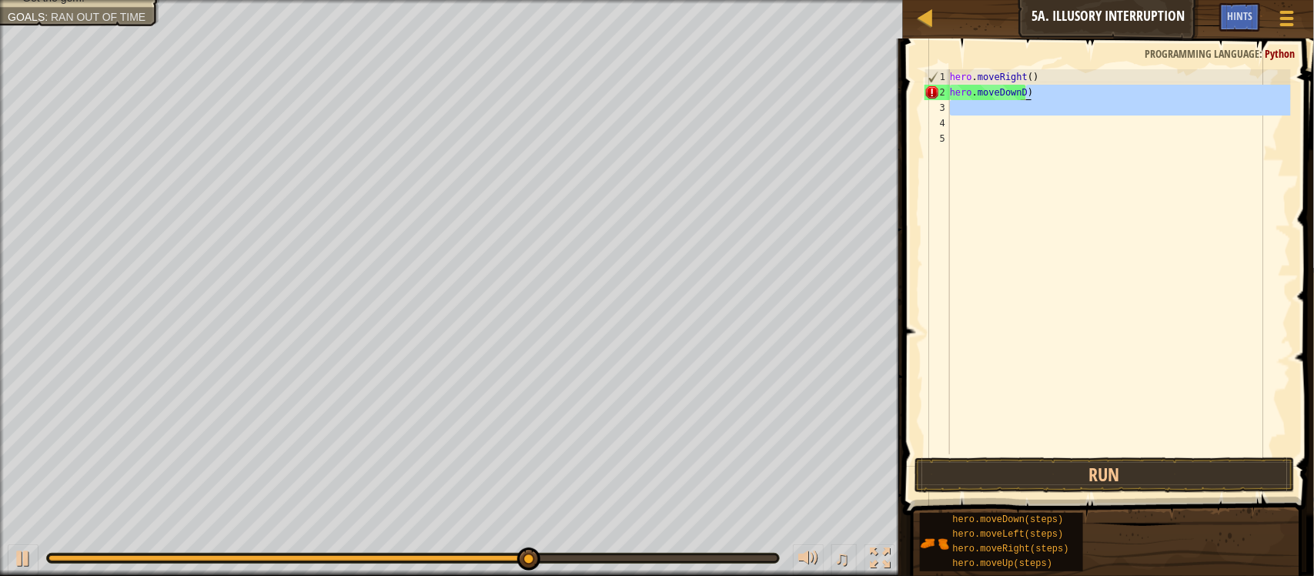
drag, startPoint x: 1084, startPoint y: 91, endPoint x: 1045, endPoint y: 96, distance: 38.9
click at [1045, 96] on div "hero . moveRight ( ) hero . moveDownD )" at bounding box center [1119, 277] width 344 height 416
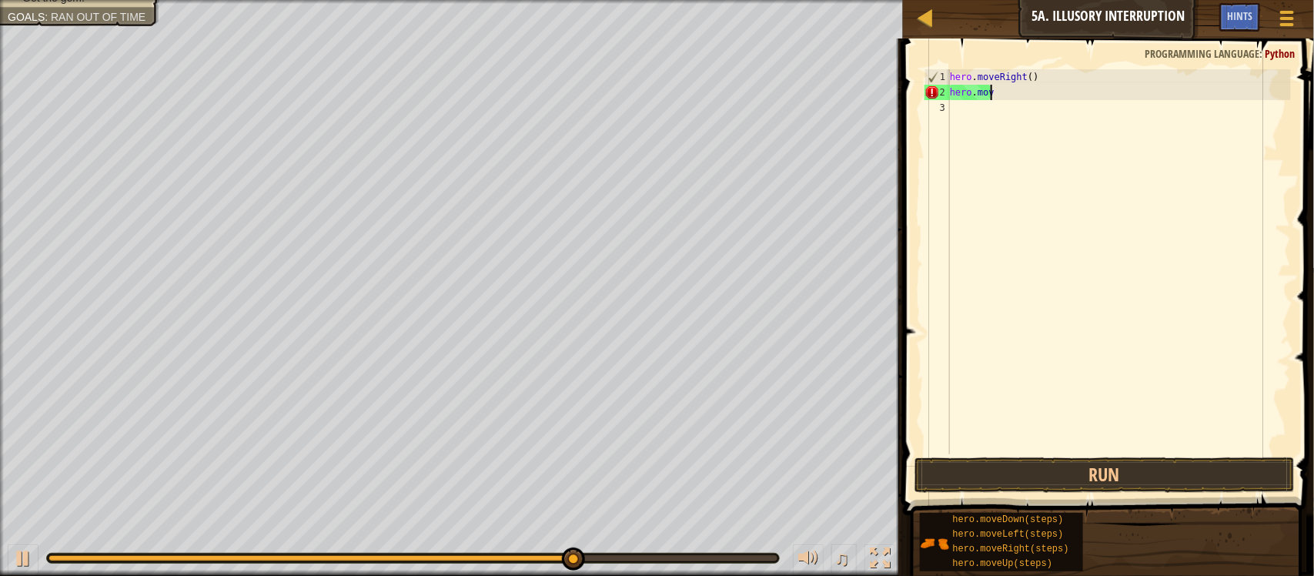
type textarea "h"
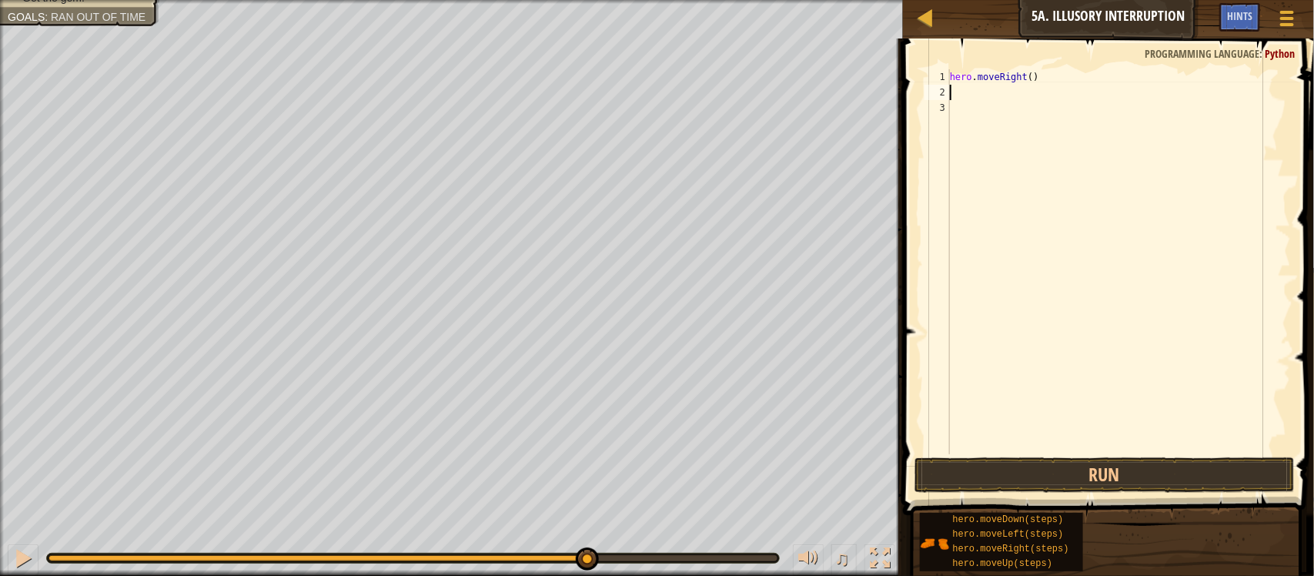
type textarea "h"
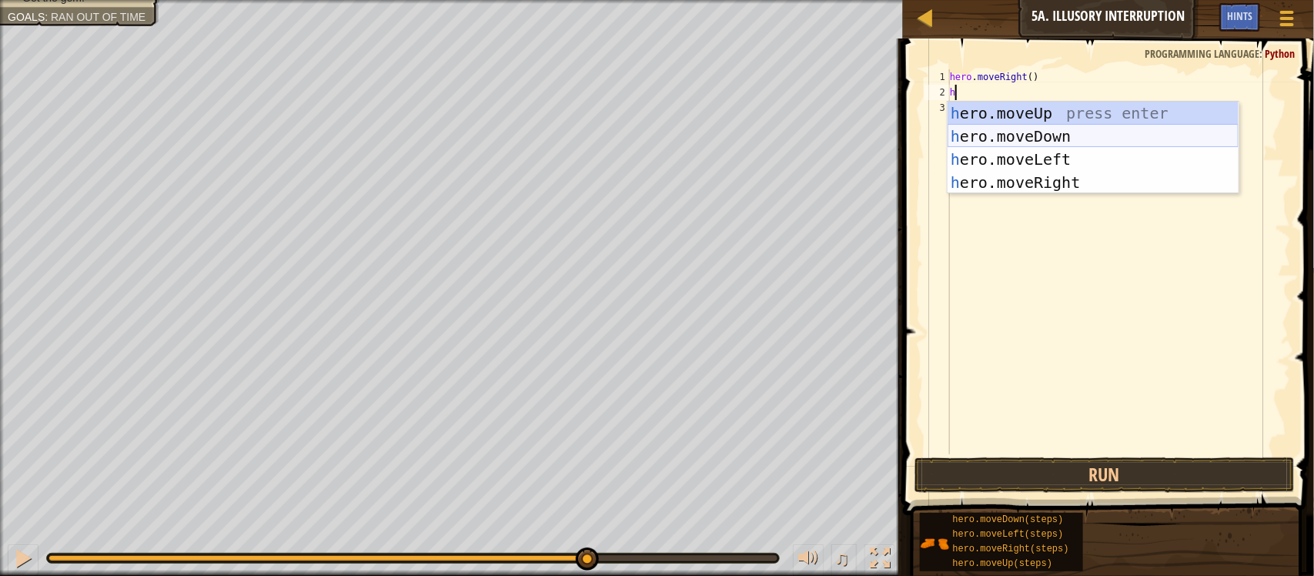
click at [1088, 145] on div "h ero.moveUp press enter h ero.moveDown press enter h ero.moveLeft press enter …" at bounding box center [1093, 171] width 291 height 139
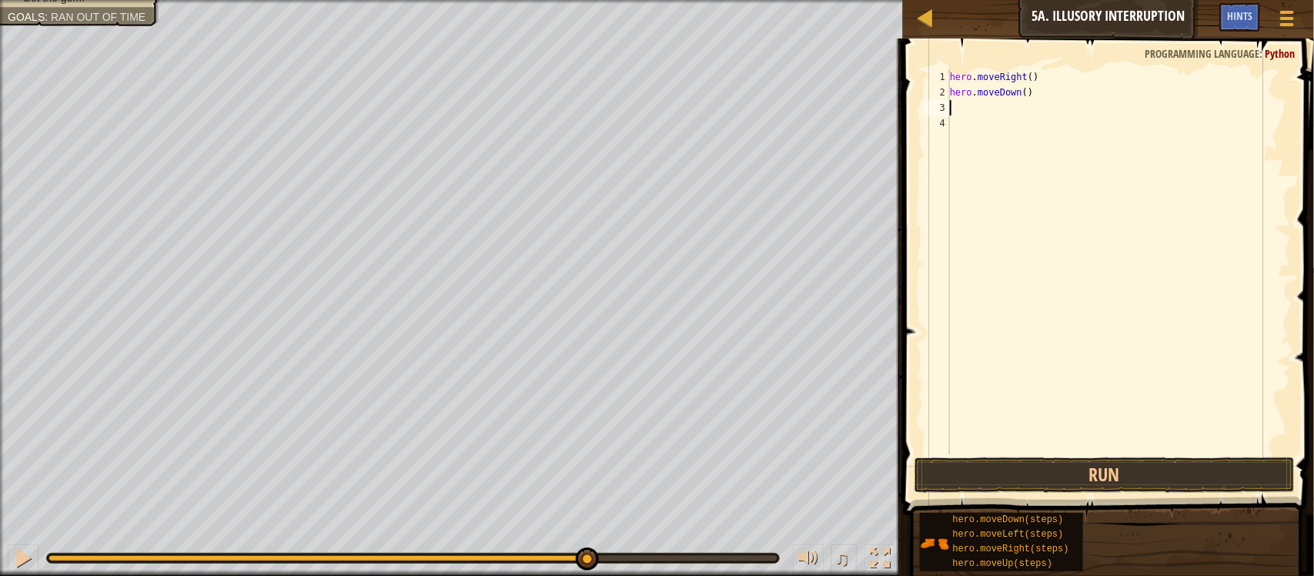
type textarea "h"
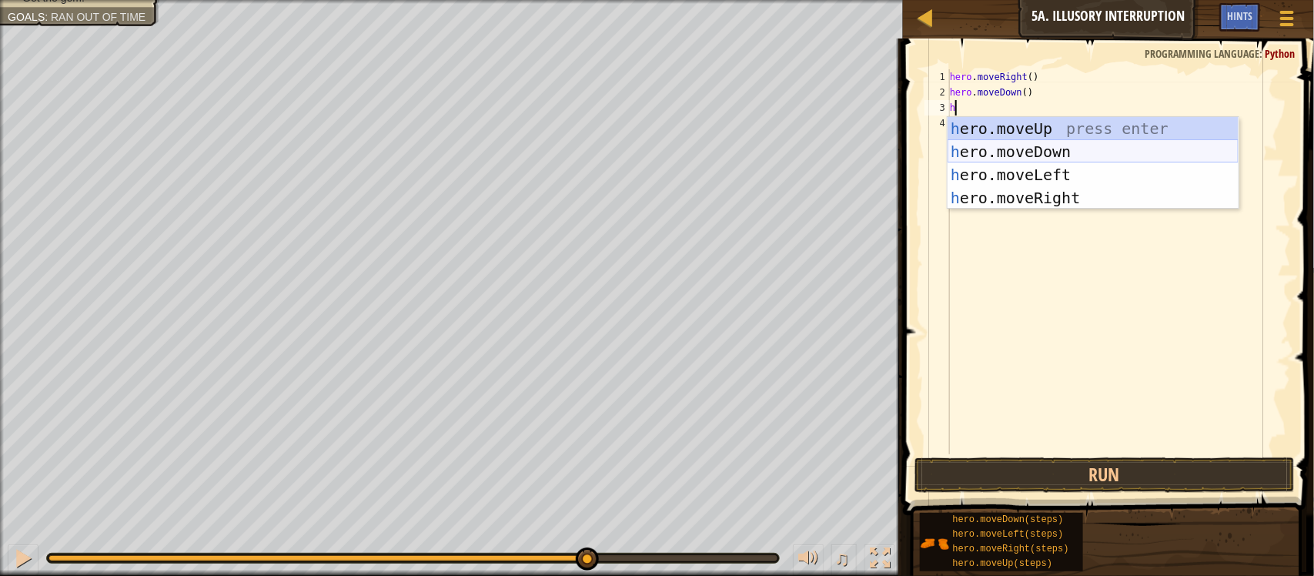
click at [1014, 155] on div "h ero.moveUp press enter h ero.moveDown press enter h ero.moveLeft press enter …" at bounding box center [1093, 186] width 291 height 139
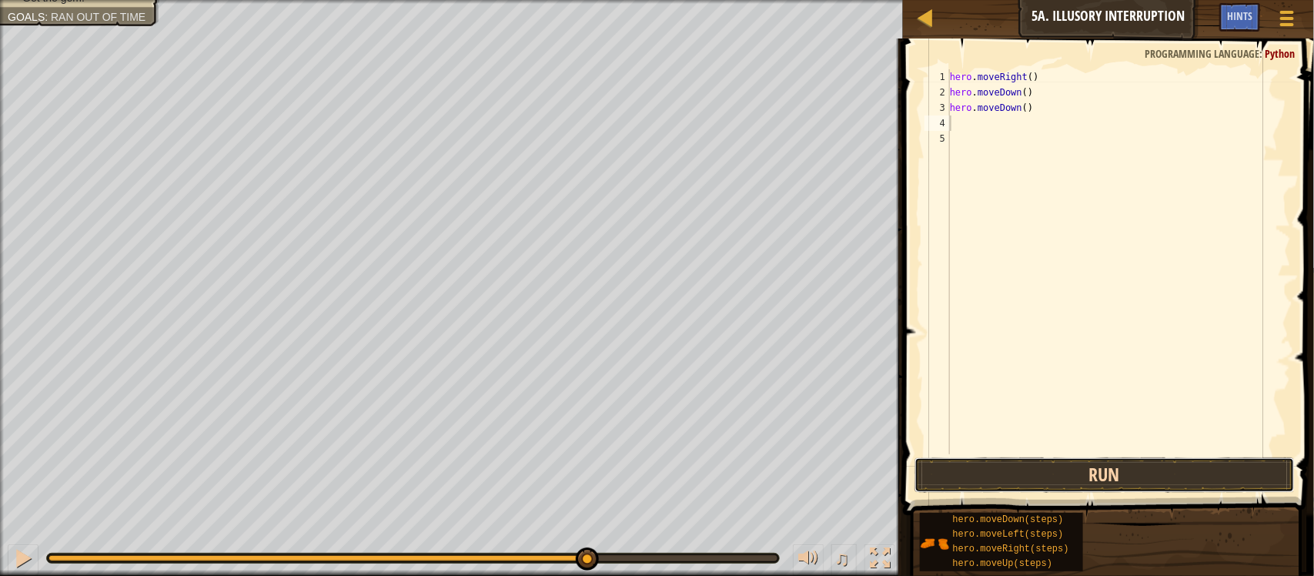
click at [1090, 478] on button "Run" at bounding box center [1105, 474] width 380 height 35
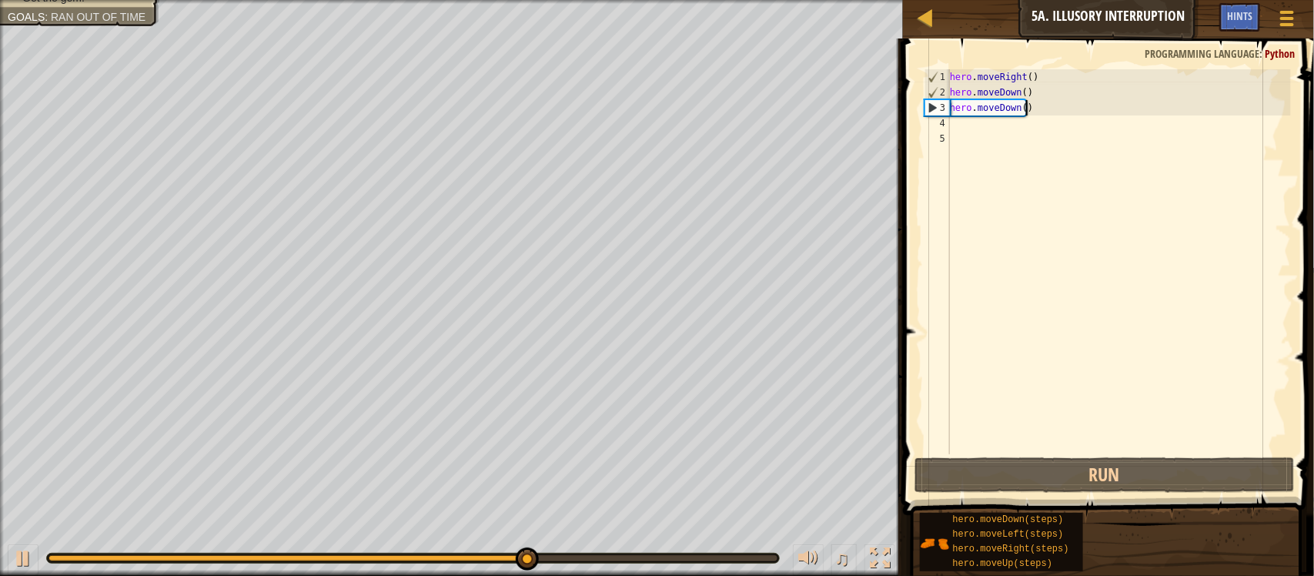
click at [1037, 109] on div "hero . moveRight ( ) hero . moveDown ( ) hero . moveDown ( )" at bounding box center [1119, 277] width 344 height 416
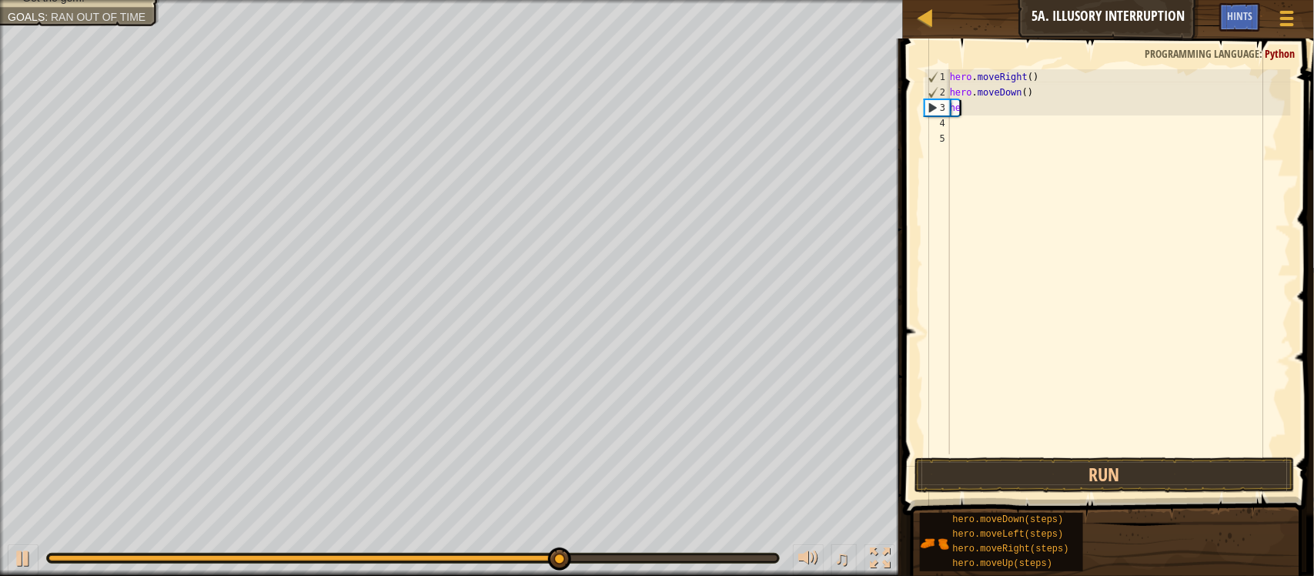
type textarea "h"
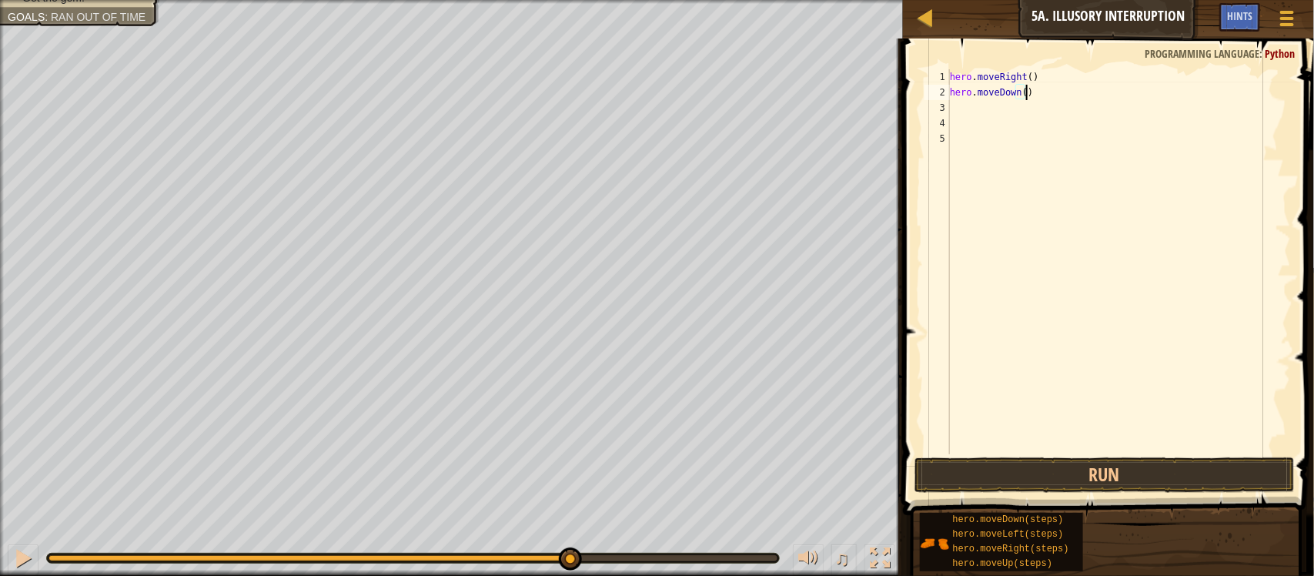
click at [1037, 92] on div "hero . moveRight ( ) hero . moveDown ( )" at bounding box center [1119, 277] width 344 height 416
type textarea "h"
click at [1032, 81] on div "hero . moveRight ( )" at bounding box center [1119, 277] width 344 height 416
type textarea "h"
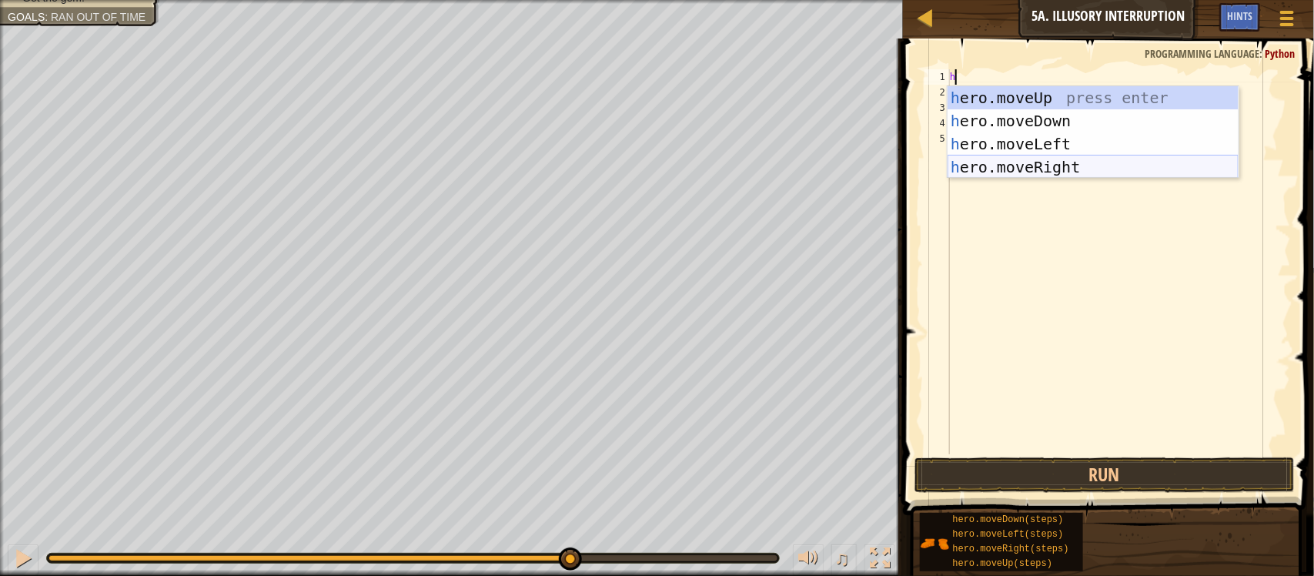
click at [1033, 176] on div "h ero.moveUp press enter h ero.moveDown press enter h ero.moveLeft press enter …" at bounding box center [1093, 155] width 291 height 139
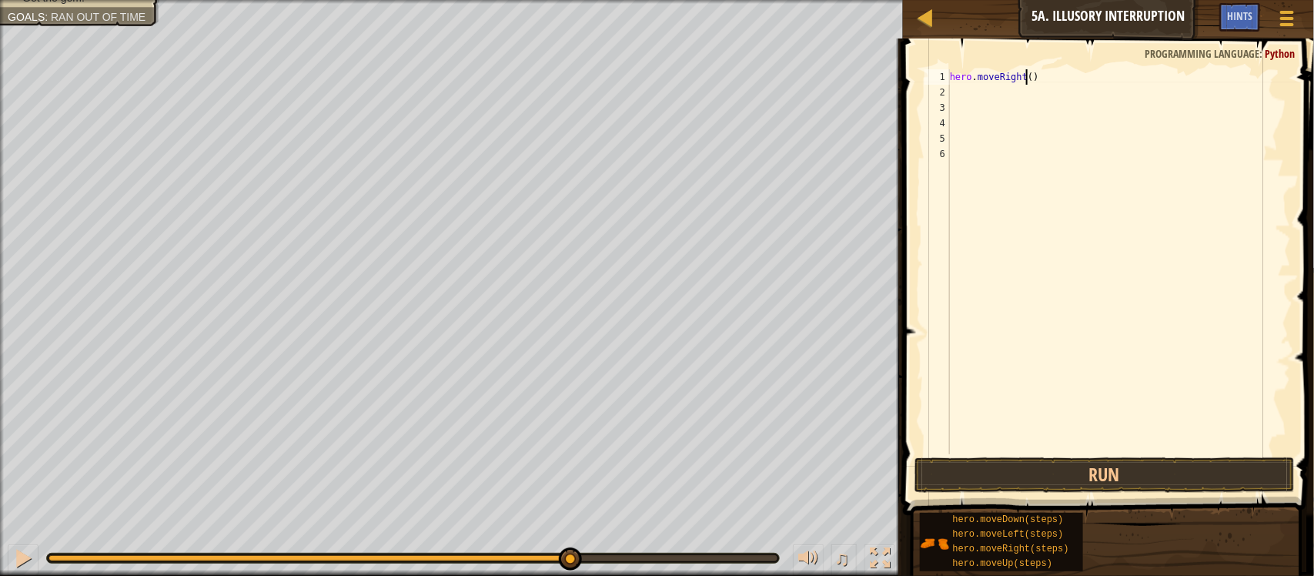
click at [1025, 75] on div "hero . moveRight ( )" at bounding box center [1119, 277] width 344 height 416
click at [1156, 464] on button "Run" at bounding box center [1105, 474] width 380 height 35
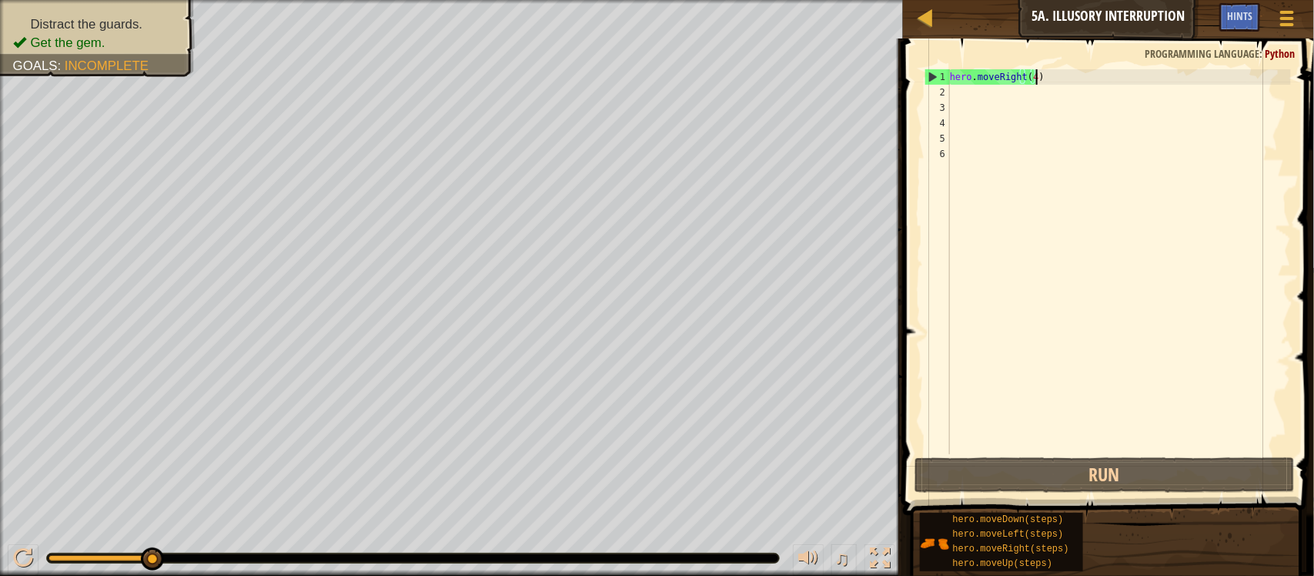
click at [1038, 72] on div "hero . moveRight ( 4 )" at bounding box center [1119, 277] width 344 height 416
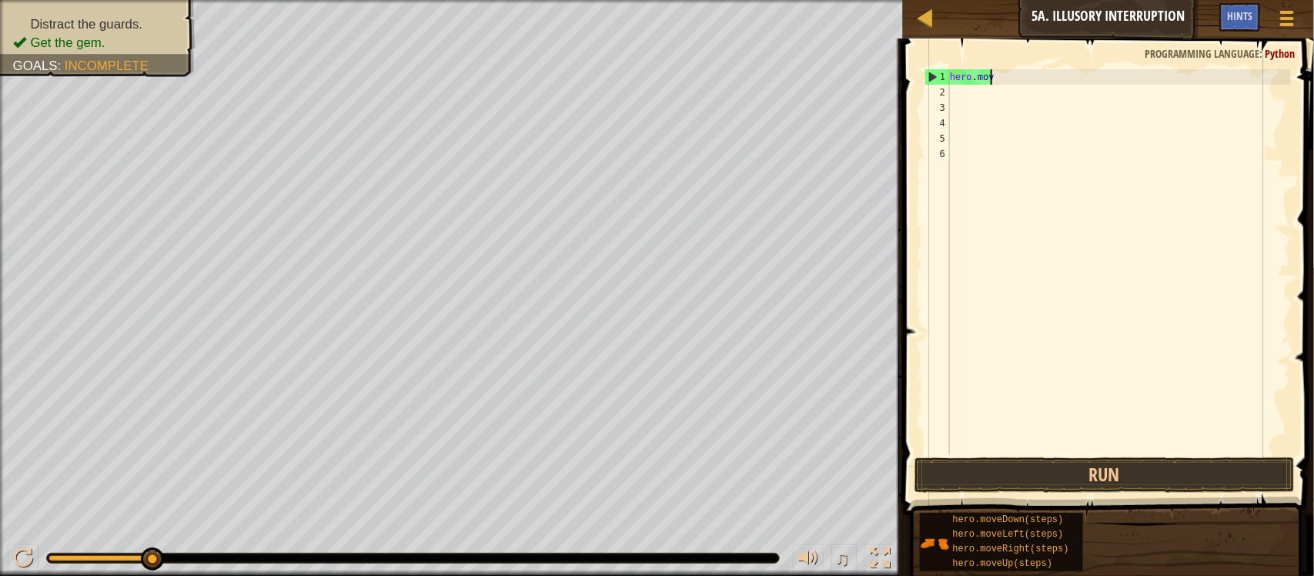
scroll to position [6, 0]
type textarea "h"
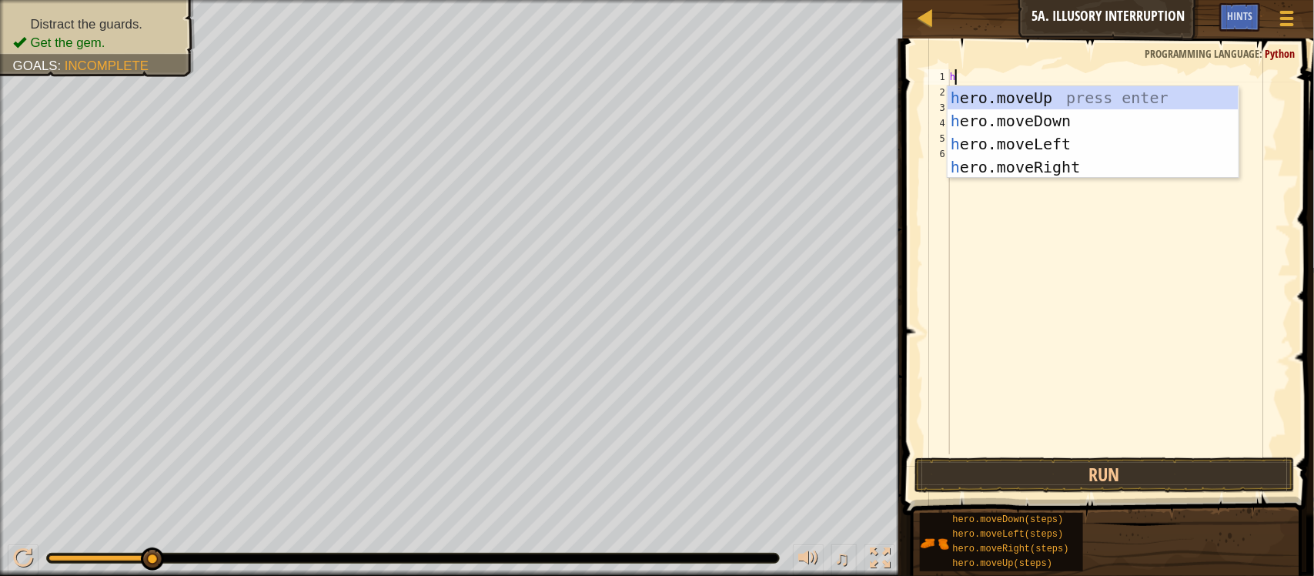
type textarea "h"
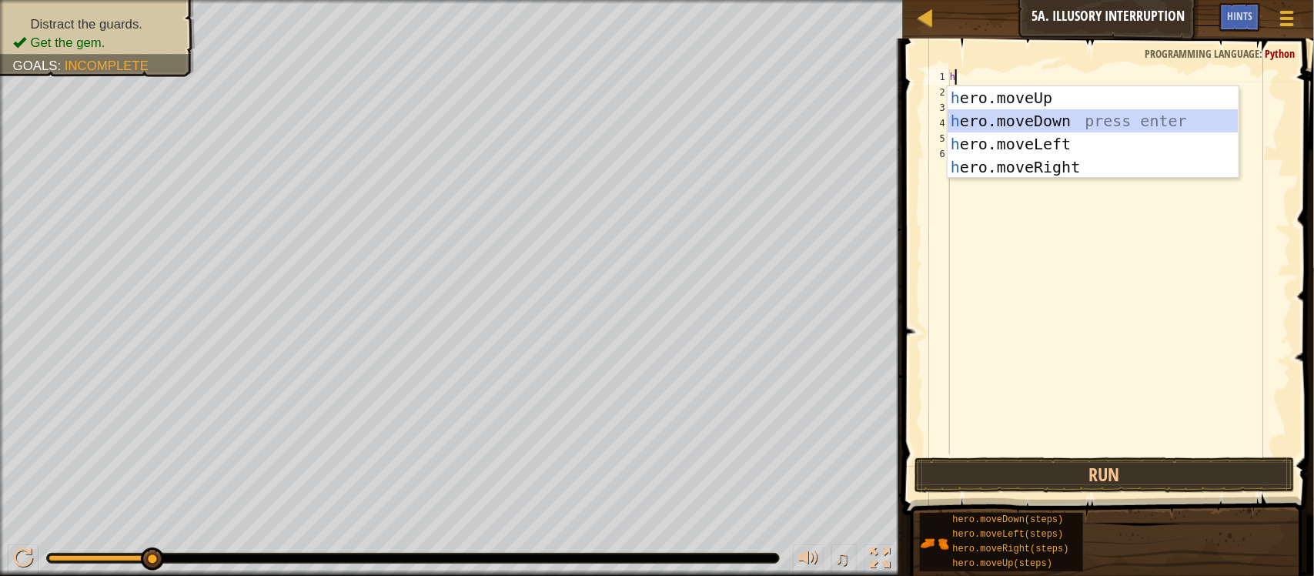
click at [1025, 122] on div "h ero.moveUp press enter h ero.moveDown press enter h ero.moveLeft press enter …" at bounding box center [1093, 155] width 291 height 139
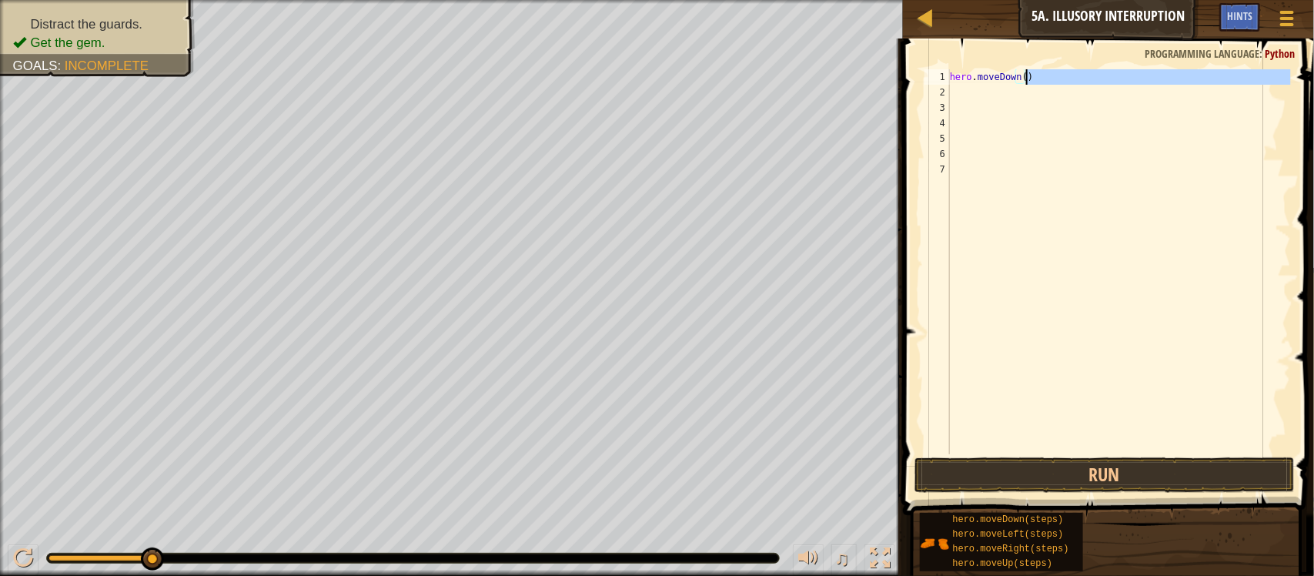
drag, startPoint x: 1040, startPoint y: 87, endPoint x: 1028, endPoint y: 82, distance: 12.7
click at [1028, 82] on div "hero . moveDown ( )" at bounding box center [1119, 277] width 344 height 416
type textarea "h"
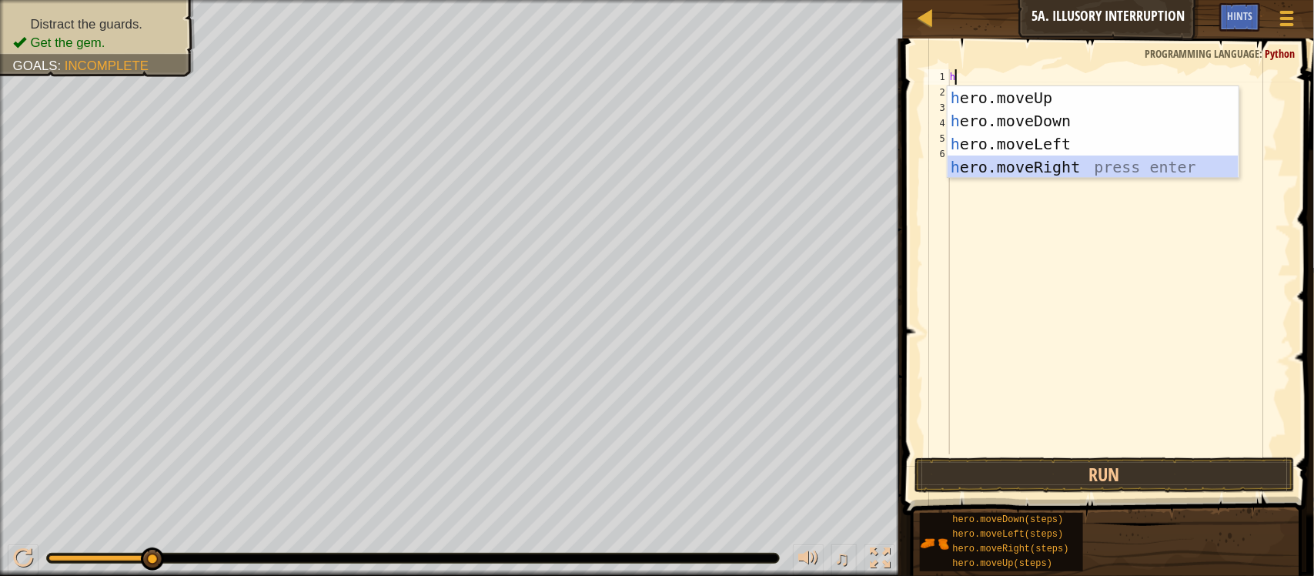
click at [1068, 173] on div "h ero.moveUp press enter h ero.moveDown press enter h ero.moveLeft press enter …" at bounding box center [1093, 155] width 291 height 139
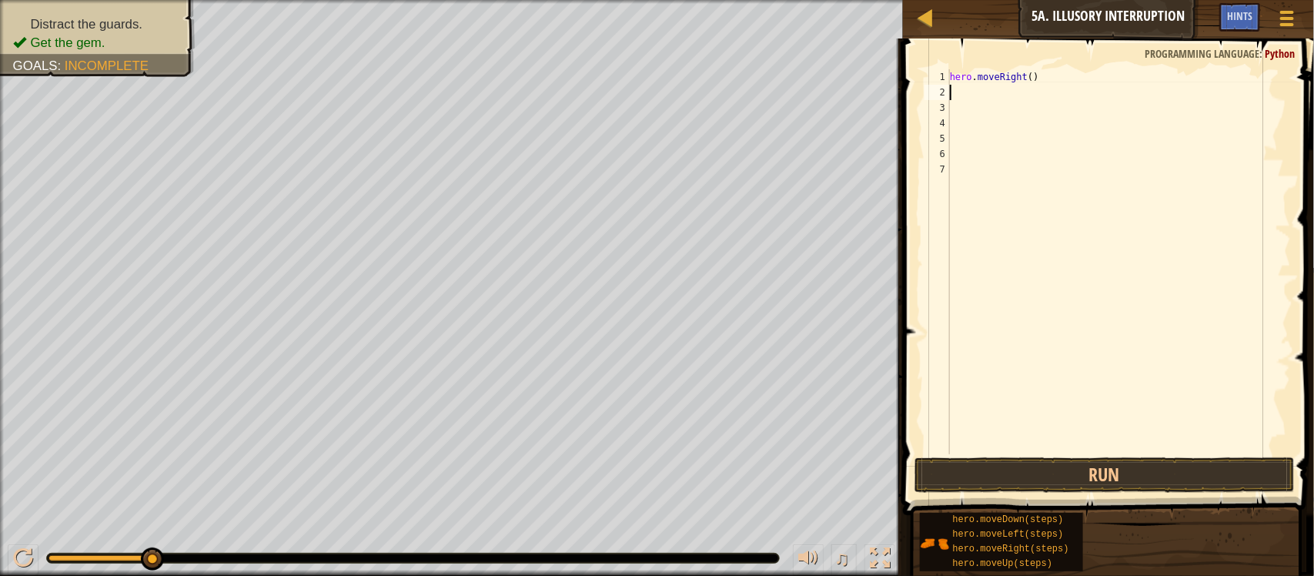
type textarea "h"
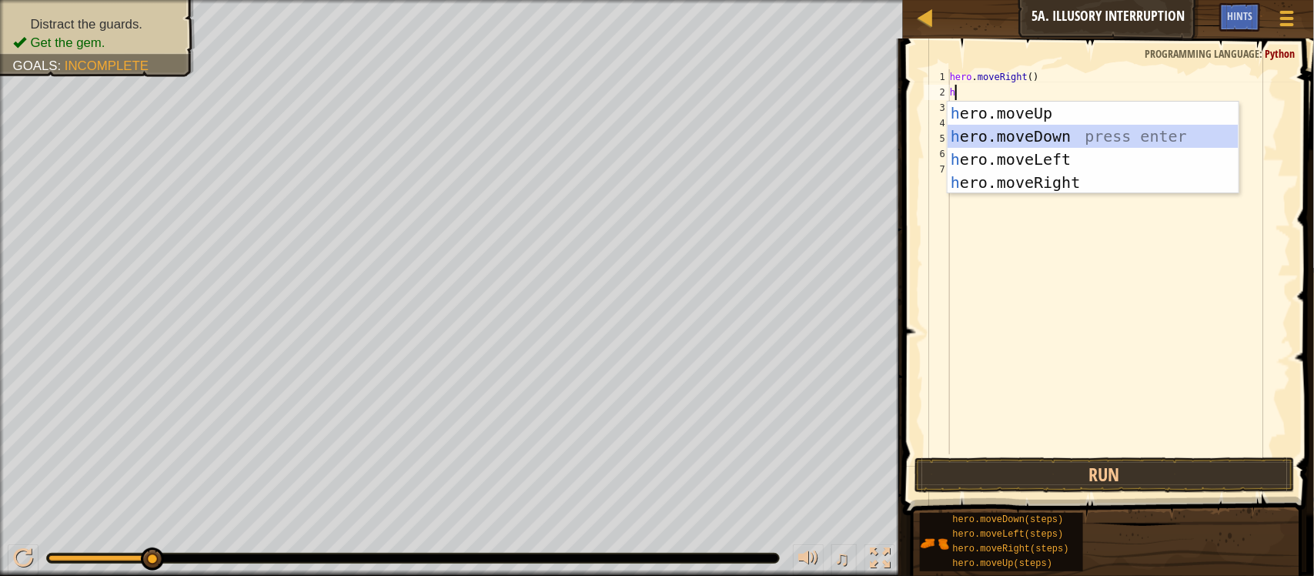
click at [1035, 133] on div "h ero.moveUp press enter h ero.moveDown press enter h ero.moveLeft press enter …" at bounding box center [1093, 171] width 291 height 139
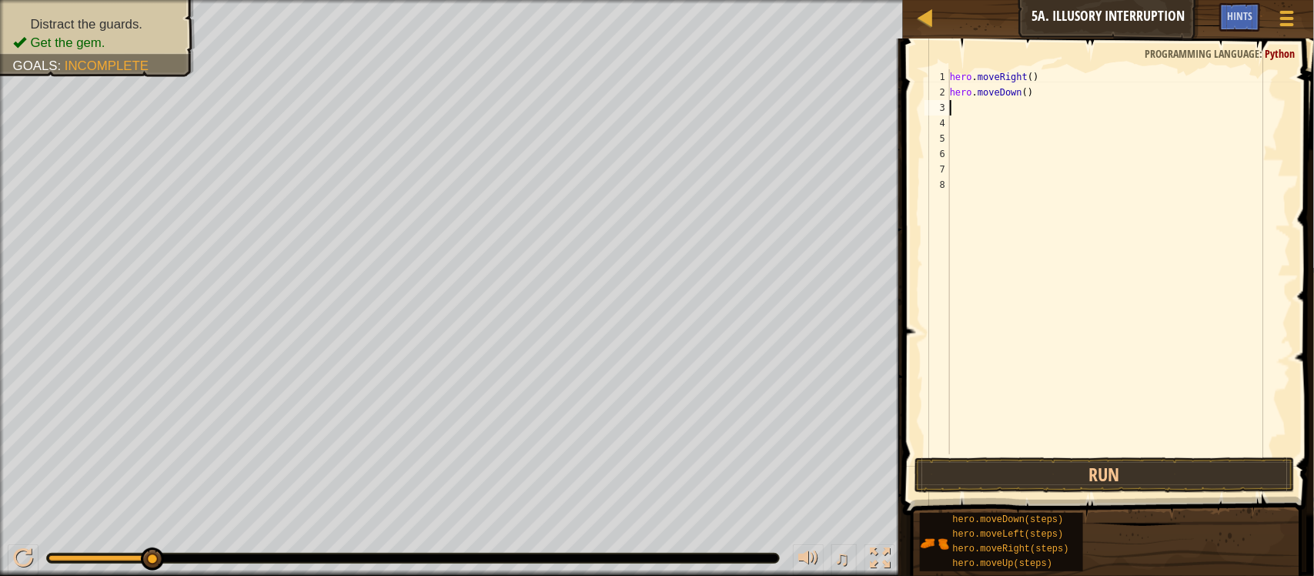
type textarea "h"
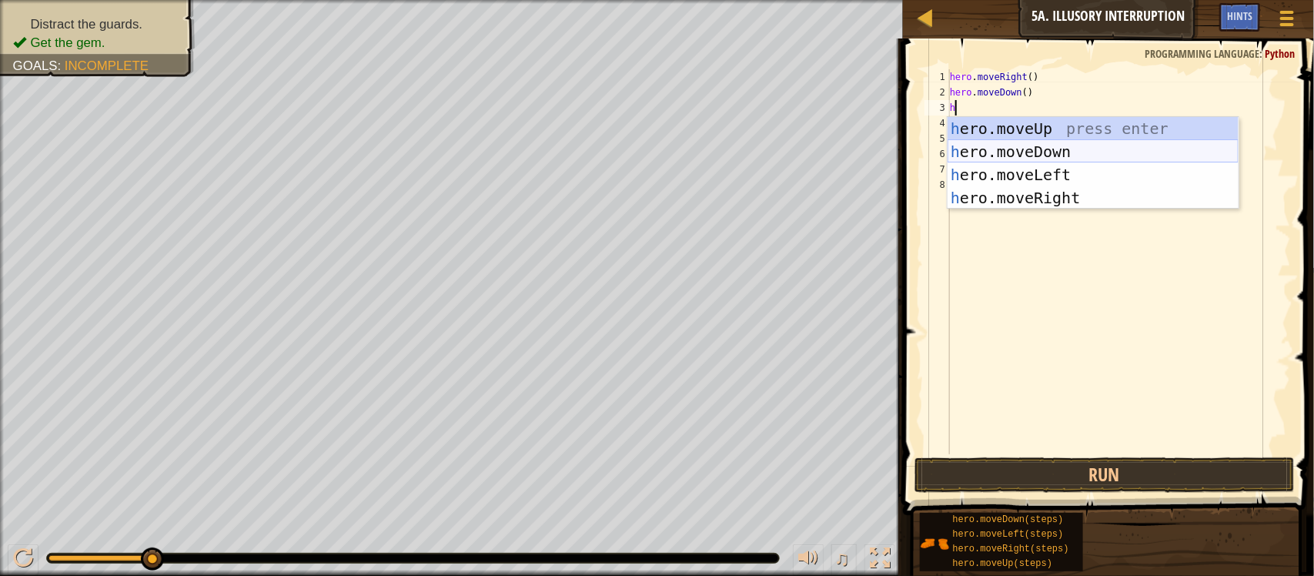
click at [987, 143] on div "h ero.moveUp press enter h ero.moveDown press enter h ero.moveLeft press enter …" at bounding box center [1093, 186] width 291 height 139
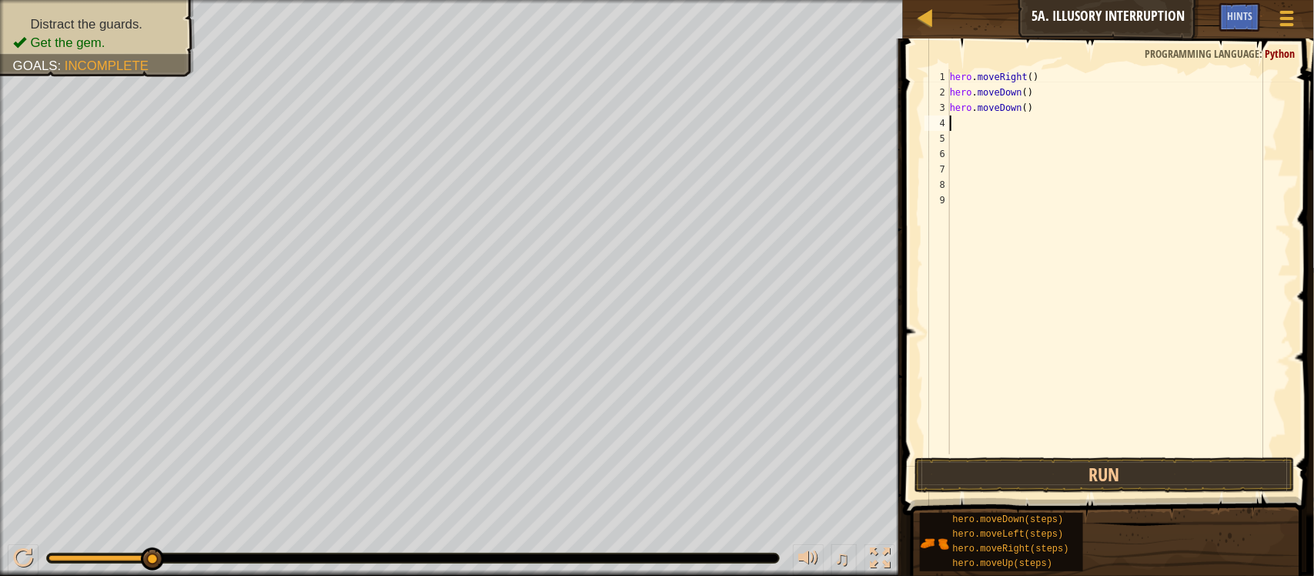
type textarea "h"
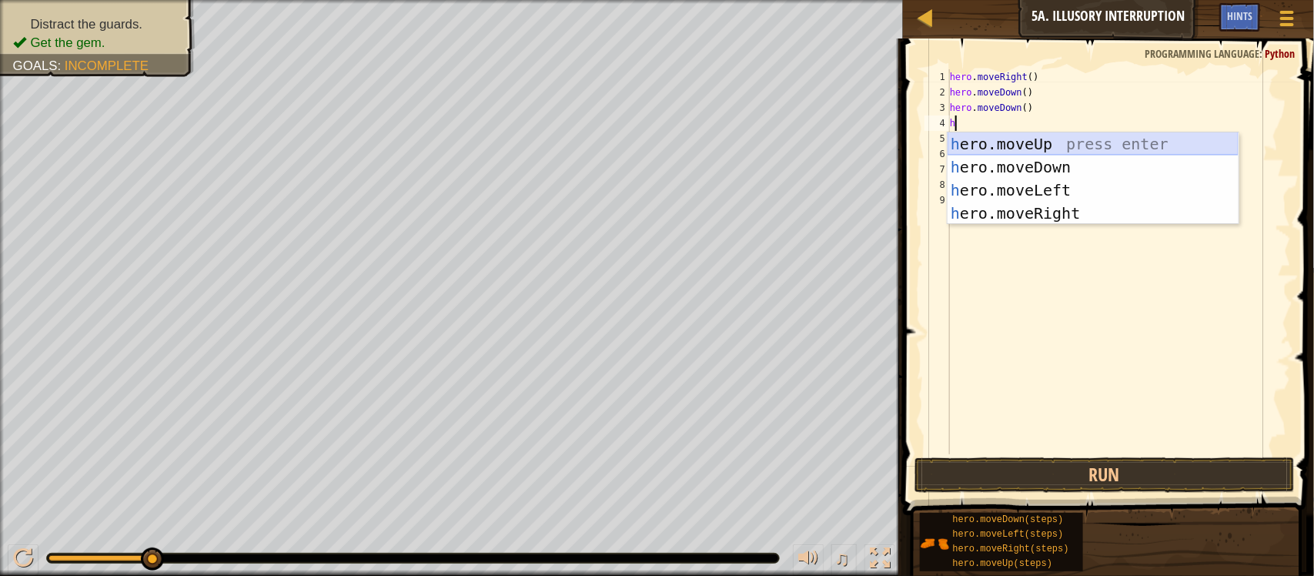
click at [979, 137] on div "h ero.moveUp press enter h ero.moveDown press enter h ero.moveLeft press enter …" at bounding box center [1093, 201] width 291 height 139
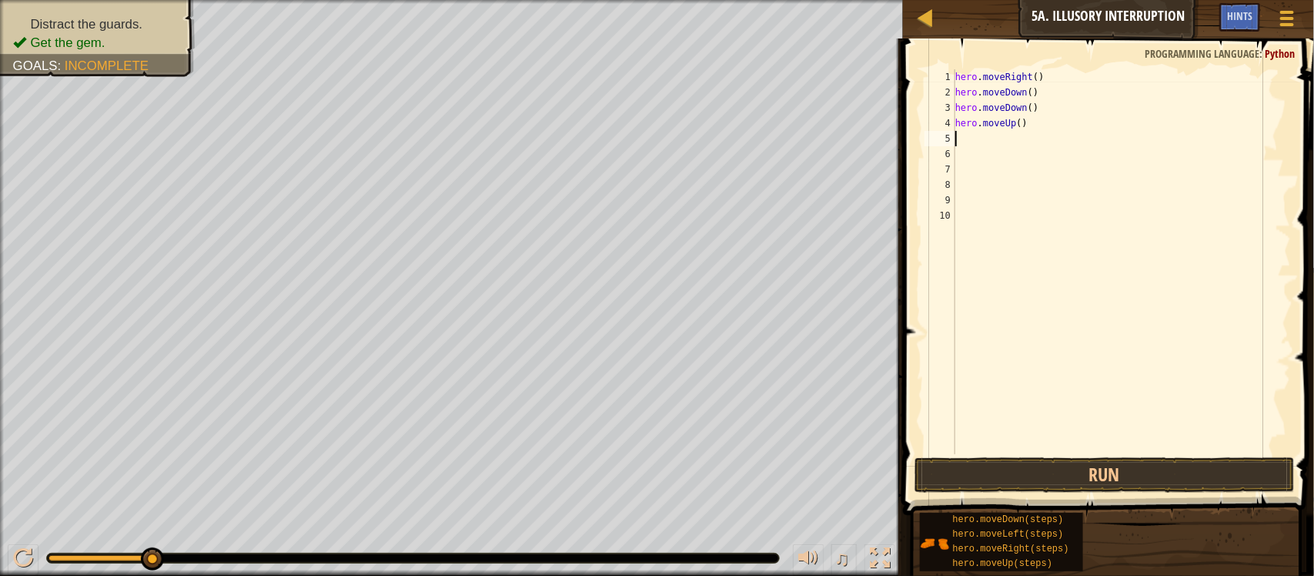
click at [966, 141] on div "hero . moveRight ( ) hero . moveDown ( ) hero . moveDown ( ) hero . moveUp ( )" at bounding box center [1121, 277] width 339 height 416
click at [1014, 123] on div "hero . moveRight ( ) hero . moveDown ( ) hero . moveDown ( ) hero . moveUp ( )" at bounding box center [1121, 277] width 339 height 416
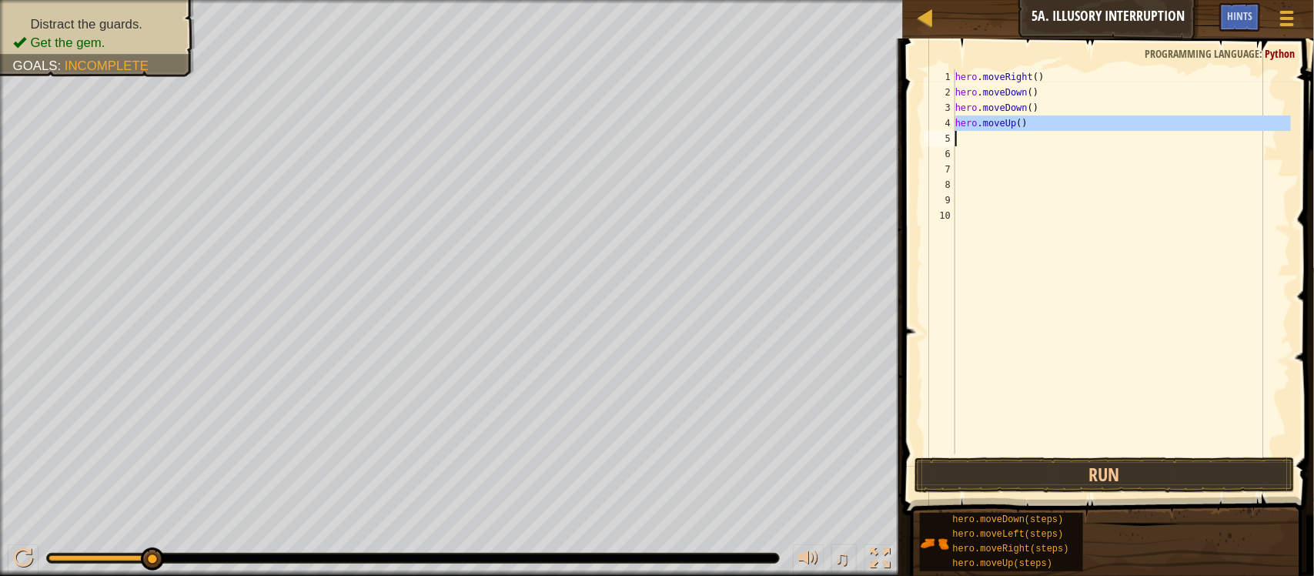
click at [1014, 123] on div "hero . moveRight ( ) hero . moveDown ( ) hero . moveDown ( ) hero . moveUp ( )" at bounding box center [1121, 261] width 339 height 385
click at [1014, 120] on div "hero . moveRight ( ) hero . moveDown ( ) hero . moveDown ( ) hero . moveUp ( )" at bounding box center [1121, 277] width 339 height 416
type textarea "hero.moveUp()"
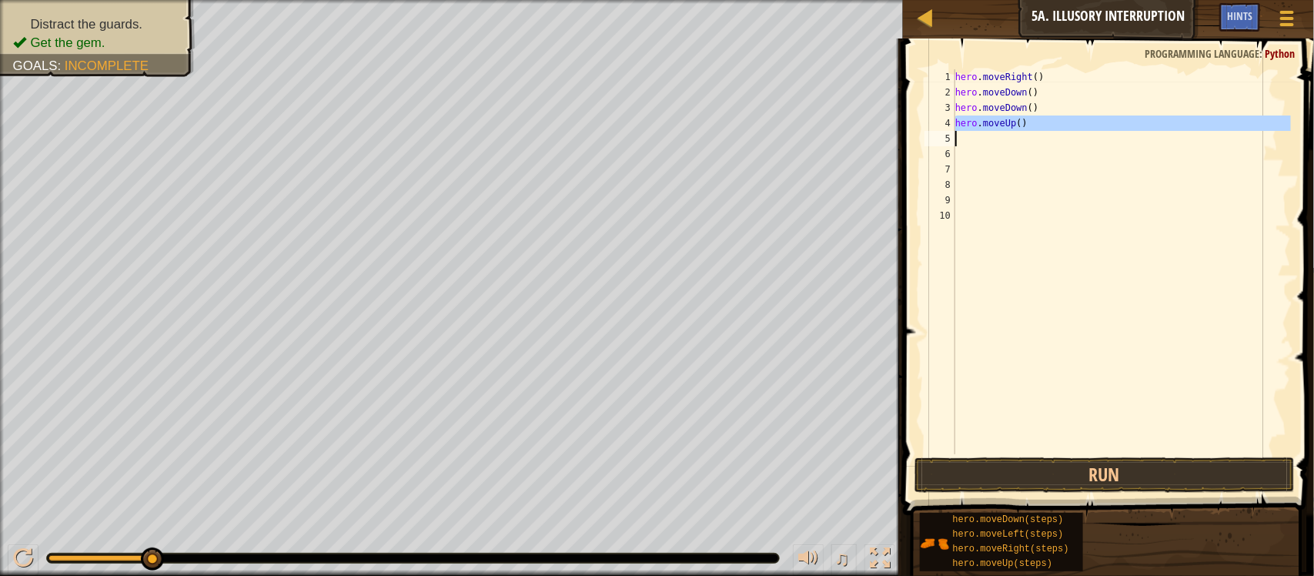
click at [1012, 120] on div "hero . moveRight ( ) hero . moveDown ( ) hero . moveDown ( ) hero . moveUp ( )" at bounding box center [1121, 277] width 339 height 416
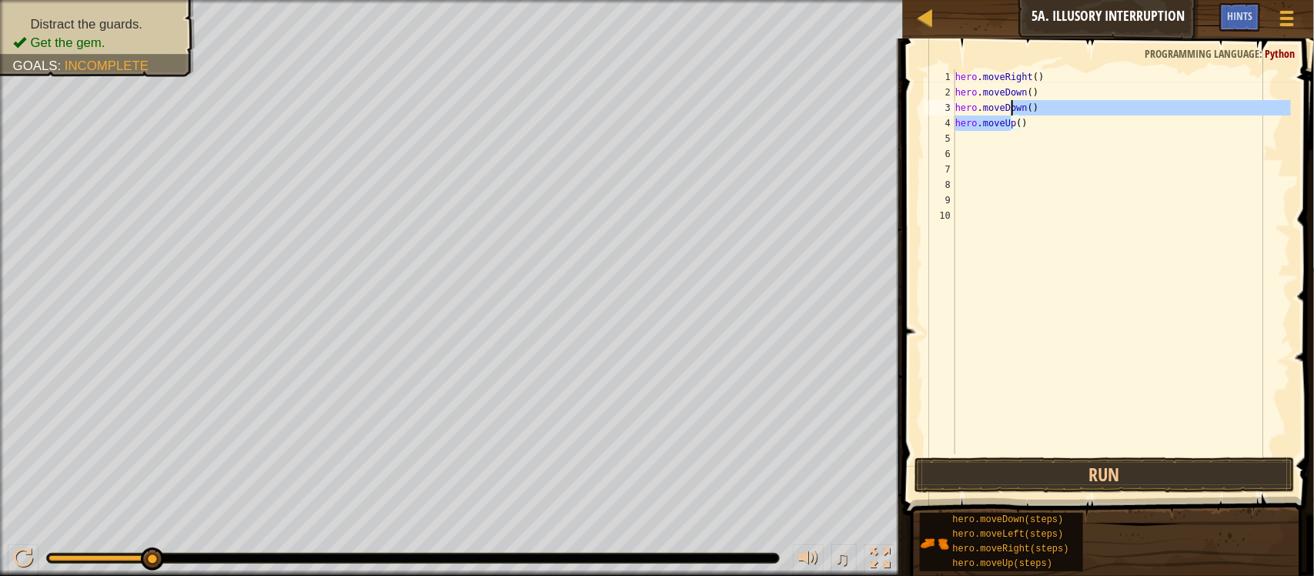
drag, startPoint x: 1012, startPoint y: 120, endPoint x: 1008, endPoint y: 108, distance: 12.9
click at [1008, 108] on div "hero . moveRight ( ) hero . moveDown ( ) hero . moveDown ( ) hero . moveUp ( )" at bounding box center [1121, 277] width 339 height 416
type textarea "hero.moveDown() hero.moveUp()"
click at [1033, 162] on div "hero . moveRight ( ) hero . moveDown ( ) hero . moveDown ( ) hero . moveUp ( )" at bounding box center [1121, 277] width 339 height 416
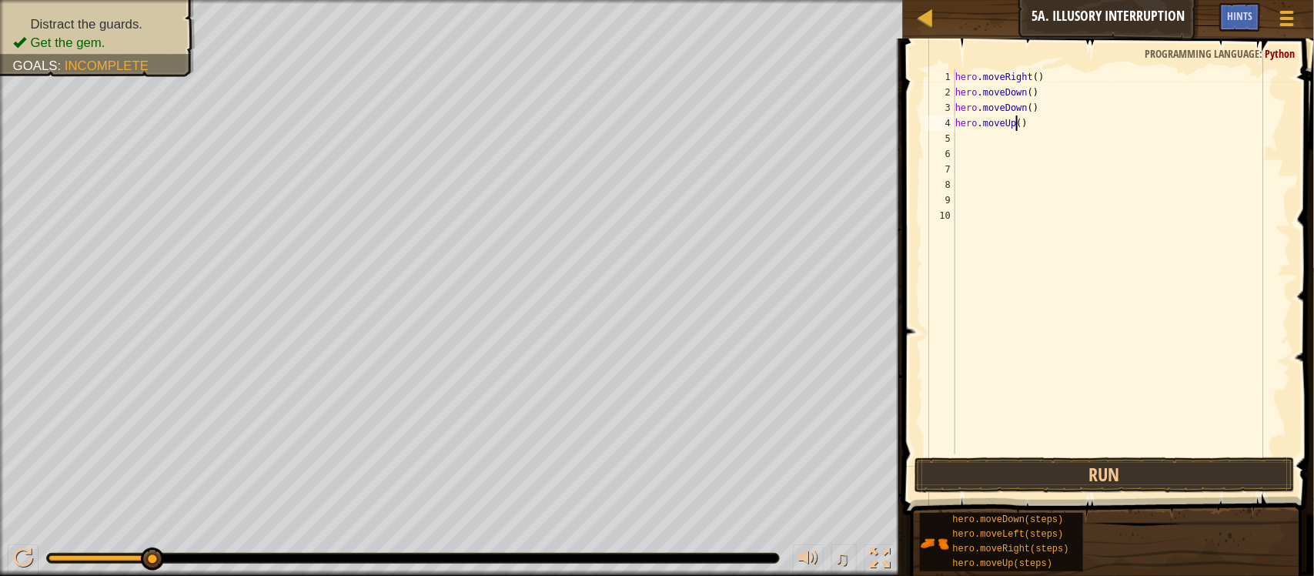
click at [1018, 122] on div "hero . moveRight ( ) hero . moveDown ( ) hero . moveDown ( ) hero . moveUp ( )" at bounding box center [1121, 277] width 339 height 416
type textarea "hero.moveUp(3)"
click at [961, 137] on div "hero . moveRight ( ) hero . moveDown ( ) hero . moveDown ( ) hero . moveUp ( 3 )" at bounding box center [1121, 277] width 339 height 416
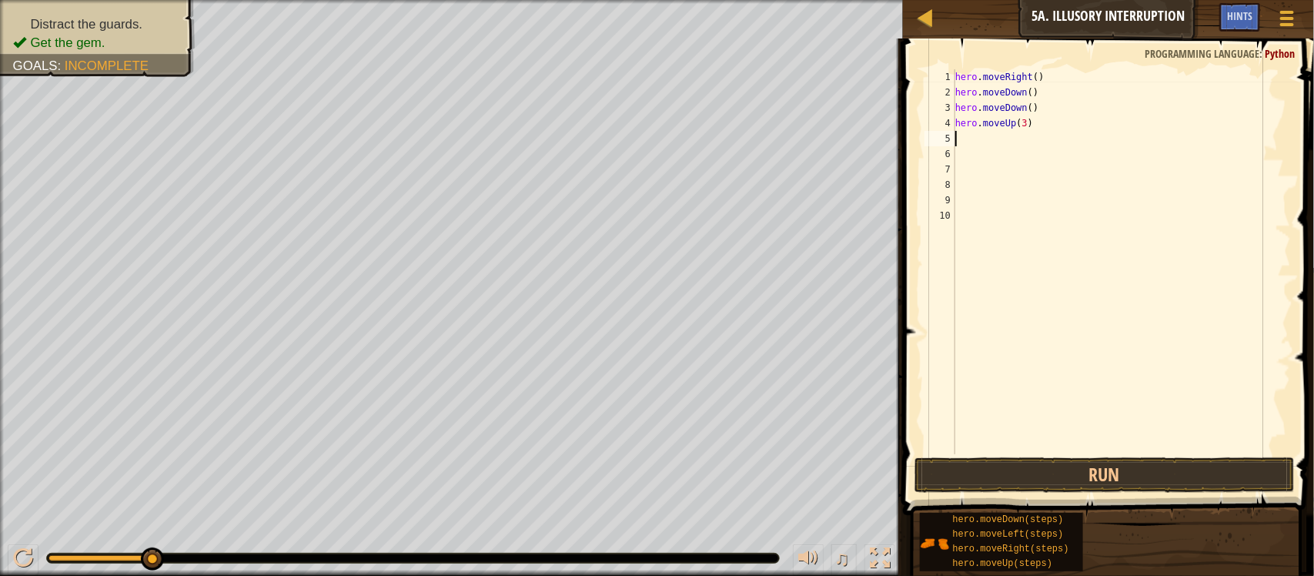
type textarea "h"
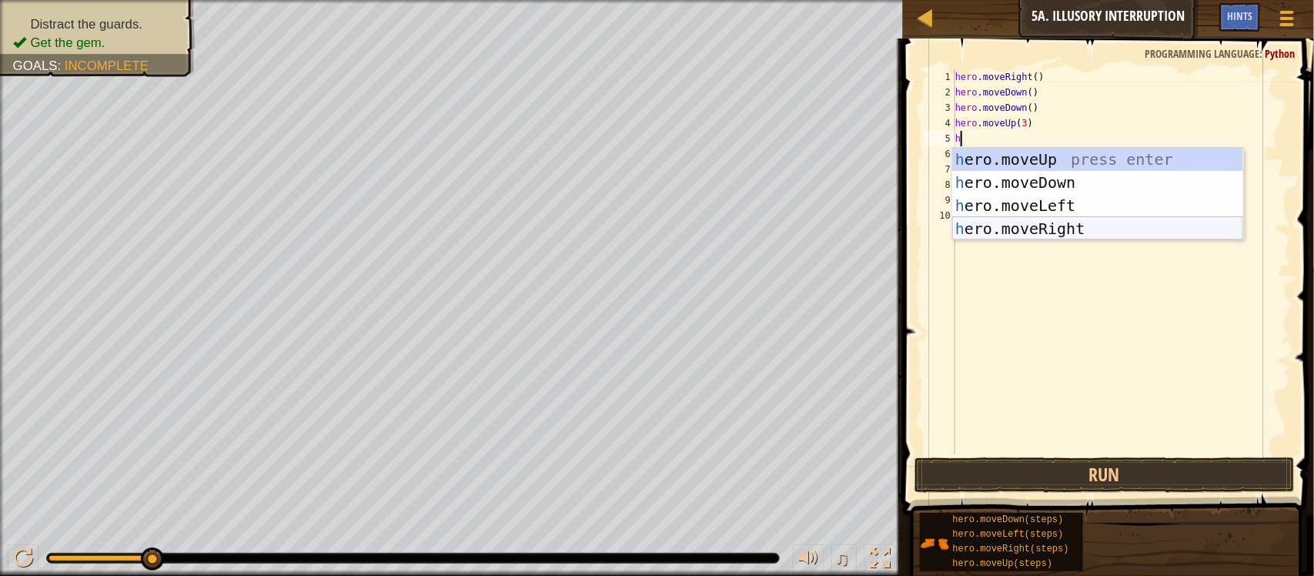
click at [1041, 220] on div "h ero.moveUp press enter h ero.moveDown press enter h ero.moveLeft press enter …" at bounding box center [1097, 217] width 291 height 139
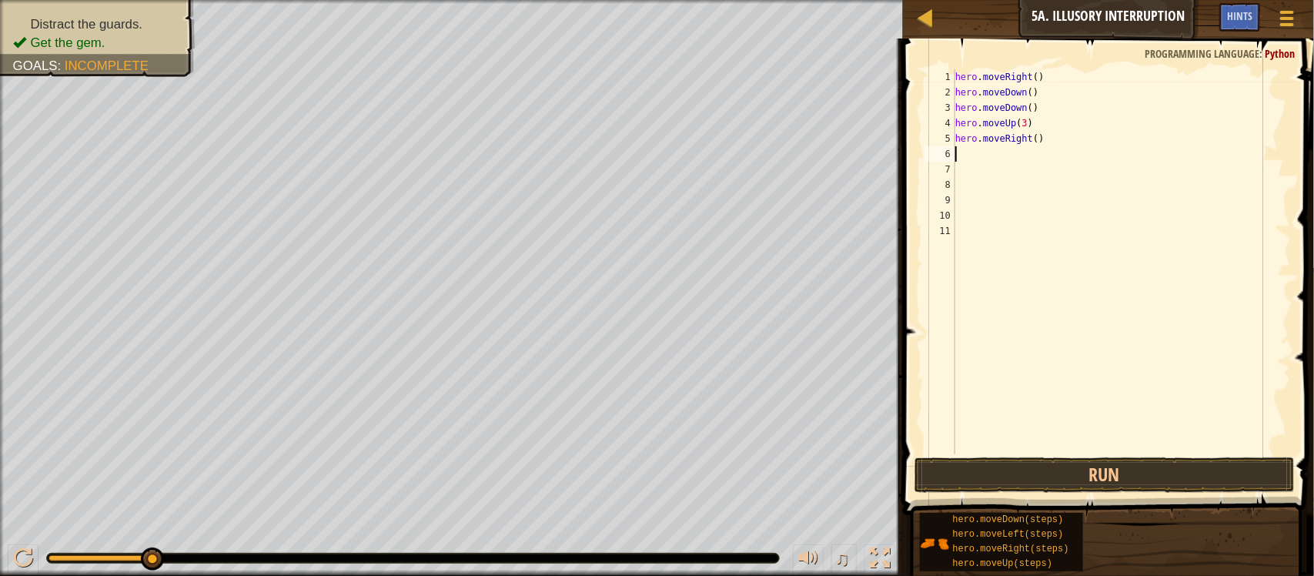
click at [1022, 123] on div "hero . moveRight ( ) hero . moveDown ( ) hero . moveDown ( ) hero . moveUp ( 3 …" at bounding box center [1121, 277] width 339 height 416
click at [1035, 139] on div "hero . moveRight ( ) hero . moveDown ( ) hero . moveDown ( ) hero . moveUp ( 2 …" at bounding box center [1121, 277] width 339 height 416
click at [1029, 136] on div "hero . moveRight ( ) hero . moveDown ( ) hero . moveDown ( ) hero . moveUp ( 2 …" at bounding box center [1121, 277] width 339 height 416
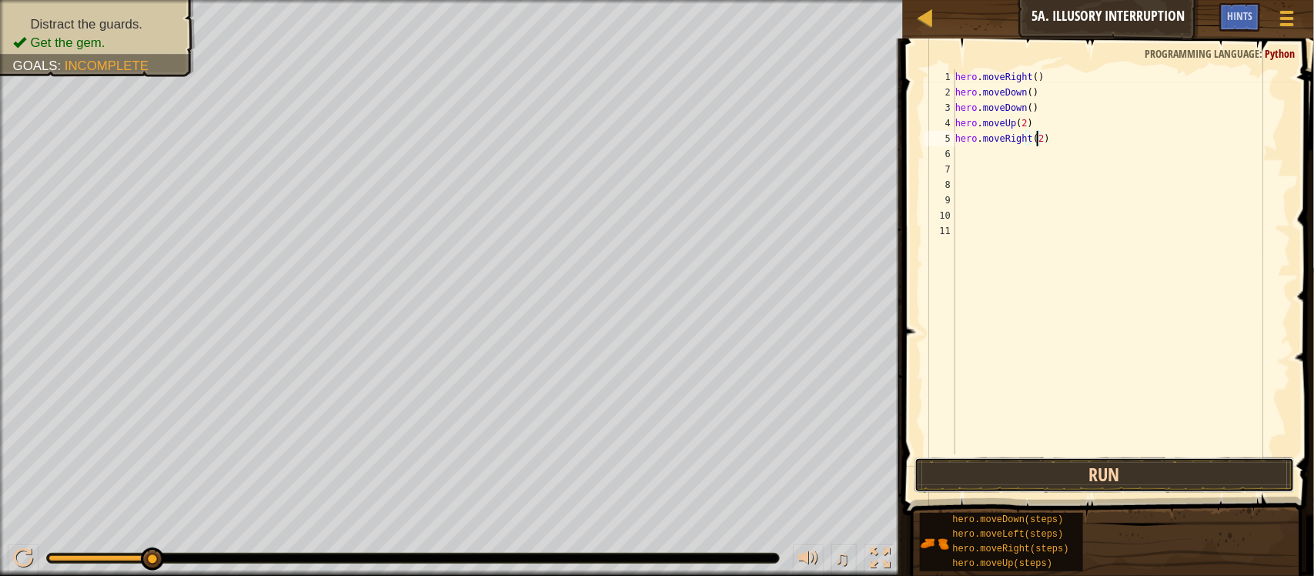
click at [1168, 466] on button "Run" at bounding box center [1105, 474] width 380 height 35
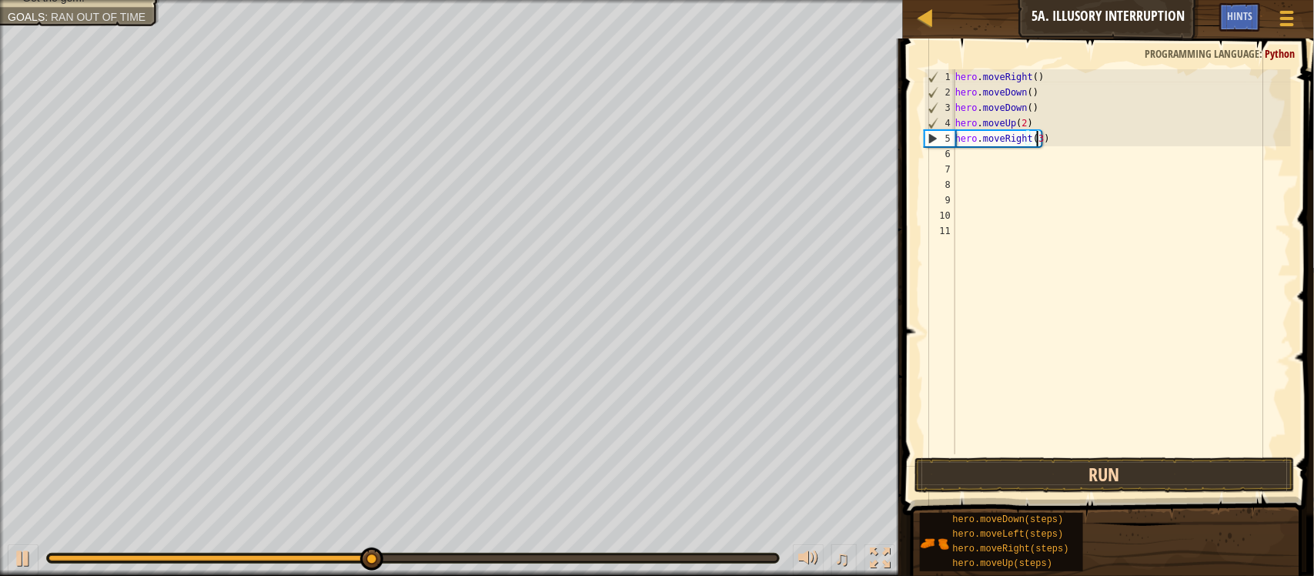
type textarea "hero.moveRight(3)"
click at [1040, 478] on button "Run" at bounding box center [1105, 474] width 380 height 35
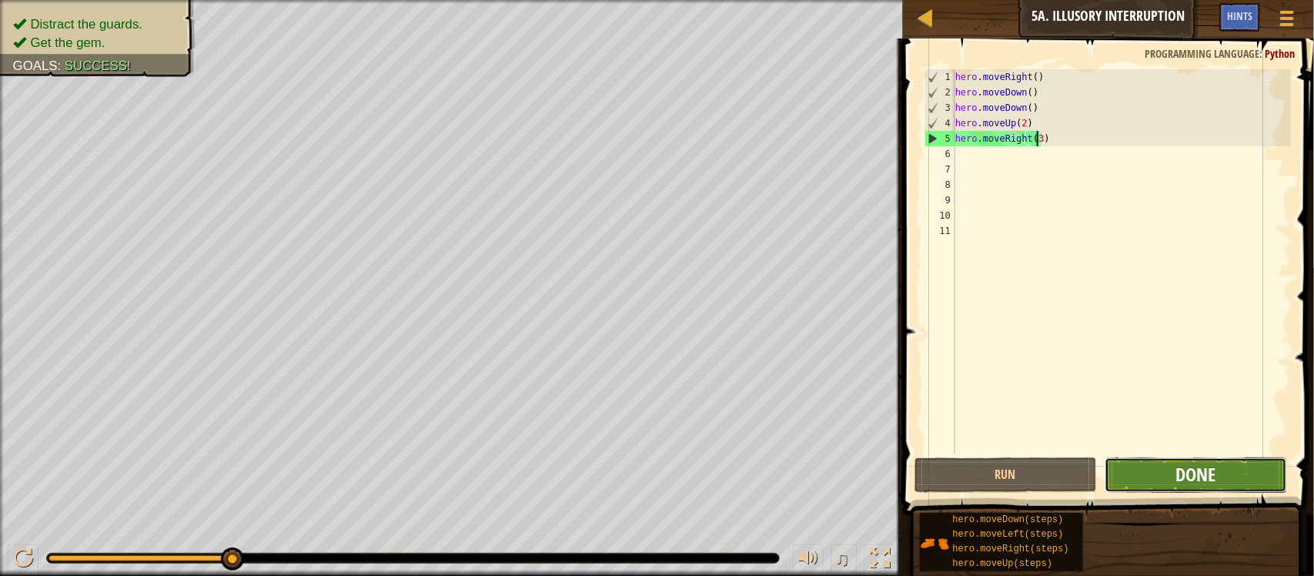
click at [1179, 483] on span "Done" at bounding box center [1196, 474] width 40 height 25
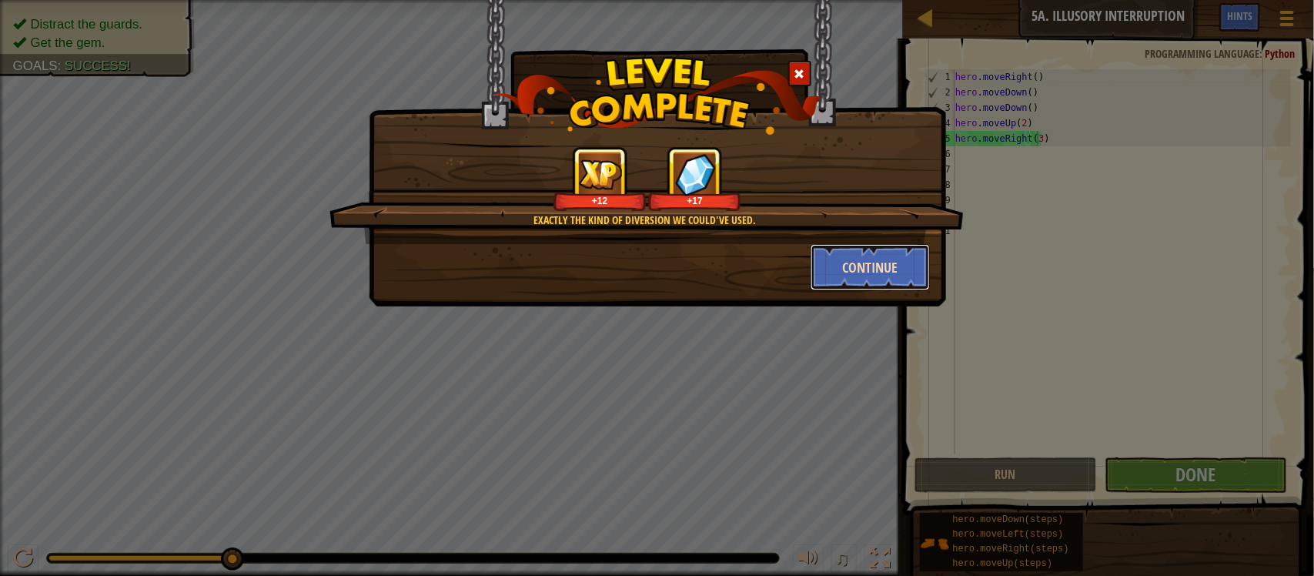
click at [890, 266] on button "Continue" at bounding box center [870, 267] width 119 height 46
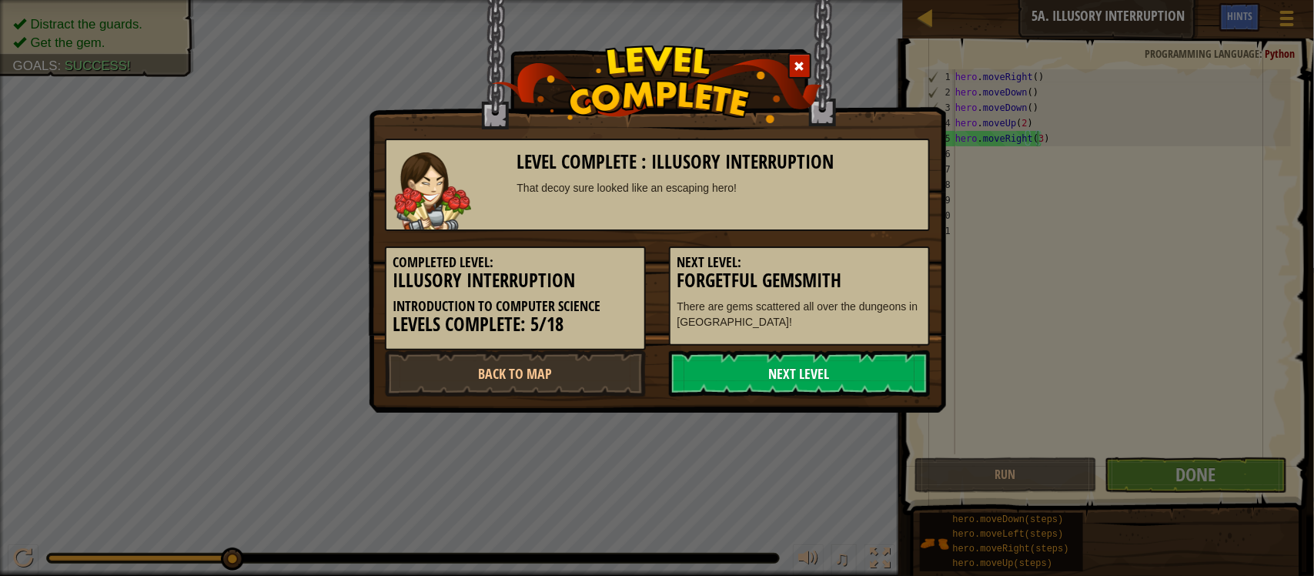
click at [802, 358] on link "Next Level" at bounding box center [799, 373] width 261 height 46
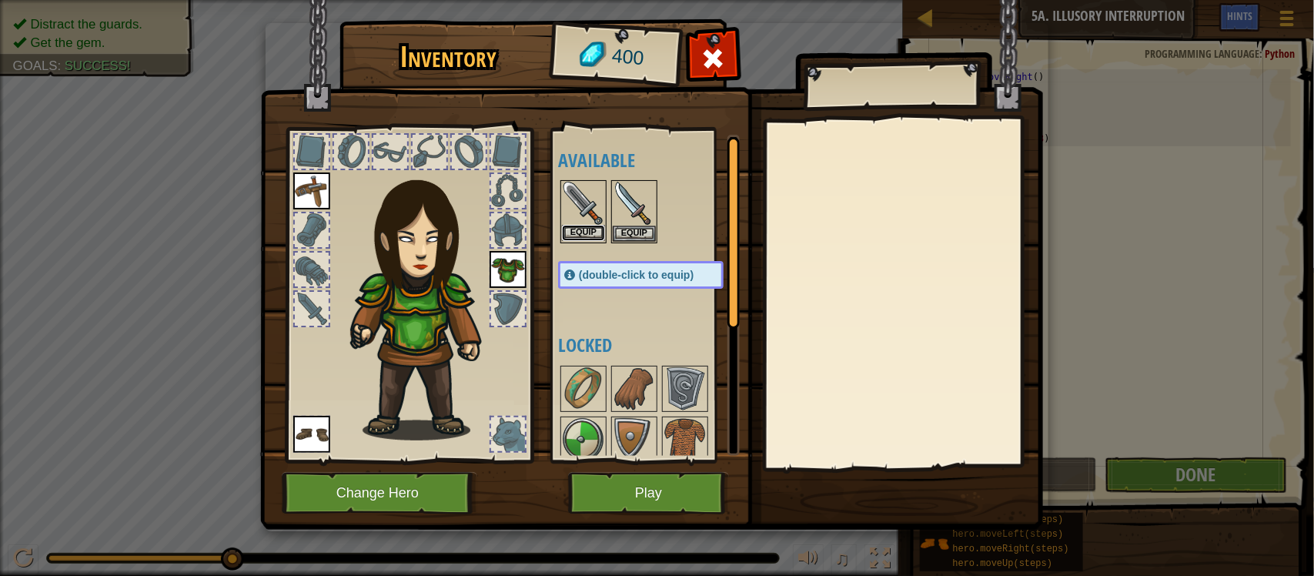
click at [594, 229] on button "Equip" at bounding box center [583, 233] width 43 height 16
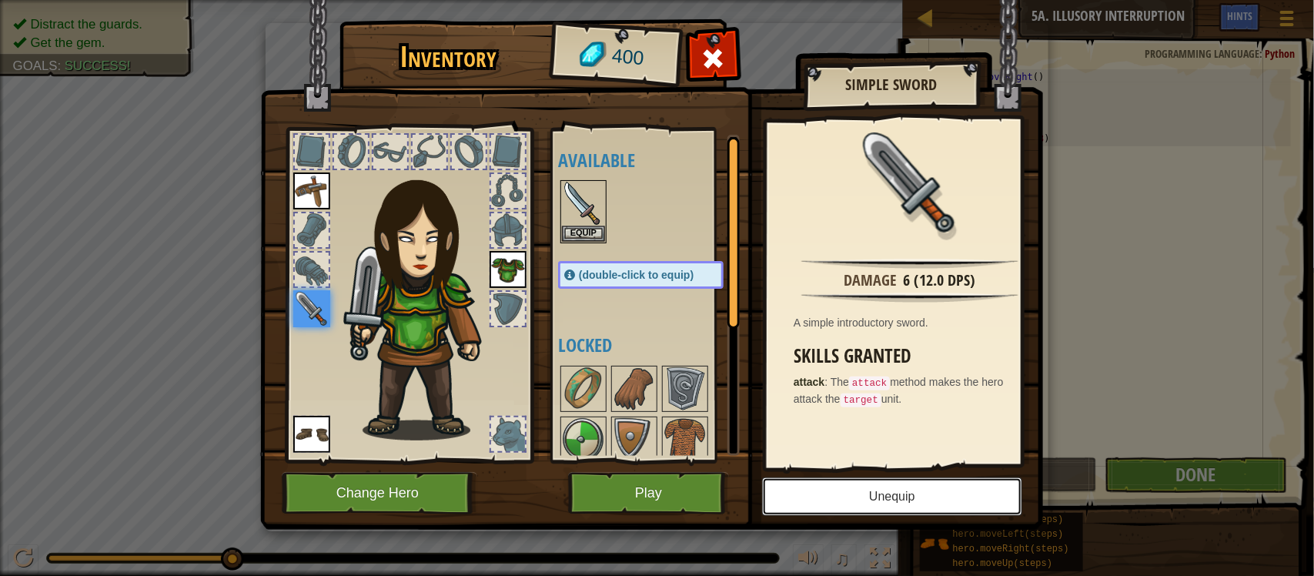
click at [975, 513] on button "Unequip" at bounding box center [892, 496] width 260 height 38
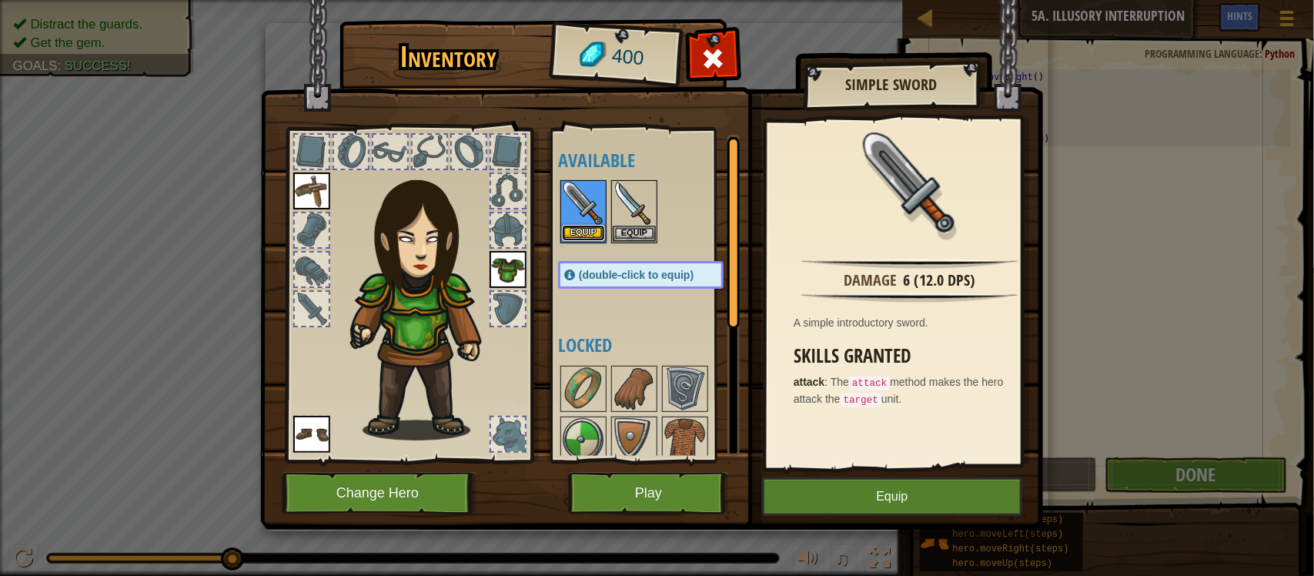
click at [572, 231] on button "Equip" at bounding box center [583, 233] width 43 height 16
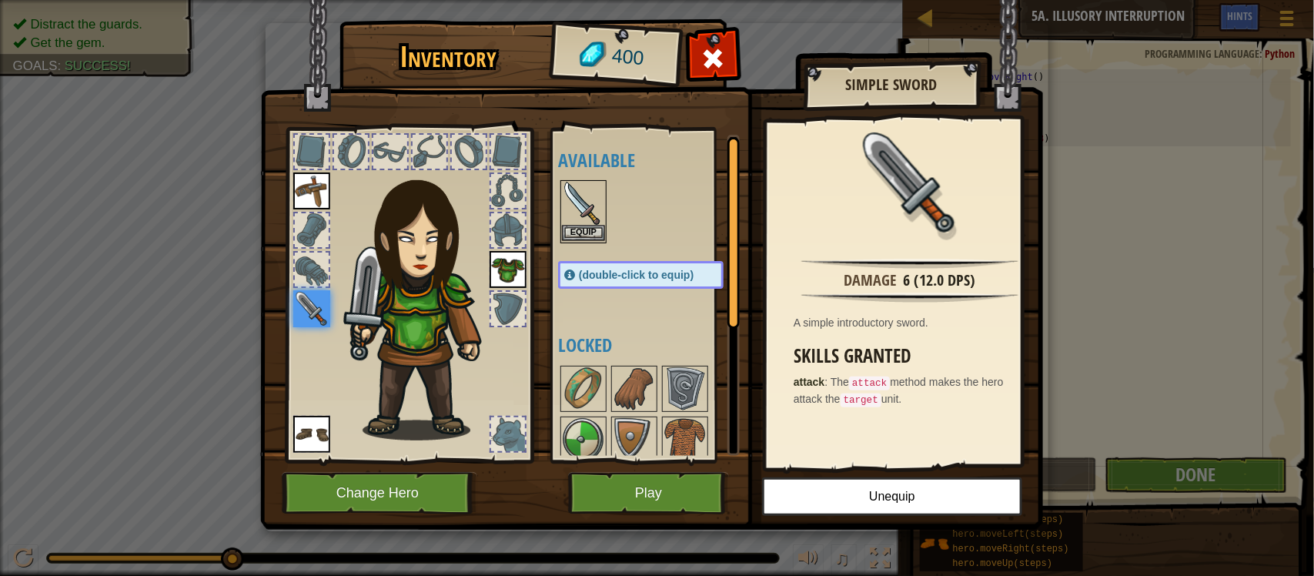
click at [564, 194] on img at bounding box center [583, 203] width 43 height 43
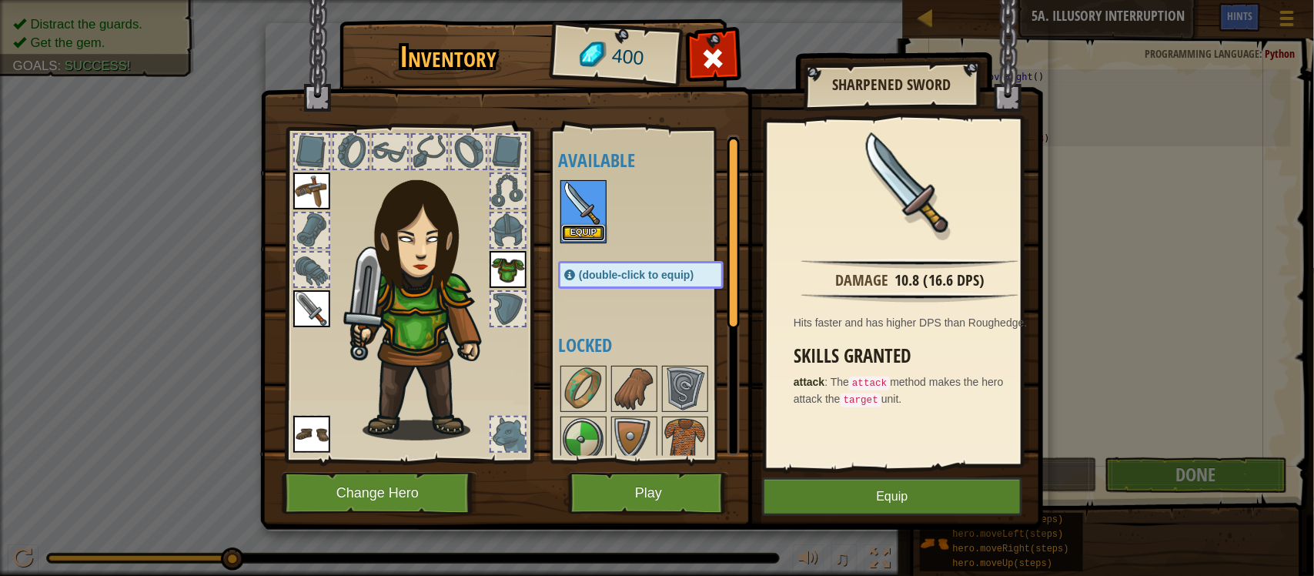
click at [583, 232] on button "Equip" at bounding box center [583, 233] width 43 height 16
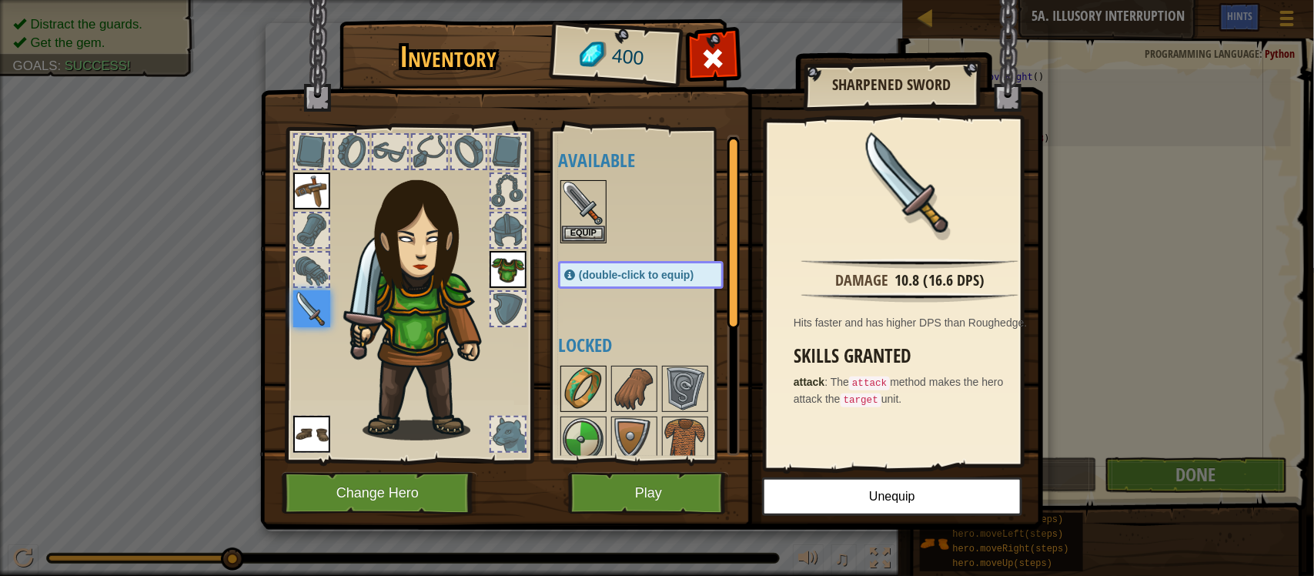
click at [594, 380] on img at bounding box center [583, 388] width 43 height 43
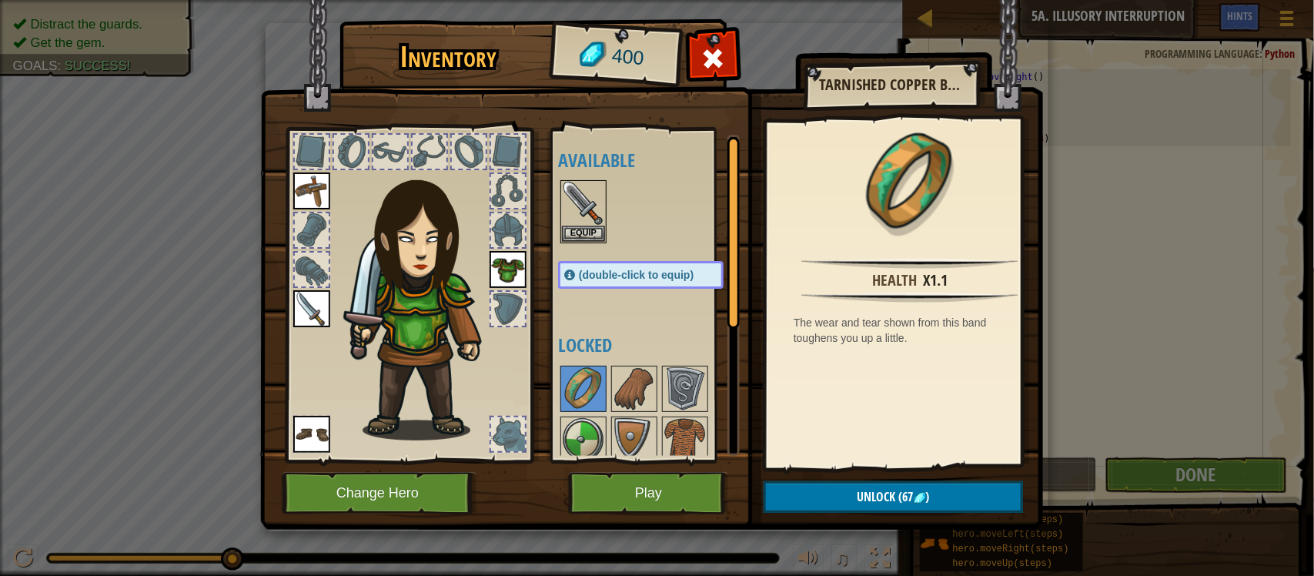
click at [874, 479] on img at bounding box center [651, 250] width 783 height 559
click at [936, 477] on img at bounding box center [651, 250] width 783 height 559
click at [928, 494] on span ")" at bounding box center [928, 496] width 4 height 17
click at [922, 498] on button "Confirm" at bounding box center [893, 497] width 259 height 32
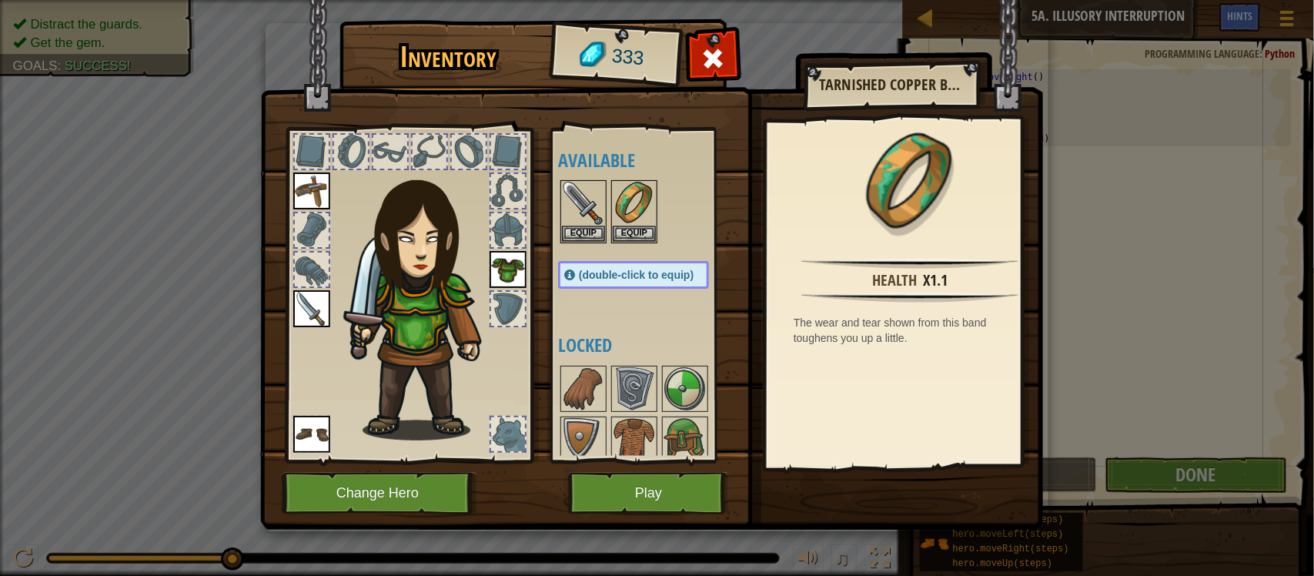
drag, startPoint x: 1025, startPoint y: 158, endPoint x: 940, endPoint y: 178, distance: 87.8
click at [940, 178] on div at bounding box center [909, 191] width 271 height 125
click at [940, 177] on img at bounding box center [910, 182] width 100 height 100
click at [940, 176] on img at bounding box center [910, 182] width 100 height 100
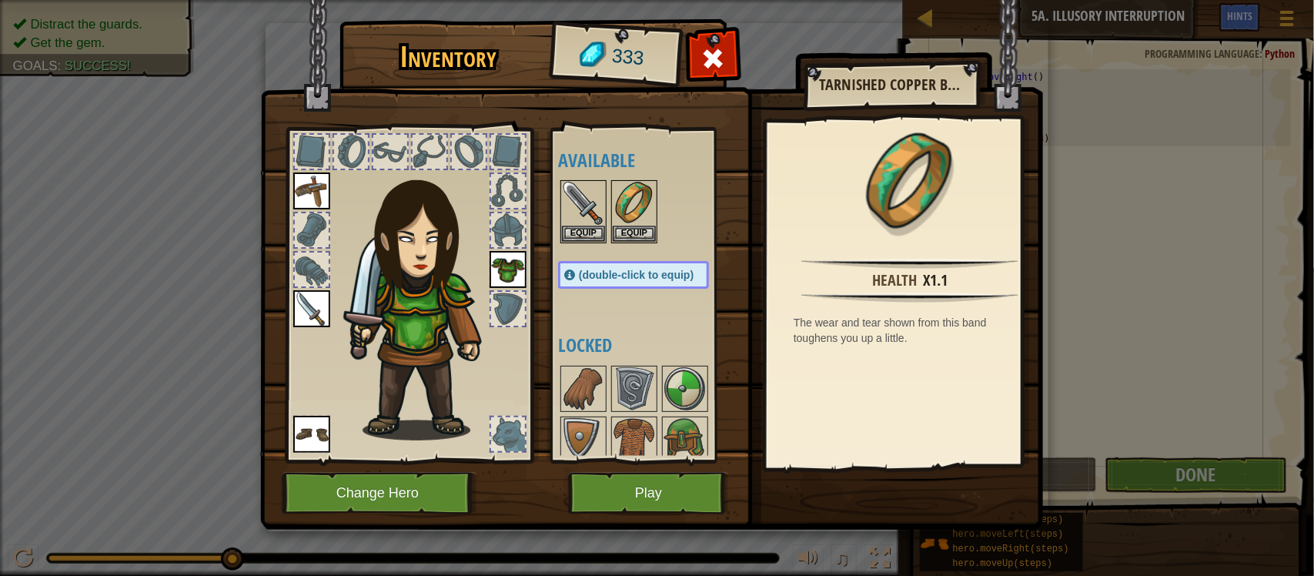
click at [940, 176] on img at bounding box center [910, 182] width 100 height 100
click at [589, 467] on img at bounding box center [651, 250] width 783 height 559
click at [633, 497] on button "Play" at bounding box center [648, 493] width 161 height 42
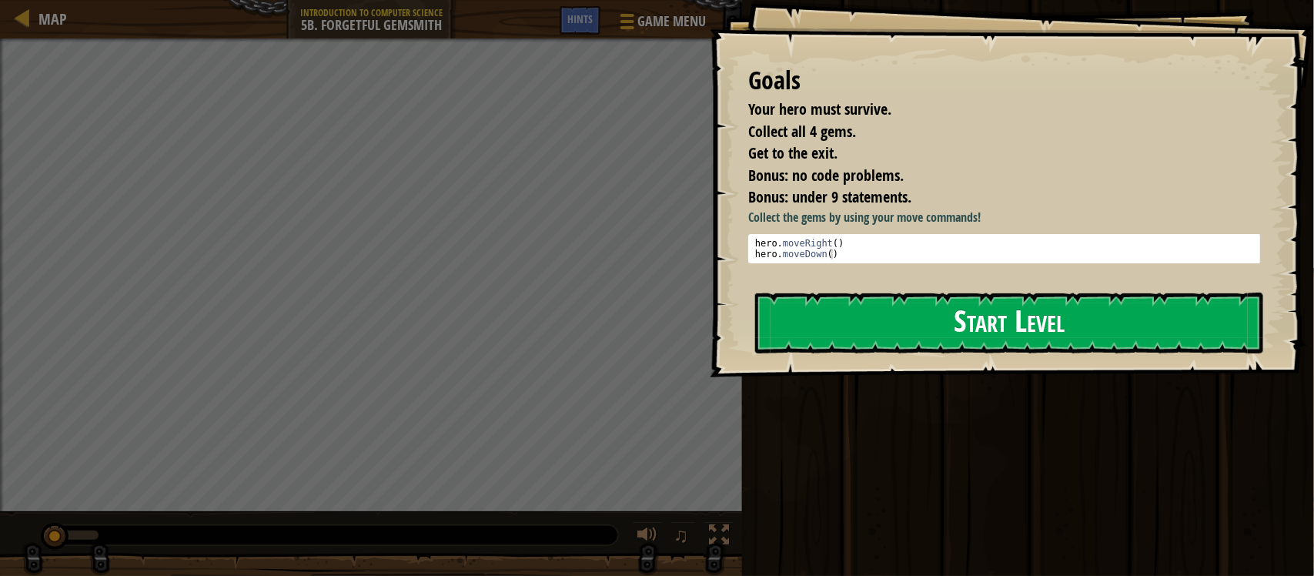
click at [945, 343] on button "Start Level" at bounding box center [1009, 323] width 508 height 61
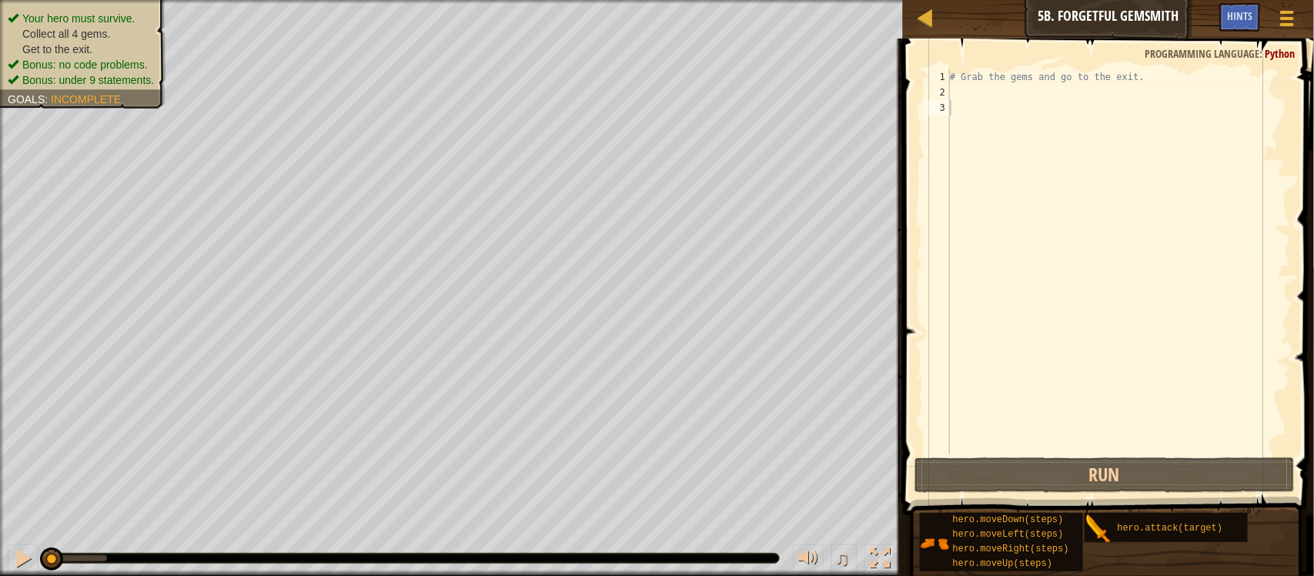
click at [1134, 82] on div "# Grab the gems and go to the exit." at bounding box center [1119, 277] width 344 height 416
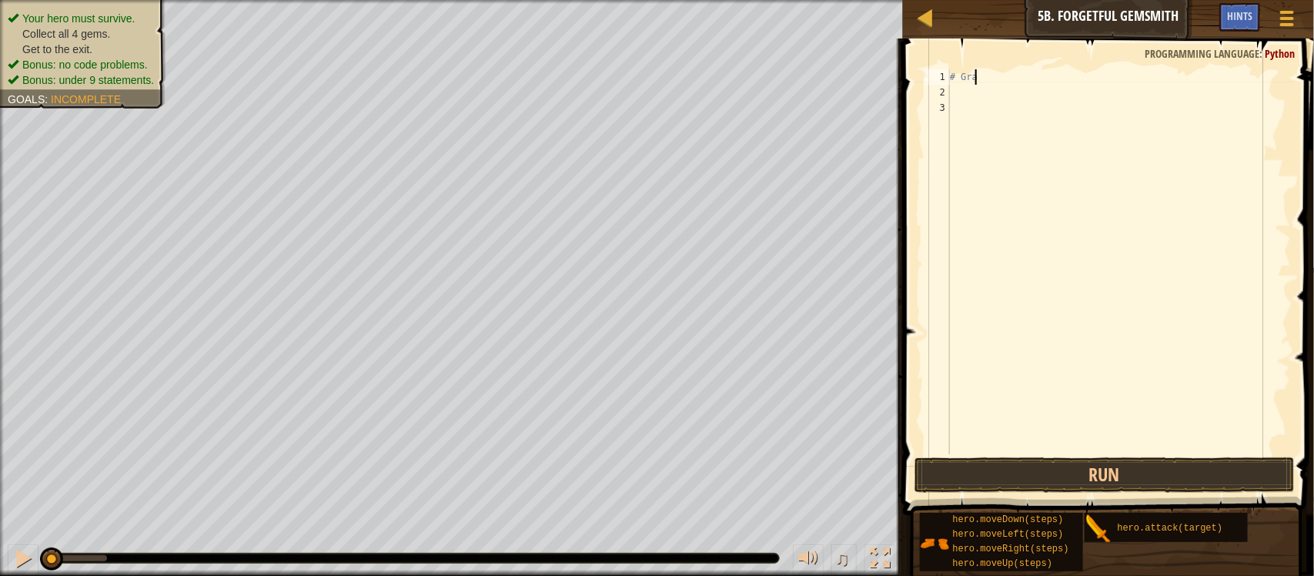
type textarea "#"
type textarea "h"
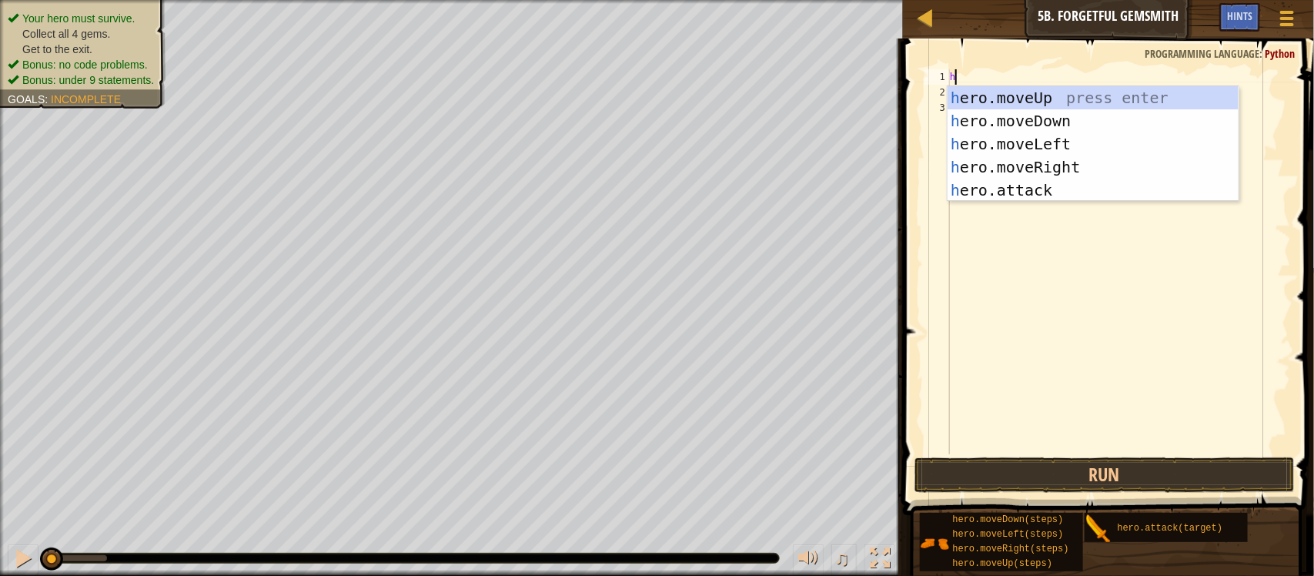
scroll to position [6, 0]
click at [1079, 164] on div "h ero.moveUp press enter h ero.moveDown press enter h ero.moveLeft press enter …" at bounding box center [1093, 167] width 291 height 162
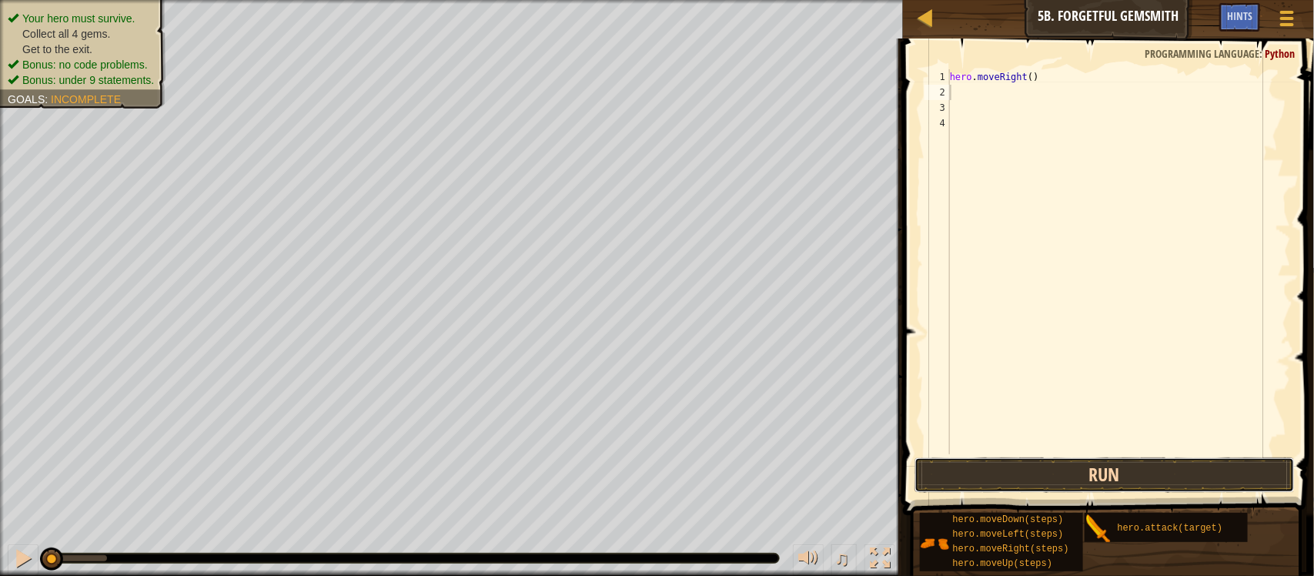
click at [1063, 477] on button "Run" at bounding box center [1105, 474] width 380 height 35
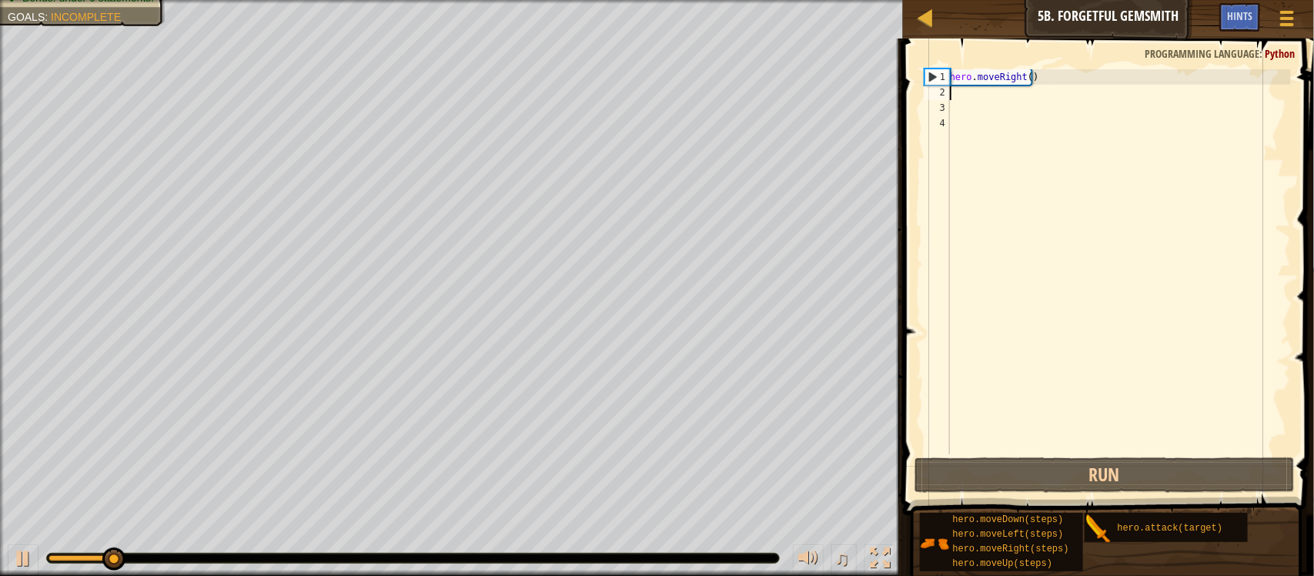
type textarea "h"
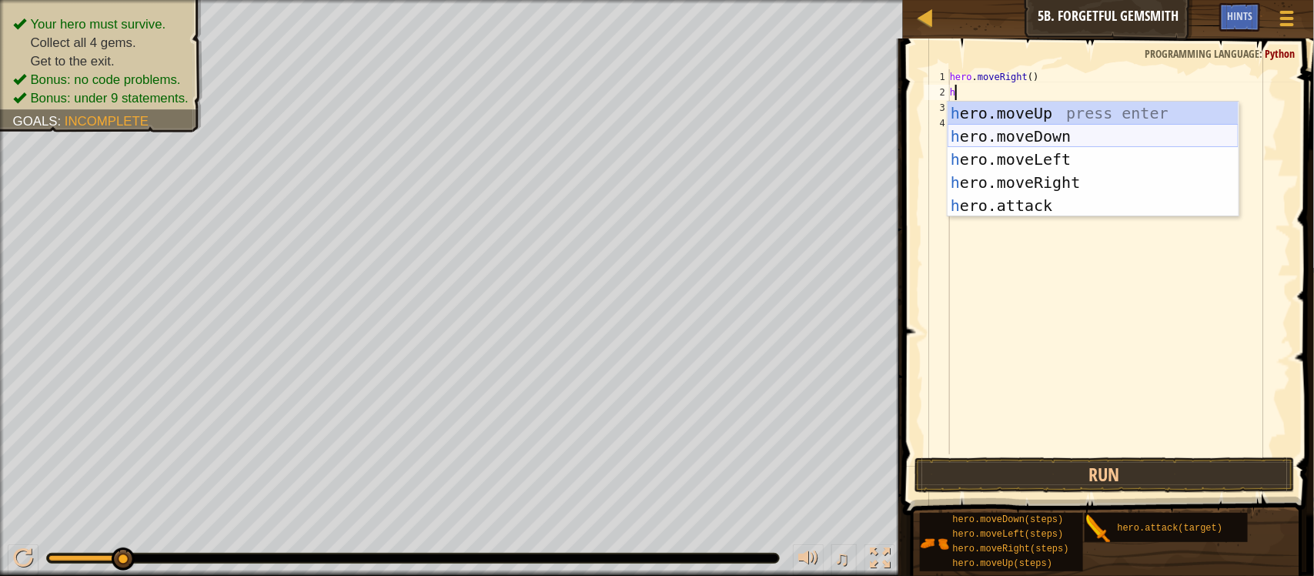
click at [1041, 145] on div "h ero.moveUp press enter h ero.moveDown press enter h ero.moveLeft press enter …" at bounding box center [1093, 183] width 291 height 162
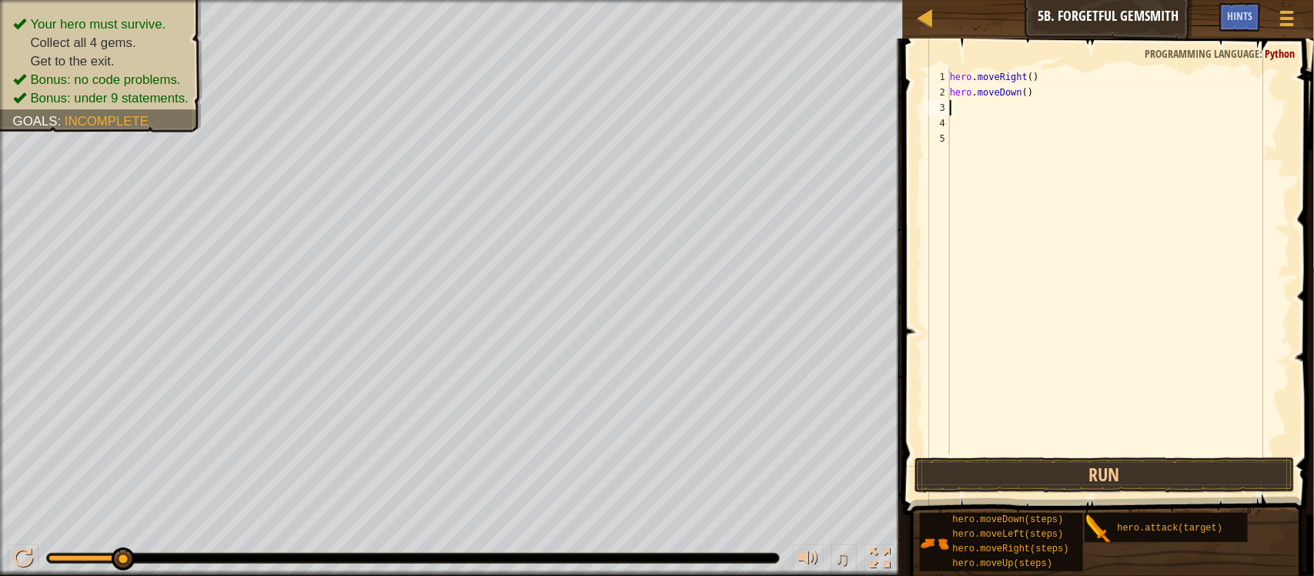
type textarea "h"
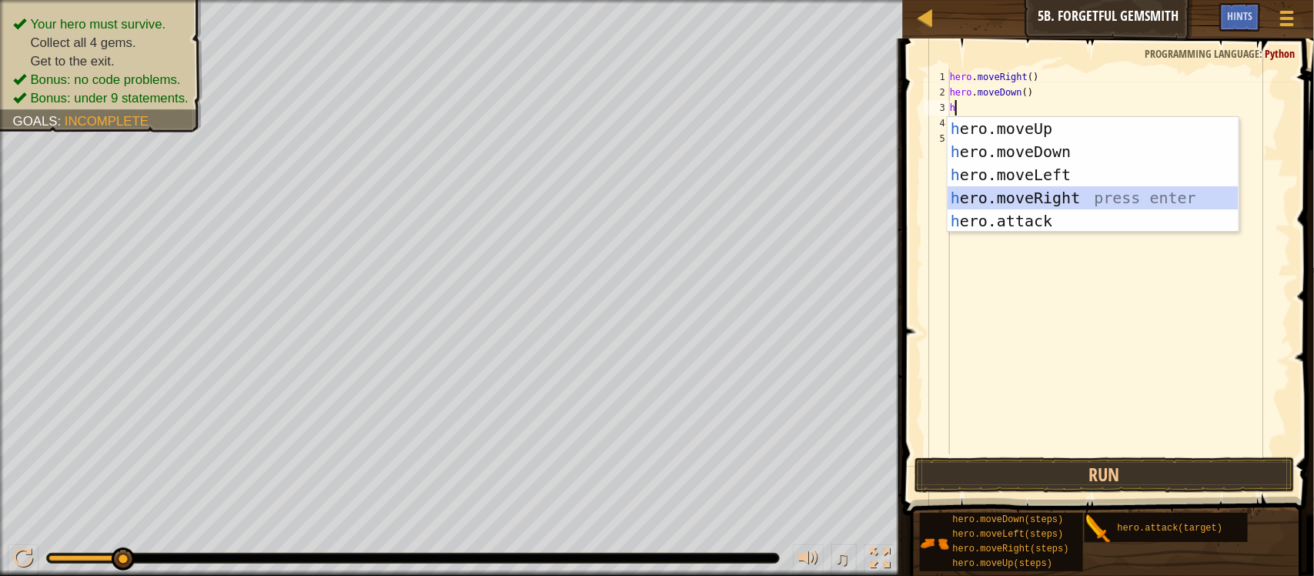
click at [1072, 191] on div "h ero.moveUp press enter h ero.moveDown press enter h ero.moveLeft press enter …" at bounding box center [1093, 198] width 291 height 162
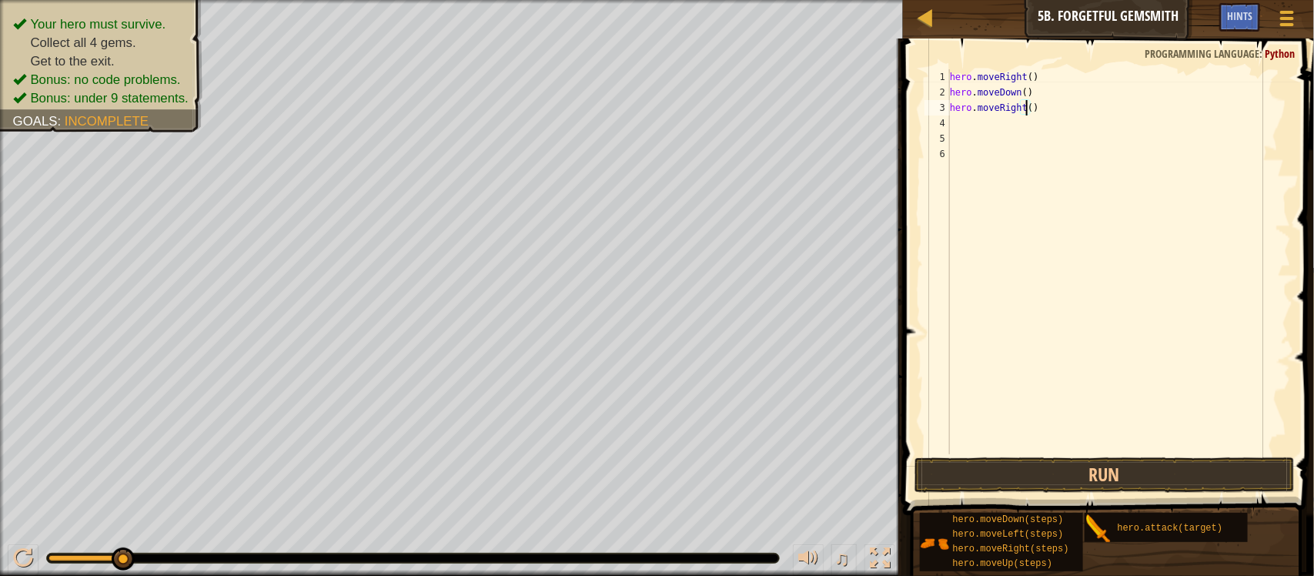
click at [1026, 109] on div "hero . moveRight ( ) hero . moveDown ( ) hero . moveRight ( )" at bounding box center [1119, 277] width 344 height 416
type textarea "hero.moveRight(2)"
click at [955, 123] on div "hero . moveRight ( ) hero . moveDown ( ) hero . moveRight ( 2 )" at bounding box center [1119, 277] width 344 height 416
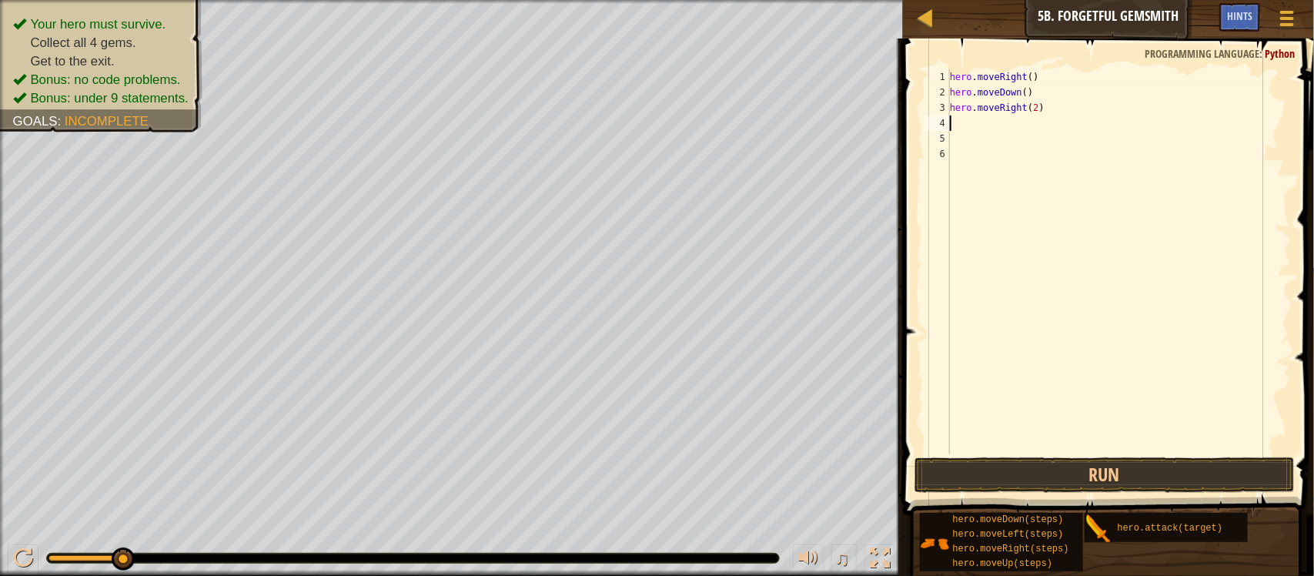
type textarea "h"
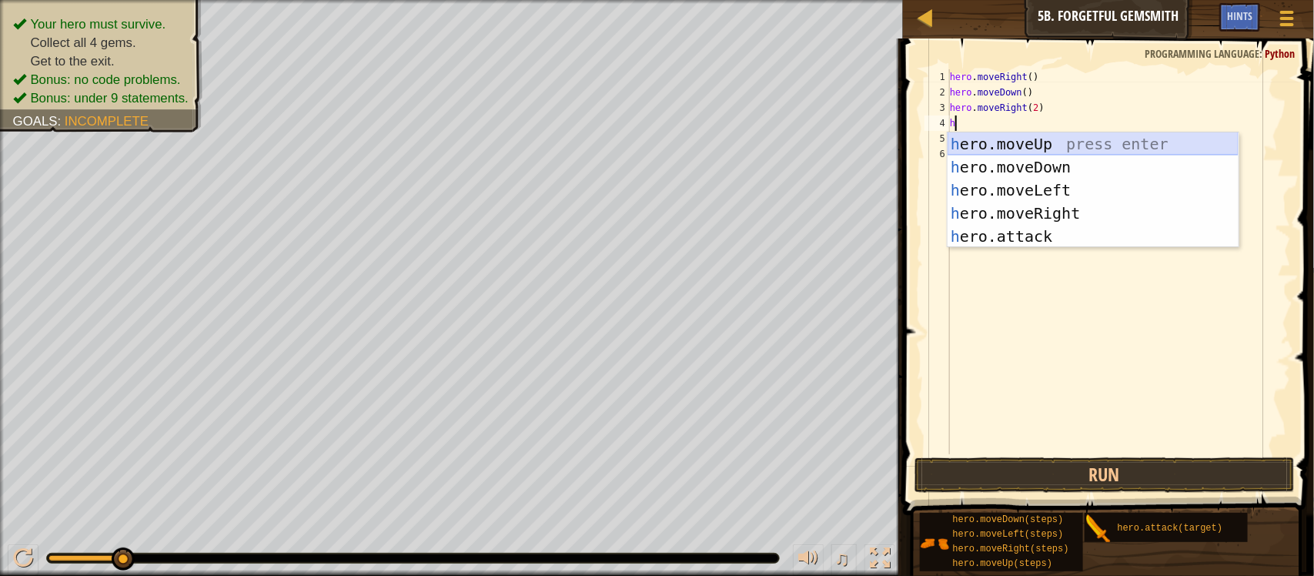
click at [1026, 142] on div "h ero.moveUp press enter h ero.moveDown press enter h ero.moveLeft press enter …" at bounding box center [1093, 213] width 291 height 162
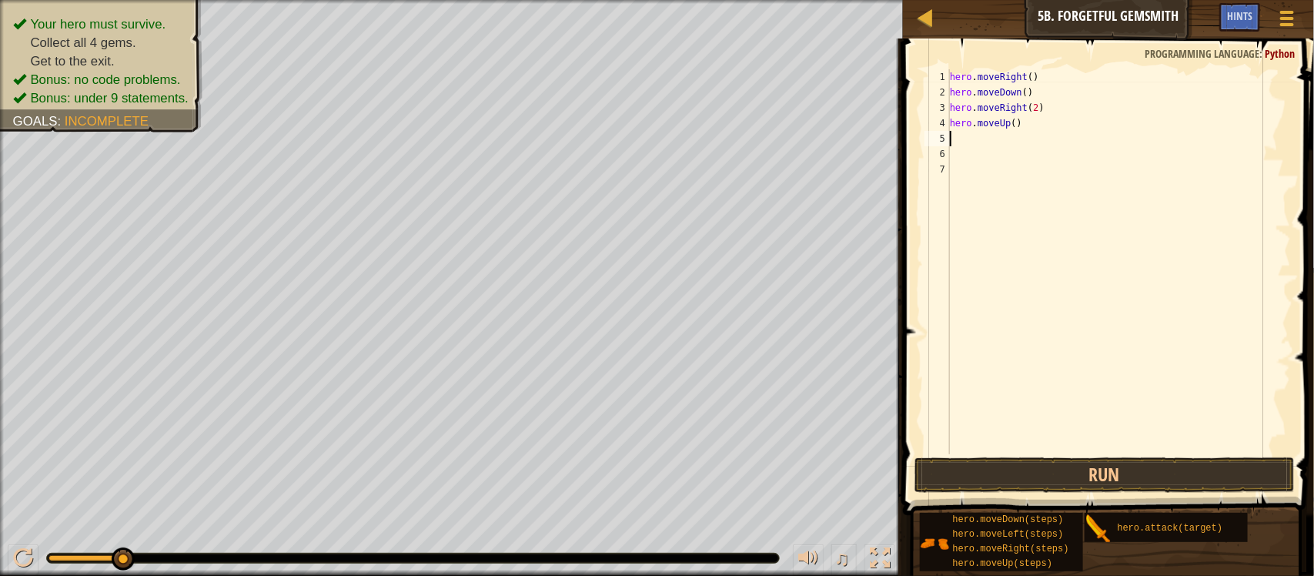
type textarea "h"
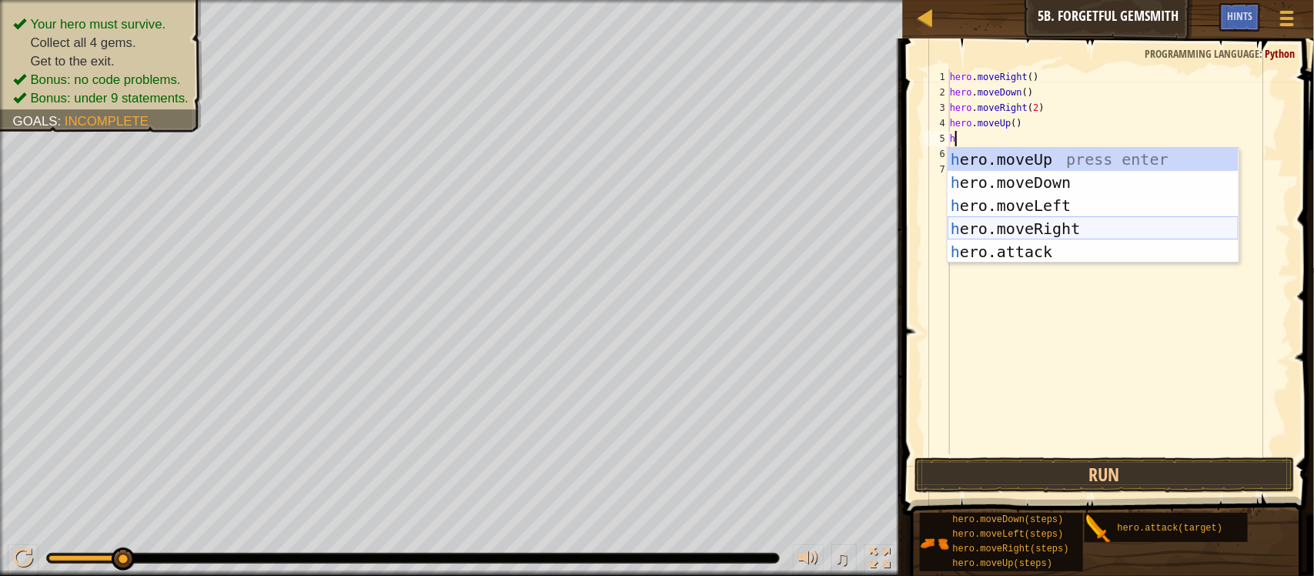
click at [1069, 221] on div "h ero.moveUp press enter h ero.moveDown press enter h ero.moveLeft press enter …" at bounding box center [1093, 229] width 291 height 162
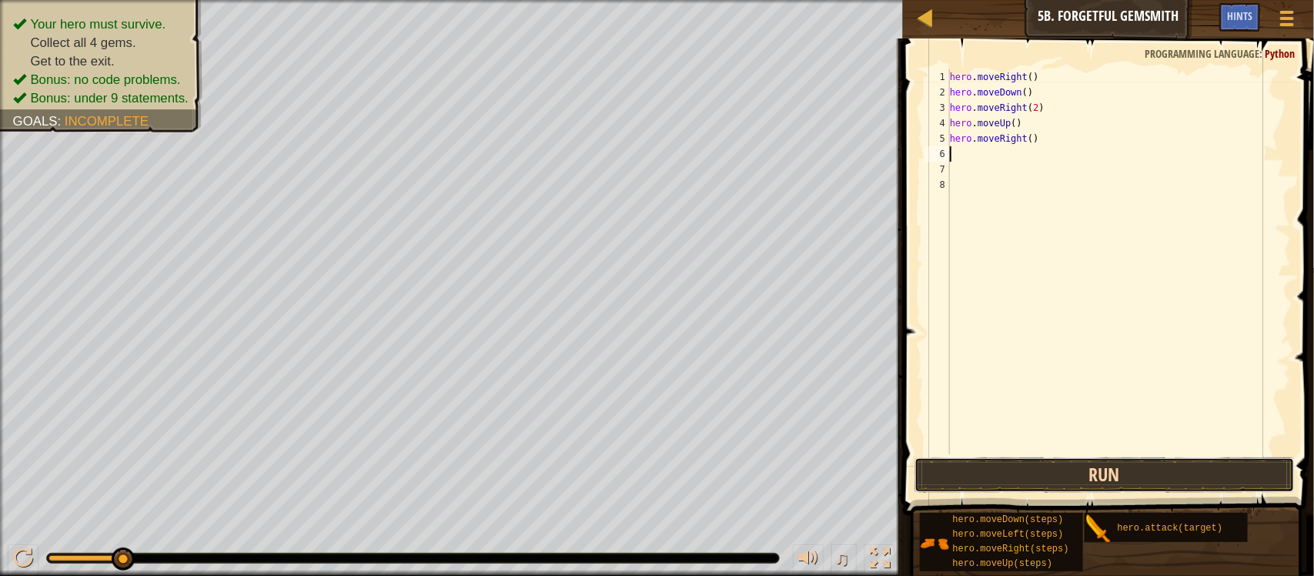
click at [1033, 476] on button "Run" at bounding box center [1105, 474] width 380 height 35
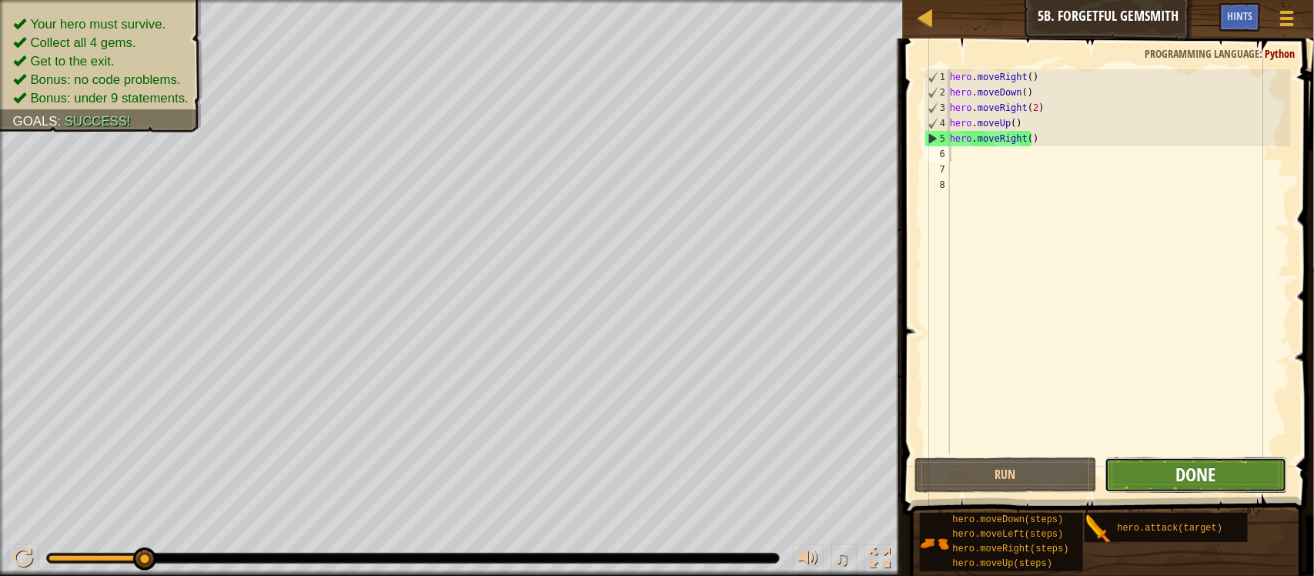
click at [1182, 478] on span "Done" at bounding box center [1196, 474] width 40 height 25
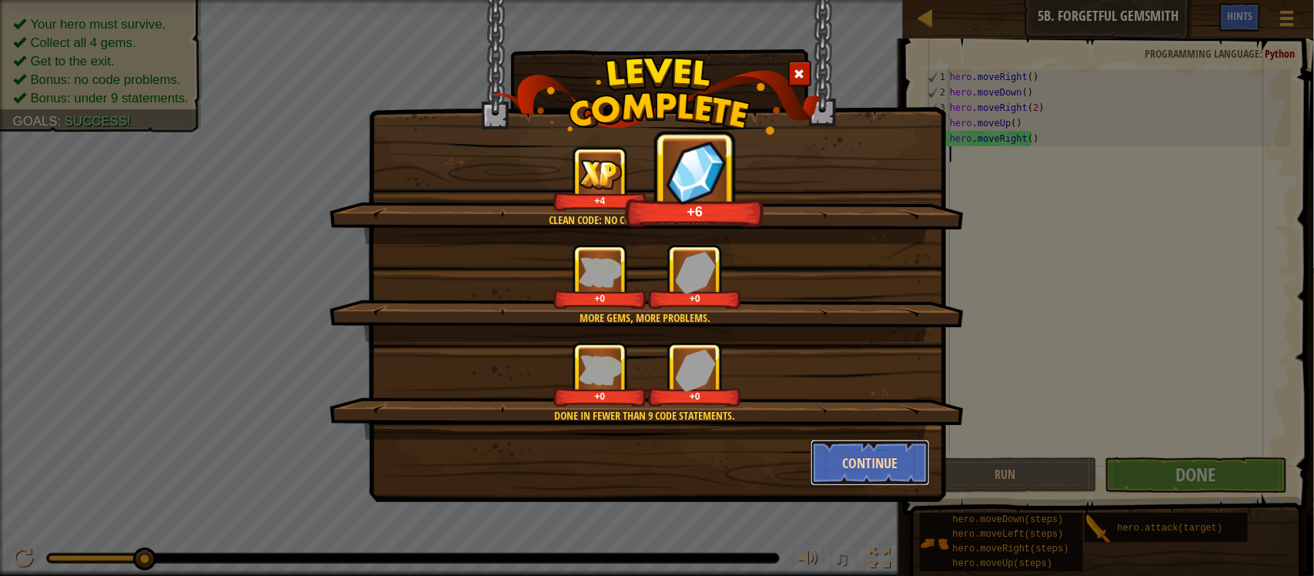
click at [866, 443] on button "Continue" at bounding box center [870, 463] width 119 height 46
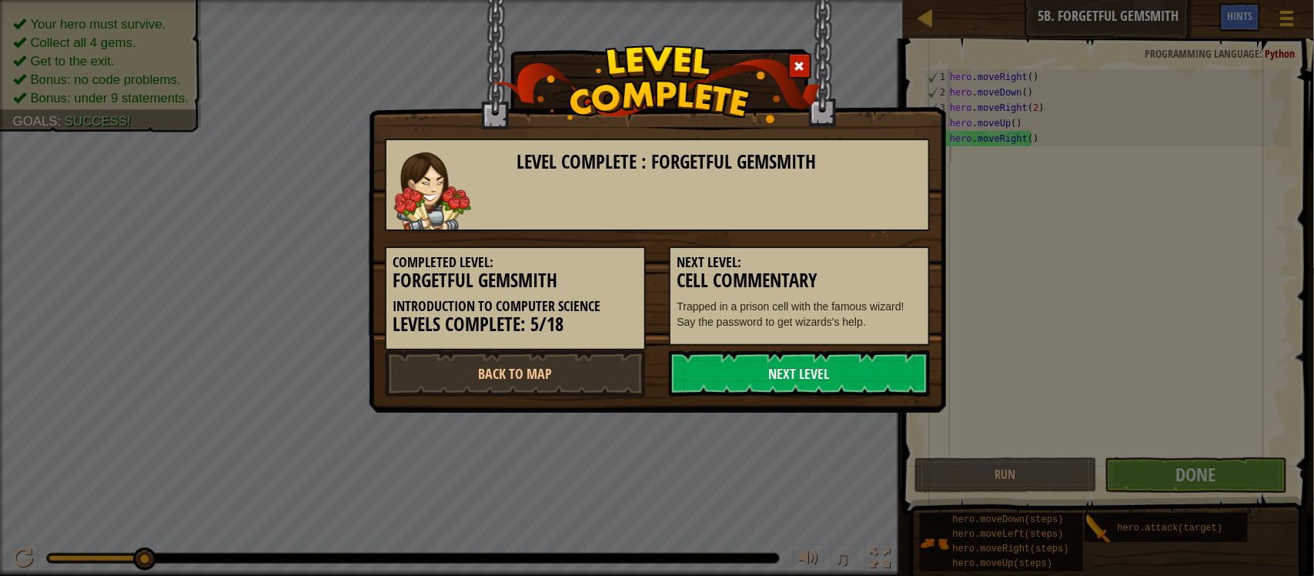
click at [876, 460] on div "Level Complete : Forgetful Gemsmith Completed Level: Forgetful Gemsmith Introdu…" at bounding box center [657, 288] width 1314 height 576
click at [822, 379] on link "Next Level" at bounding box center [799, 373] width 261 height 46
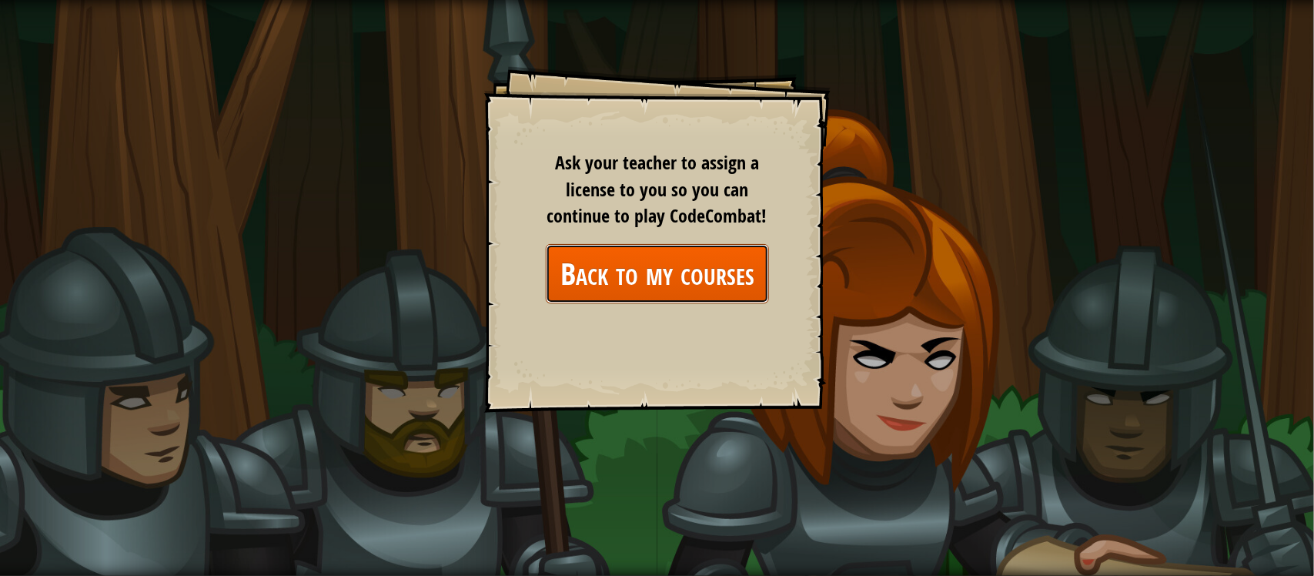
click at [716, 294] on link "Back to my courses" at bounding box center [657, 273] width 223 height 59
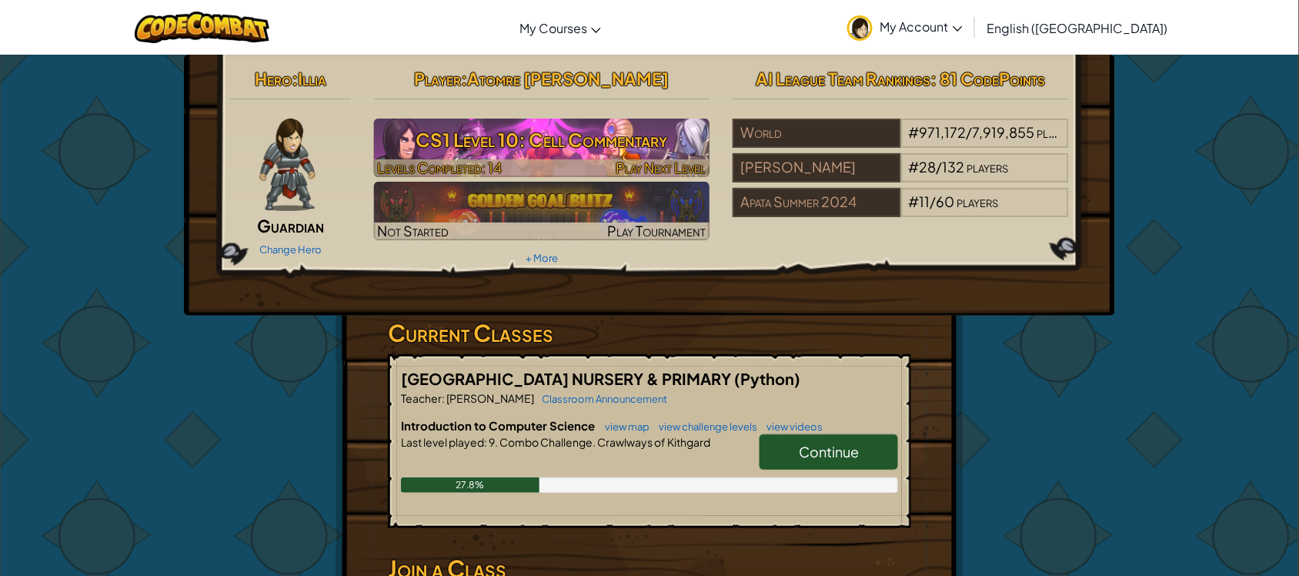
click at [647, 166] on span "Play Next Level" at bounding box center [661, 168] width 90 height 18
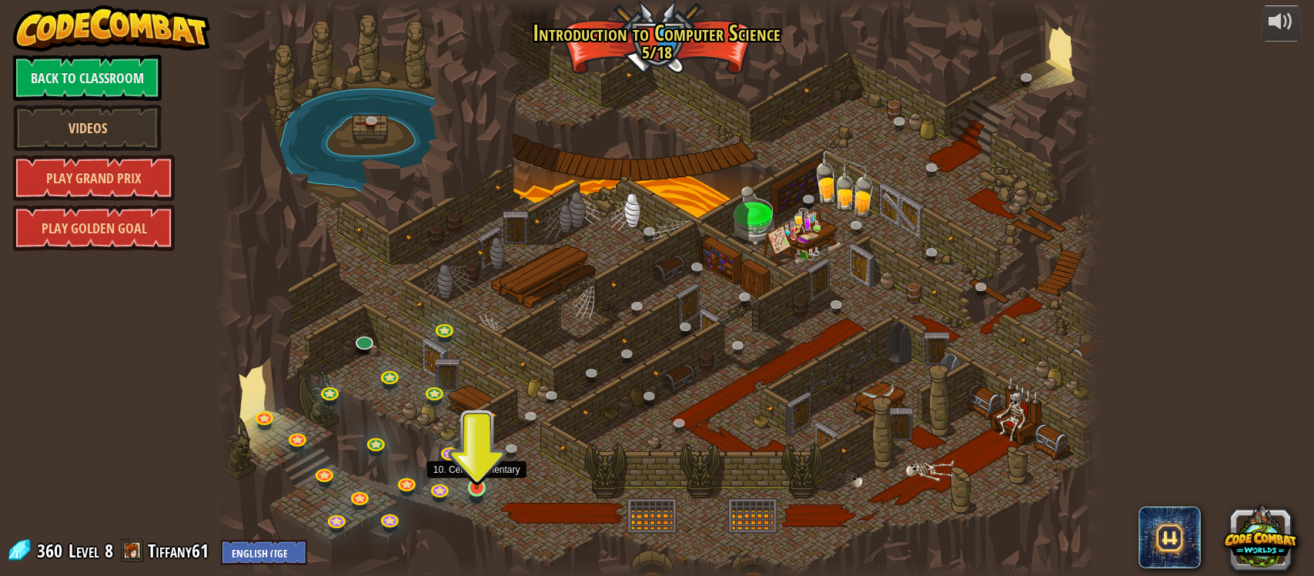
click at [467, 489] on img at bounding box center [477, 464] width 22 height 51
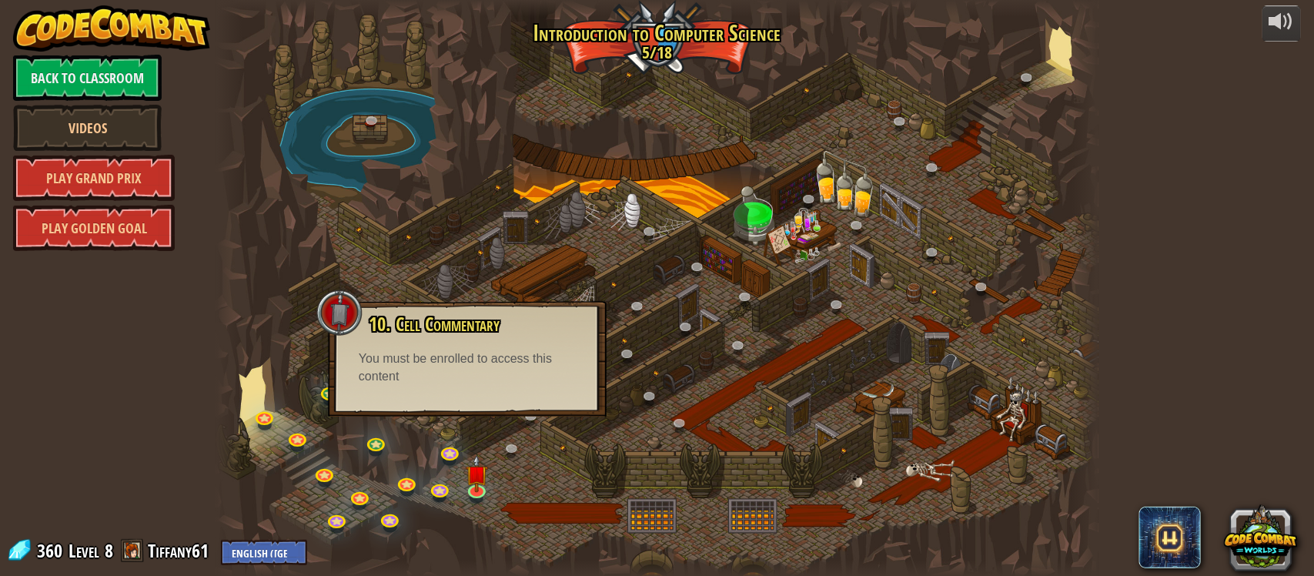
drag, startPoint x: 462, startPoint y: 443, endPoint x: 403, endPoint y: 352, distance: 108.5
click at [403, 352] on div "25. Kithgard Gates (Locked) Escape the Kithgard dungeons, and don't let the gua…" at bounding box center [657, 288] width 882 height 577
click at [400, 370] on div "You must be enrolled to access this content" at bounding box center [467, 367] width 217 height 35
click at [395, 360] on div "You must be enrolled to access this content" at bounding box center [467, 367] width 217 height 35
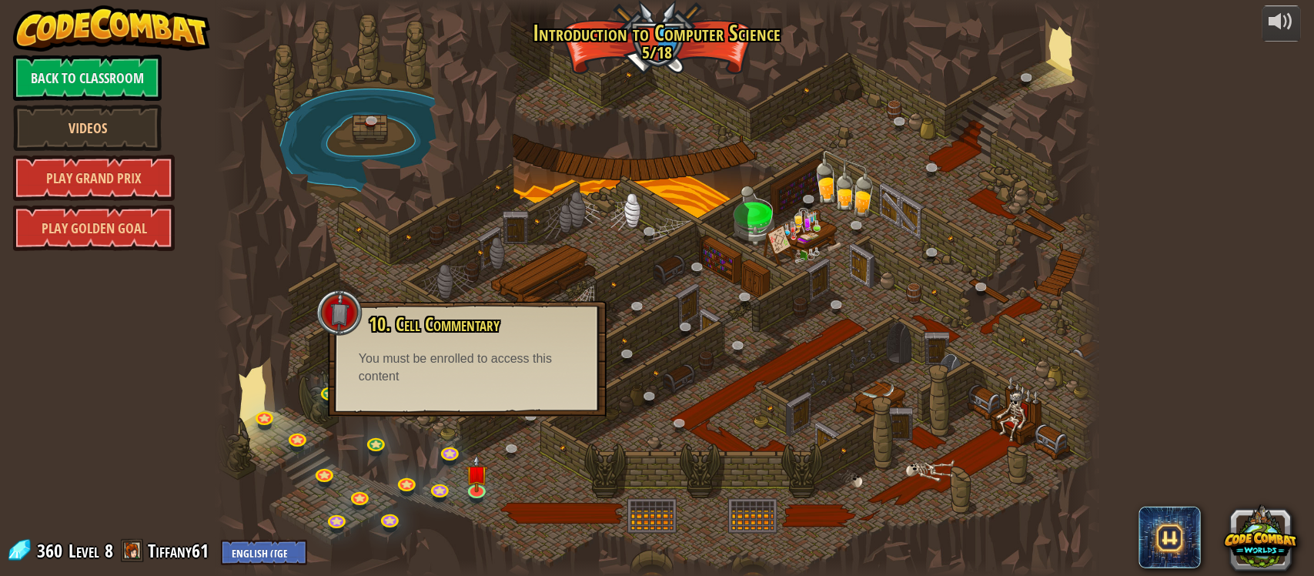
click at [395, 360] on div "You must be enrolled to access this content" at bounding box center [467, 367] width 217 height 35
drag, startPoint x: 706, startPoint y: 440, endPoint x: 697, endPoint y: 424, distance: 18.0
click at [697, 424] on div "25. Kithgard Gates (Locked) Escape the Kithgard dungeons, and don't let the gua…" at bounding box center [657, 288] width 882 height 577
click at [1186, 181] on div "powered by Back to Classroom Videos Play Grand Prix Play Golden Goal 25. Kithga…" at bounding box center [657, 288] width 1314 height 576
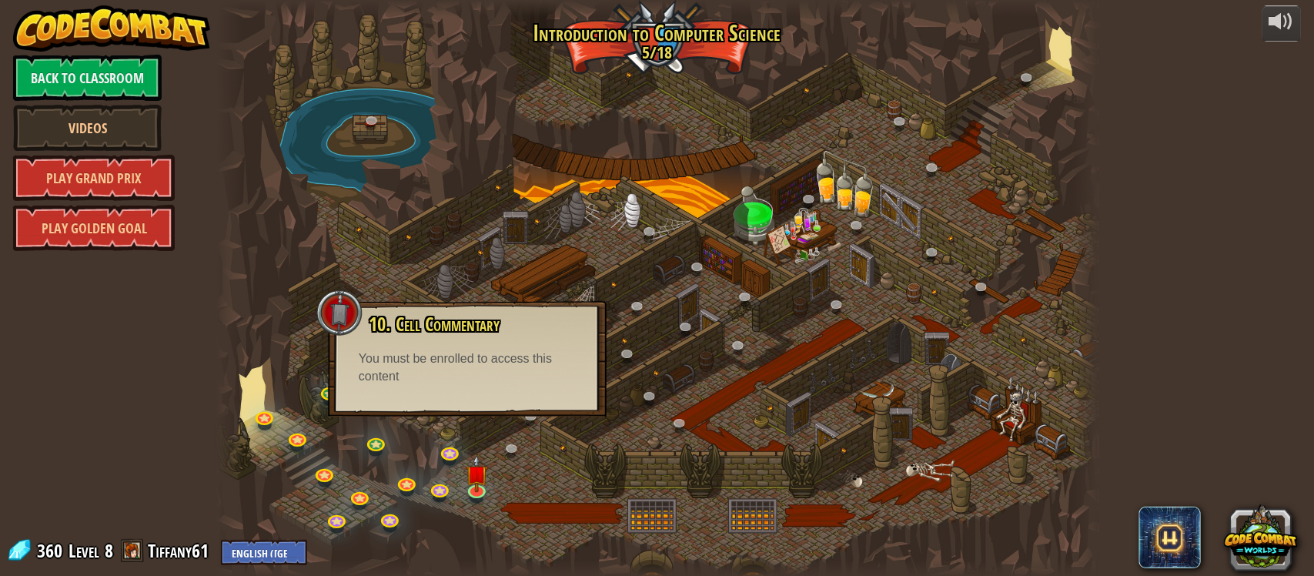
click at [399, 266] on div at bounding box center [657, 288] width 882 height 577
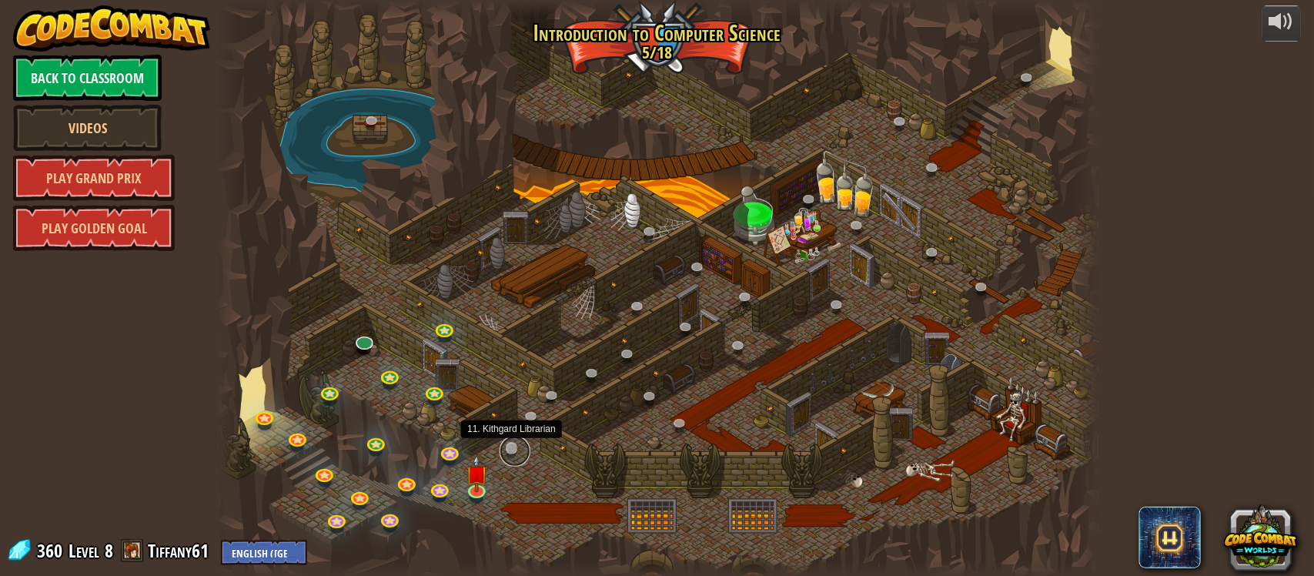
click at [513, 443] on link at bounding box center [515, 451] width 31 height 31
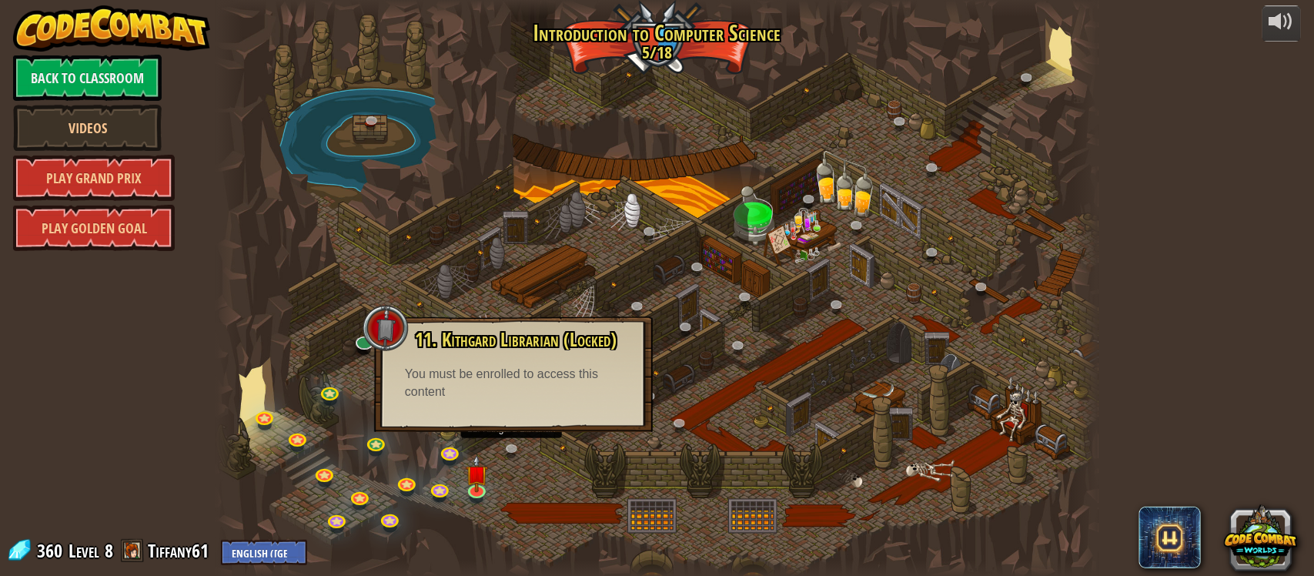
click at [617, 144] on div at bounding box center [657, 288] width 882 height 577
